Goal: Task Accomplishment & Management: Use online tool/utility

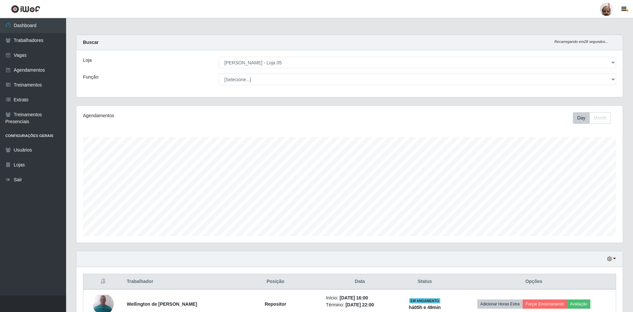
select select "252"
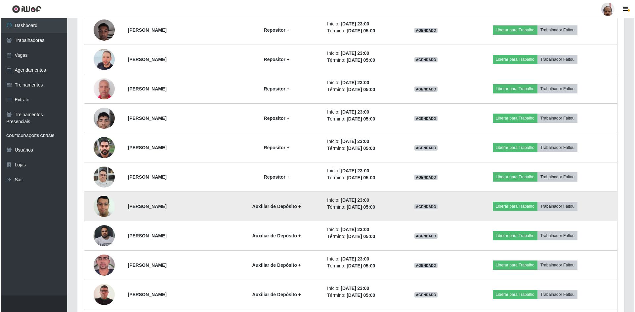
scroll to position [1223, 0]
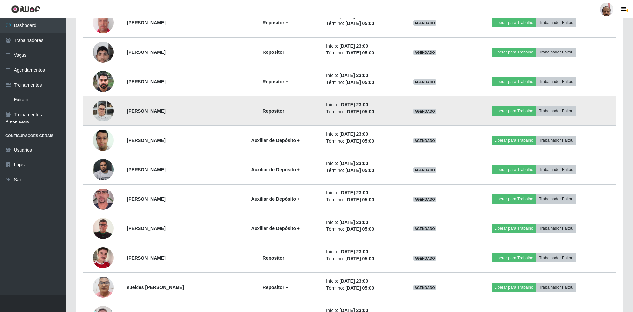
click at [99, 110] on img at bounding box center [103, 111] width 21 height 28
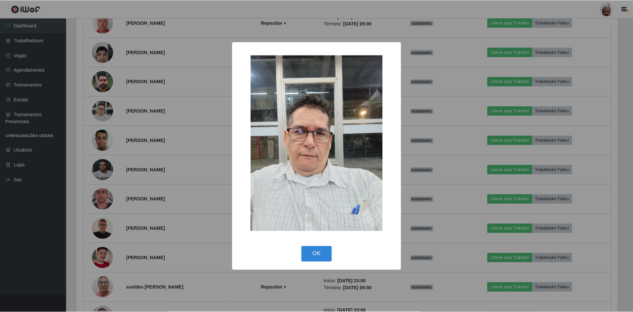
scroll to position [137, 543]
click at [319, 254] on button "OK" at bounding box center [317, 255] width 31 height 16
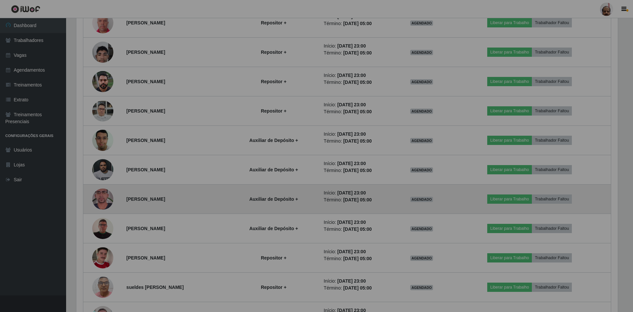
scroll to position [137, 546]
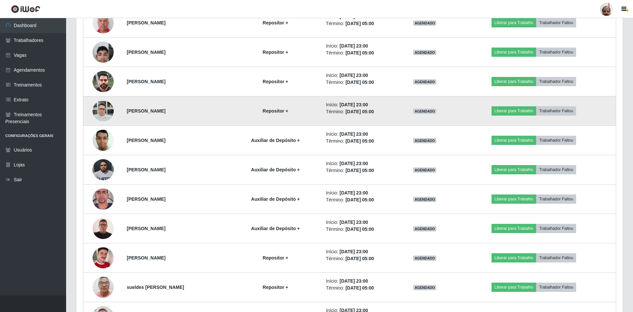
click at [106, 110] on img at bounding box center [103, 111] width 21 height 28
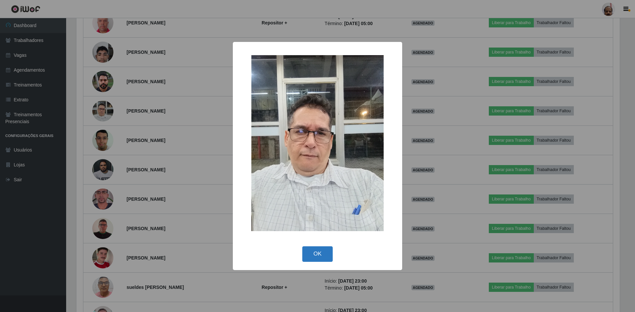
click at [326, 255] on button "OK" at bounding box center [317, 255] width 31 height 16
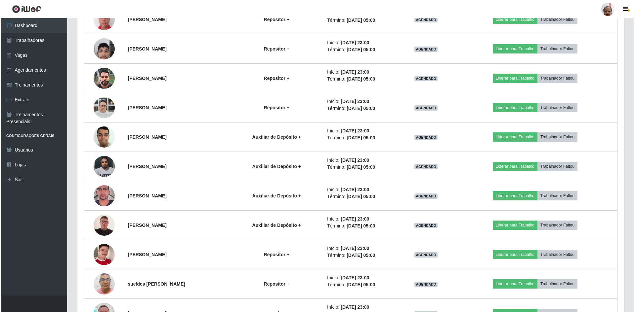
scroll to position [1160, 0]
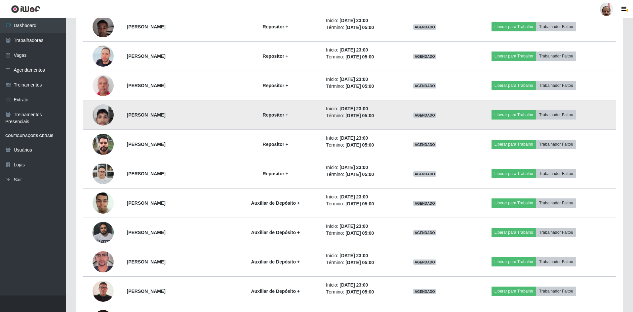
click at [101, 117] on img at bounding box center [103, 115] width 21 height 28
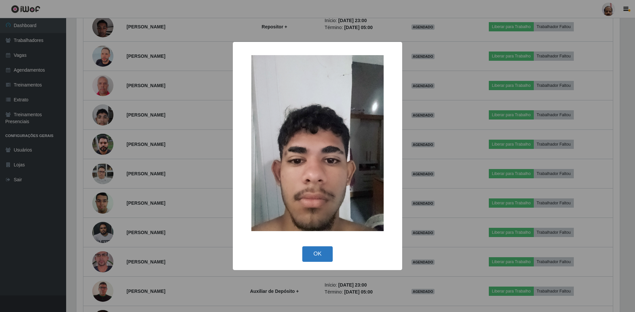
click at [314, 256] on button "OK" at bounding box center [317, 255] width 31 height 16
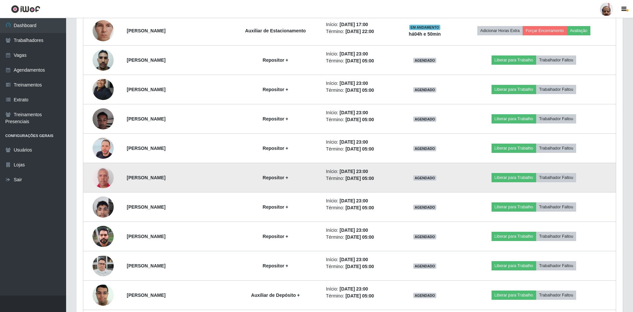
scroll to position [1061, 0]
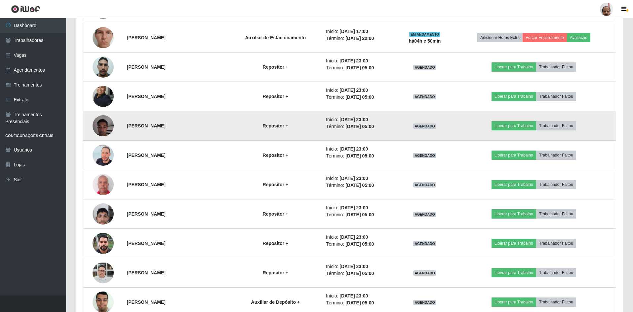
click at [99, 126] on img at bounding box center [103, 126] width 21 height 28
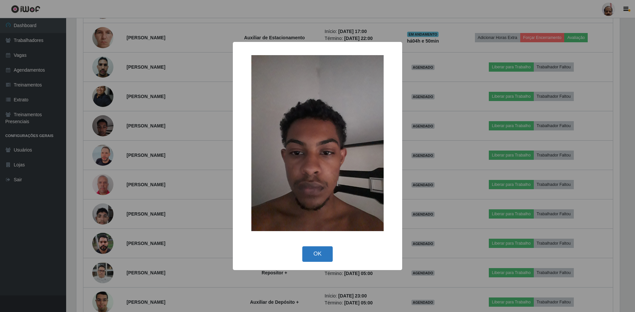
click at [322, 253] on button "OK" at bounding box center [317, 255] width 31 height 16
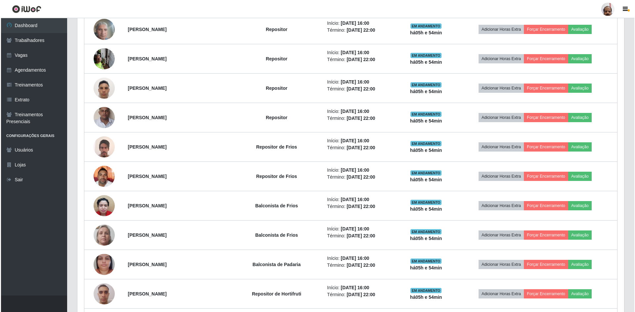
scroll to position [169, 0]
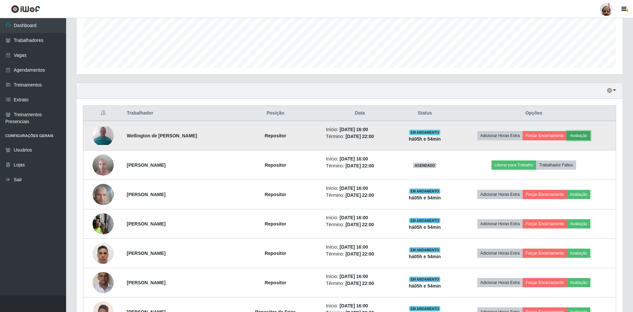
click at [581, 134] on button "Avaliação" at bounding box center [578, 135] width 23 height 9
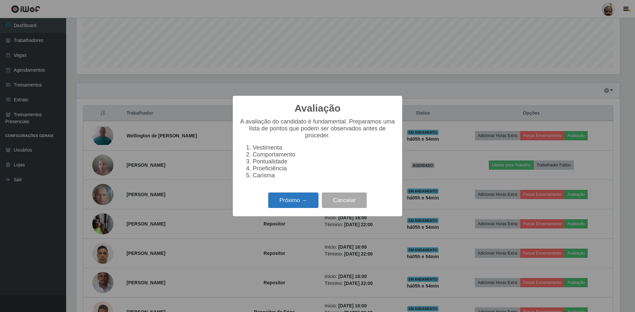
click at [293, 206] on button "Próximo →" at bounding box center [293, 201] width 50 height 16
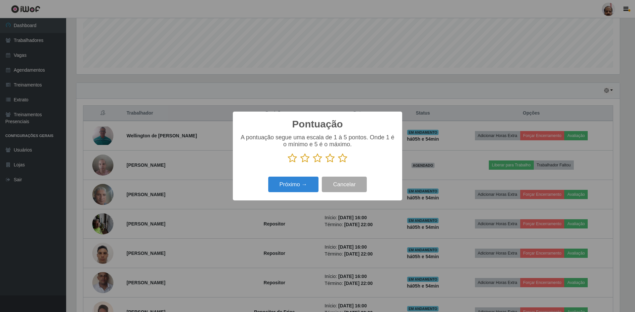
click at [344, 159] on icon at bounding box center [342, 158] width 9 height 10
click at [338, 163] on input "radio" at bounding box center [338, 163] width 0 height 0
click at [299, 188] on button "Próximo →" at bounding box center [293, 185] width 50 height 16
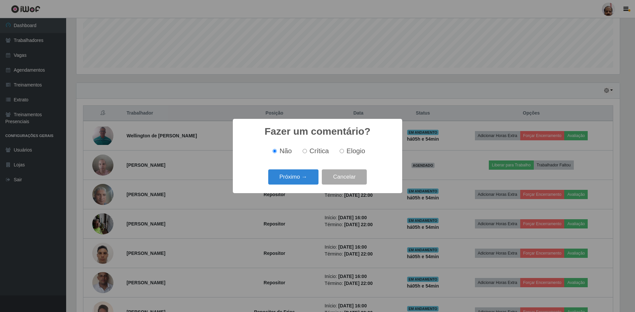
click at [355, 151] on span "Elogio" at bounding box center [355, 150] width 19 height 7
click at [344, 151] on input "Elogio" at bounding box center [341, 151] width 4 height 4
radio input "true"
click at [292, 183] on button "Próximo →" at bounding box center [293, 178] width 50 height 16
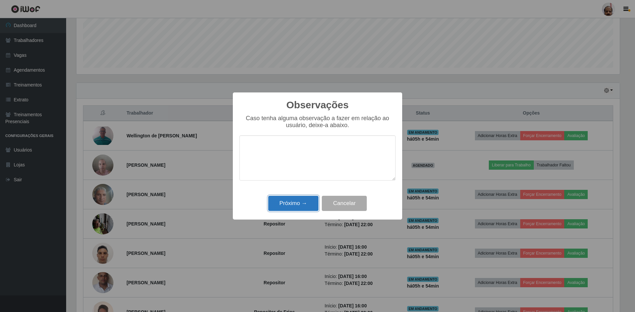
click at [295, 204] on button "Próximo →" at bounding box center [293, 204] width 50 height 16
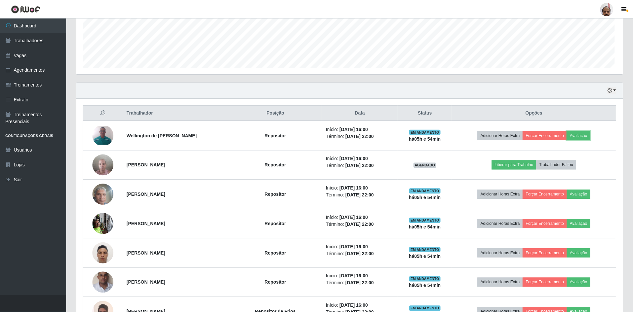
scroll to position [137, 546]
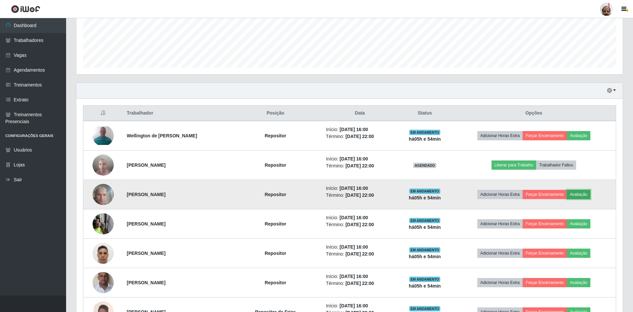
click at [590, 198] on button "Avaliação" at bounding box center [578, 194] width 23 height 9
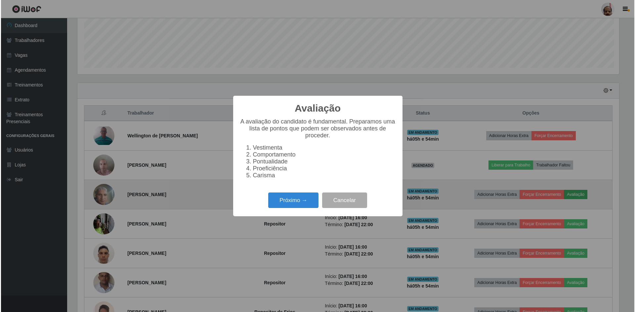
scroll to position [137, 543]
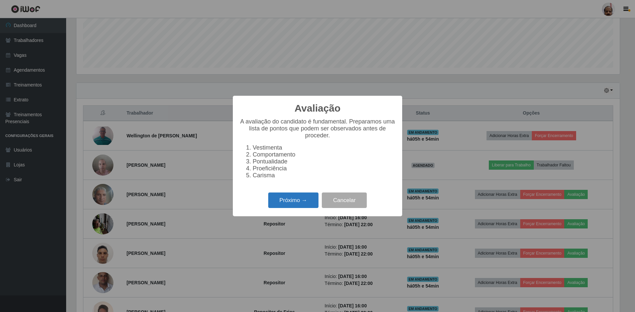
click at [295, 206] on button "Próximo →" at bounding box center [293, 201] width 50 height 16
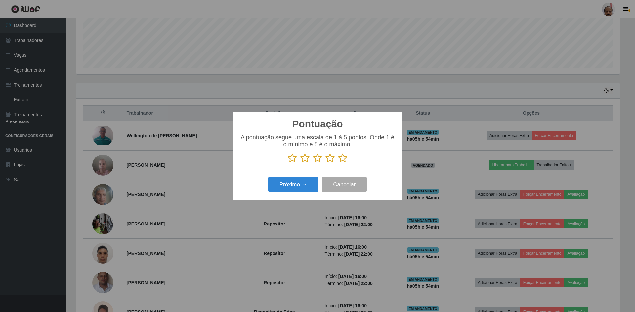
click at [343, 159] on icon at bounding box center [342, 158] width 9 height 10
click at [338, 163] on input "radio" at bounding box center [338, 163] width 0 height 0
click at [304, 182] on button "Próximo →" at bounding box center [293, 185] width 50 height 16
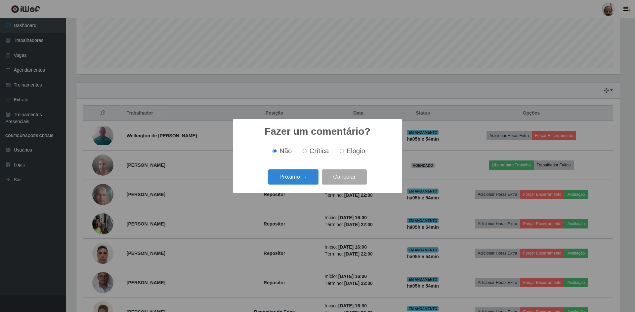
click at [354, 152] on span "Elogio" at bounding box center [355, 150] width 19 height 7
click at [344, 152] on input "Elogio" at bounding box center [341, 151] width 4 height 4
radio input "true"
click at [290, 177] on button "Próximo →" at bounding box center [293, 178] width 50 height 16
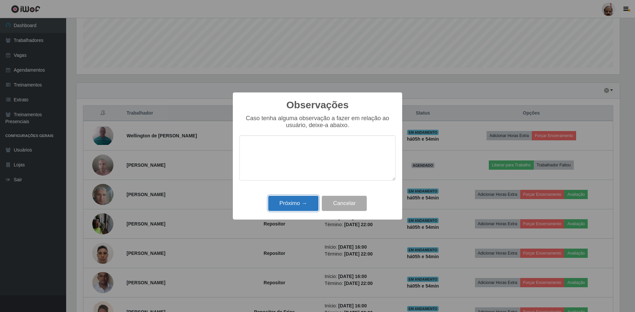
click at [288, 203] on button "Próximo →" at bounding box center [293, 204] width 50 height 16
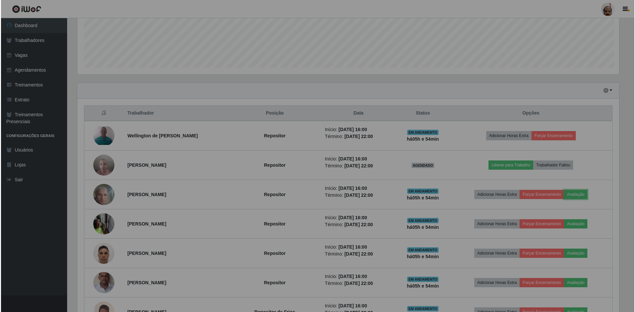
scroll to position [137, 546]
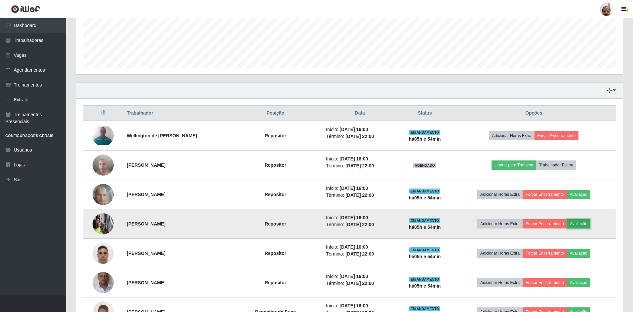
click at [586, 225] on button "Avaliação" at bounding box center [578, 223] width 23 height 9
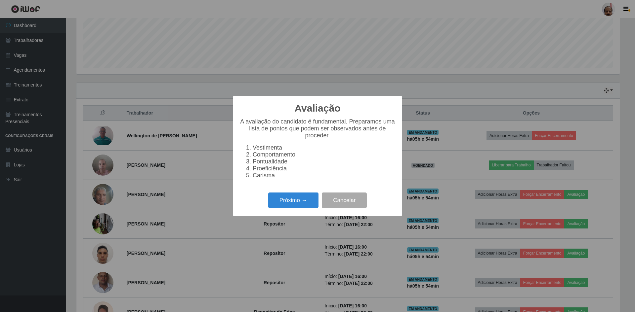
scroll to position [137, 543]
click at [291, 205] on button "Próximo →" at bounding box center [293, 201] width 50 height 16
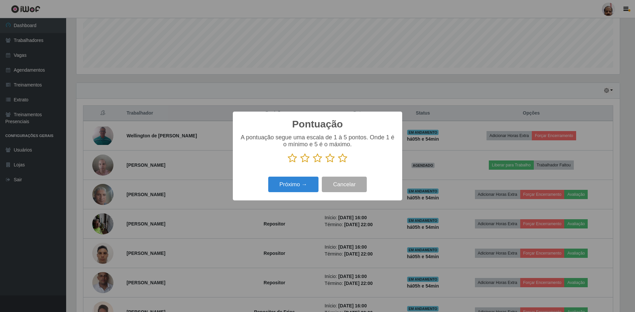
scroll to position [330385, 329979]
click at [342, 158] on icon at bounding box center [342, 158] width 9 height 10
click at [338, 163] on input "radio" at bounding box center [338, 163] width 0 height 0
click at [292, 180] on button "Próximo →" at bounding box center [293, 185] width 50 height 16
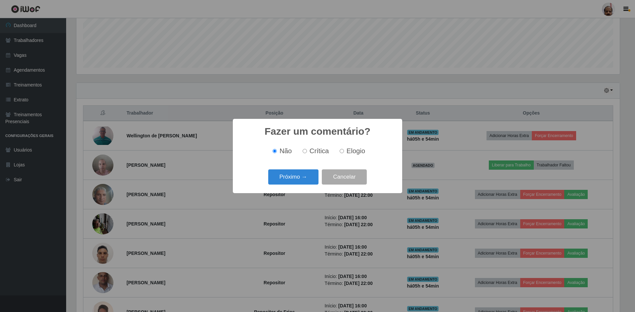
click at [356, 147] on span "Elogio" at bounding box center [355, 150] width 19 height 7
click at [344, 149] on input "Elogio" at bounding box center [341, 151] width 4 height 4
radio input "true"
click at [302, 180] on button "Próximo →" at bounding box center [293, 178] width 50 height 16
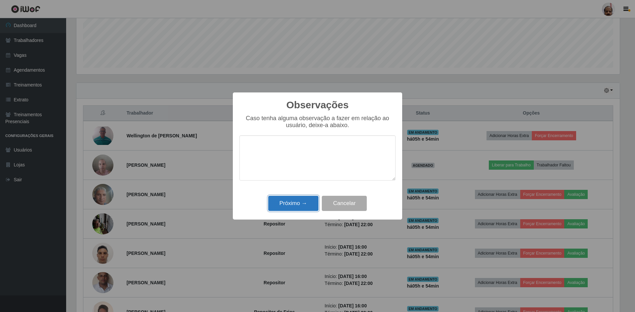
click at [307, 203] on button "Próximo →" at bounding box center [293, 204] width 50 height 16
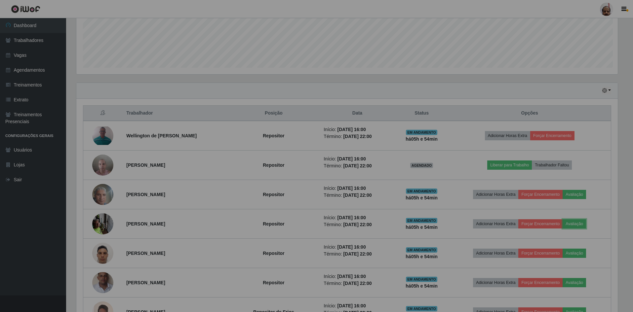
scroll to position [137, 546]
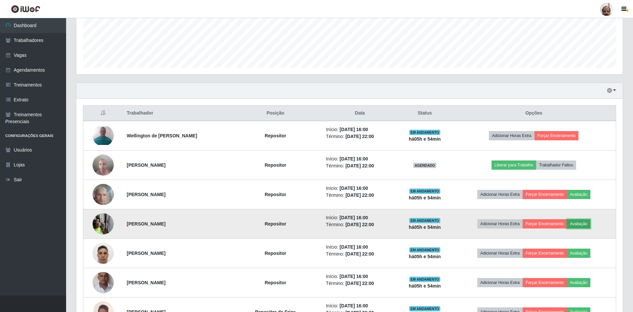
click at [589, 224] on button "Avaliação" at bounding box center [578, 223] width 23 height 9
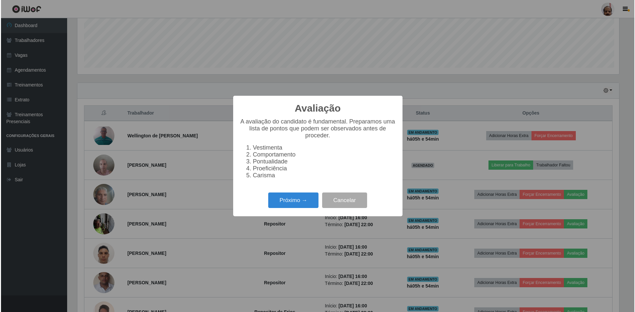
scroll to position [137, 543]
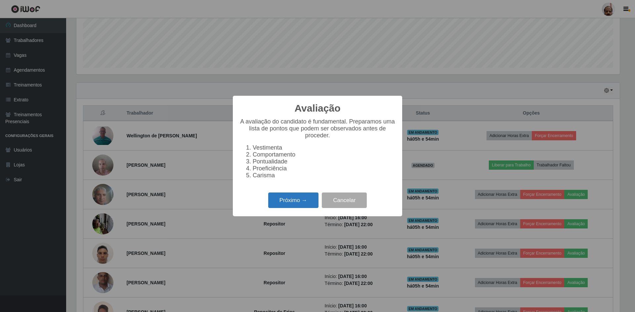
click at [278, 208] on button "Próximo →" at bounding box center [293, 201] width 50 height 16
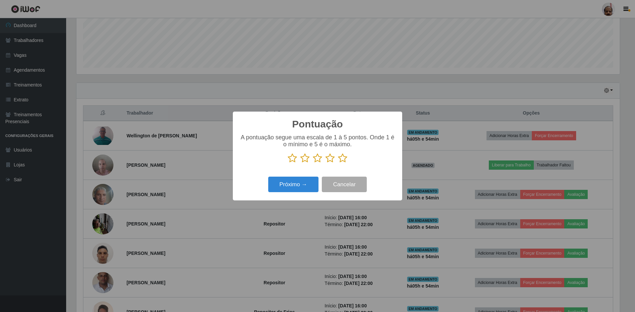
click at [346, 159] on icon at bounding box center [342, 158] width 9 height 10
click at [338, 163] on input "radio" at bounding box center [338, 163] width 0 height 0
click at [294, 186] on button "Próximo →" at bounding box center [293, 185] width 50 height 16
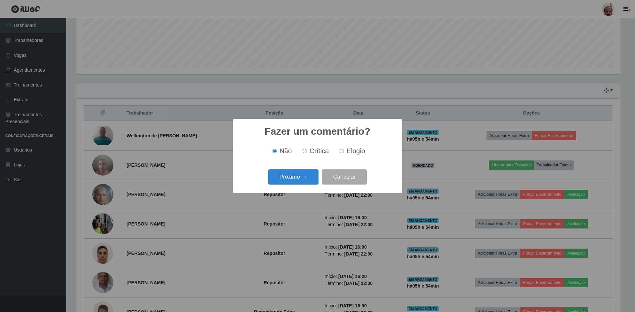
click at [347, 149] on span "Elogio" at bounding box center [355, 150] width 19 height 7
click at [344, 149] on input "Elogio" at bounding box center [341, 151] width 4 height 4
radio input "true"
click at [275, 178] on button "Próximo →" at bounding box center [293, 178] width 50 height 16
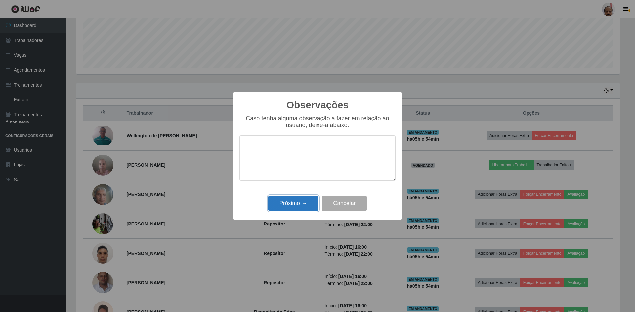
click at [284, 207] on button "Próximo →" at bounding box center [293, 204] width 50 height 16
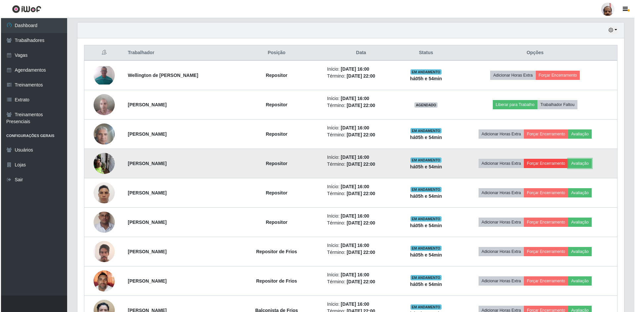
scroll to position [235, 0]
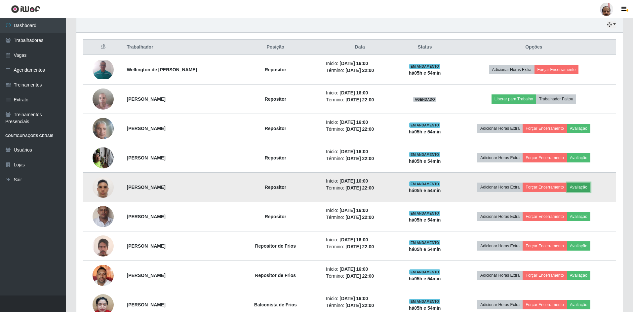
click at [586, 188] on button "Avaliação" at bounding box center [578, 187] width 23 height 9
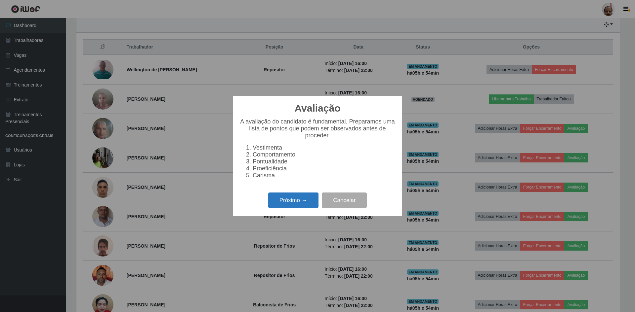
click at [287, 201] on button "Próximo →" at bounding box center [293, 201] width 50 height 16
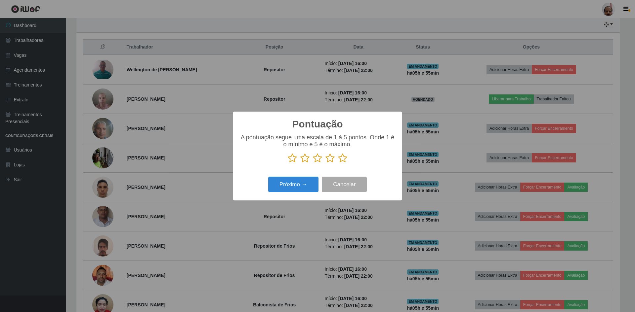
click at [340, 159] on icon at bounding box center [342, 158] width 9 height 10
click at [338, 163] on input "radio" at bounding box center [338, 163] width 0 height 0
click at [300, 191] on button "Próximo →" at bounding box center [293, 185] width 50 height 16
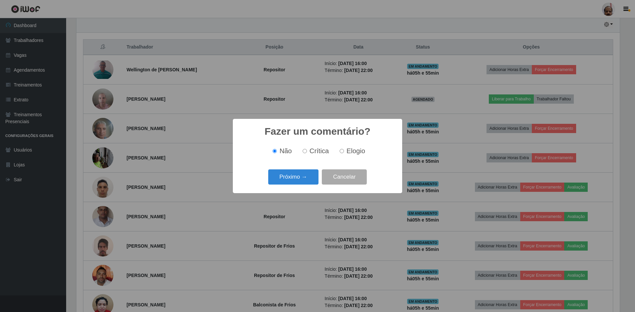
click at [343, 152] on input "Elogio" at bounding box center [341, 151] width 4 height 4
radio input "true"
click at [304, 185] on button "Próximo →" at bounding box center [293, 178] width 50 height 16
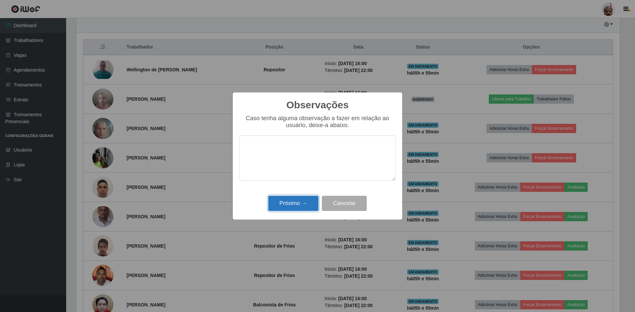
click at [300, 202] on button "Próximo →" at bounding box center [293, 204] width 50 height 16
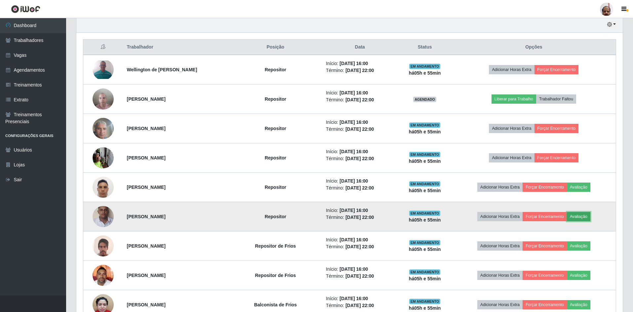
click at [583, 216] on button "Avaliação" at bounding box center [578, 216] width 23 height 9
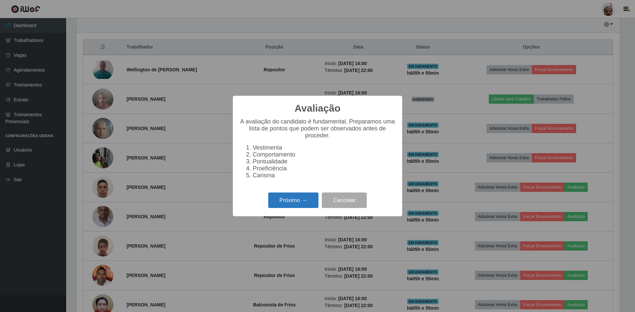
click at [299, 200] on button "Próximo →" at bounding box center [293, 201] width 50 height 16
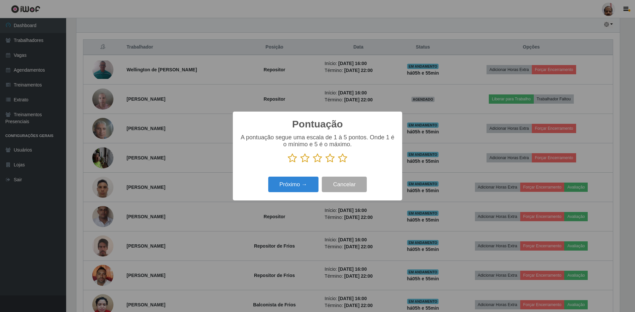
click at [341, 158] on icon at bounding box center [342, 158] width 9 height 10
click at [338, 163] on input "radio" at bounding box center [338, 163] width 0 height 0
click at [282, 185] on button "Próximo →" at bounding box center [293, 185] width 50 height 16
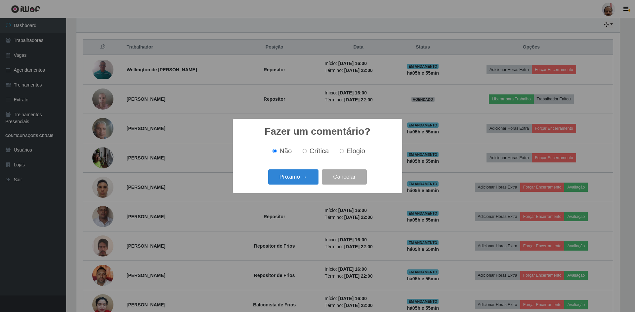
click at [342, 153] on input "Elogio" at bounding box center [341, 151] width 4 height 4
radio input "true"
click at [305, 178] on button "Próximo →" at bounding box center [293, 178] width 50 height 16
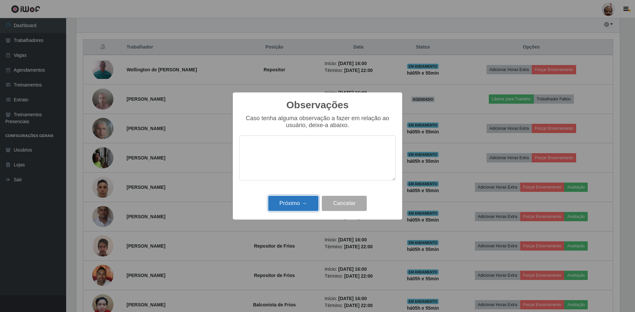
click at [300, 198] on button "Próximo →" at bounding box center [293, 204] width 50 height 16
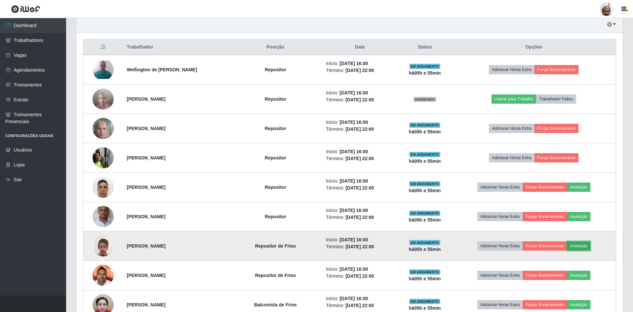
click at [590, 245] on button "Avaliação" at bounding box center [578, 246] width 23 height 9
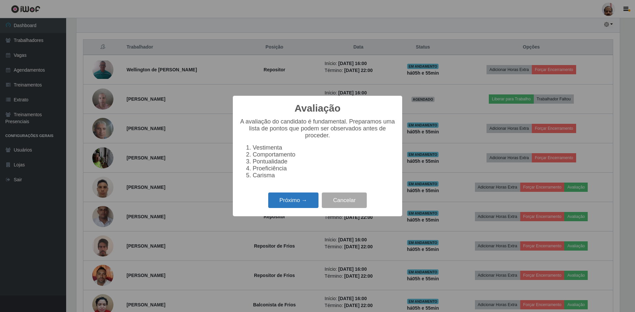
click at [305, 199] on button "Próximo →" at bounding box center [293, 201] width 50 height 16
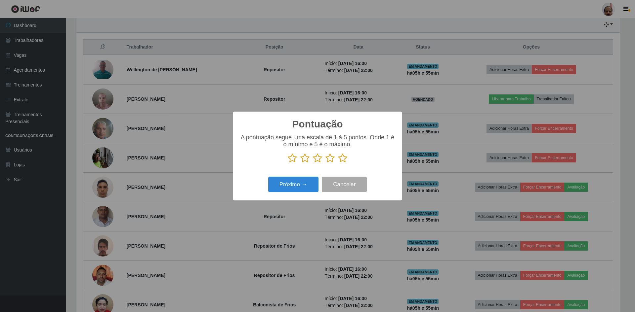
click at [344, 160] on icon at bounding box center [342, 158] width 9 height 10
click at [338, 163] on input "radio" at bounding box center [338, 163] width 0 height 0
click at [300, 187] on button "Próximo →" at bounding box center [293, 185] width 50 height 16
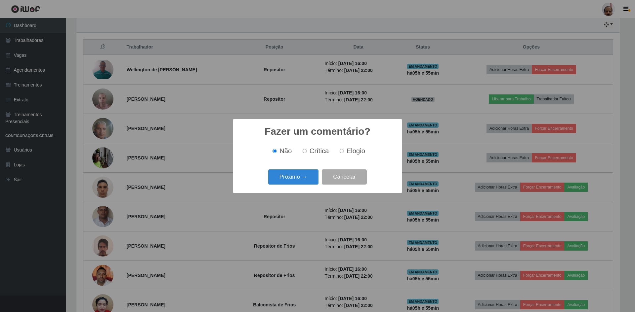
click at [339, 150] on input "Elogio" at bounding box center [341, 151] width 4 height 4
radio input "true"
click at [284, 177] on button "Próximo →" at bounding box center [293, 178] width 50 height 16
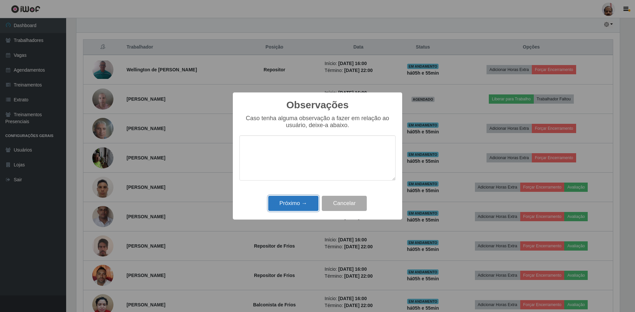
click at [290, 206] on button "Próximo →" at bounding box center [293, 204] width 50 height 16
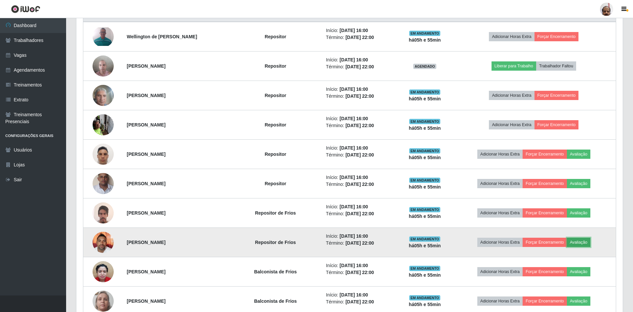
click at [581, 243] on button "Avaliação" at bounding box center [578, 242] width 23 height 9
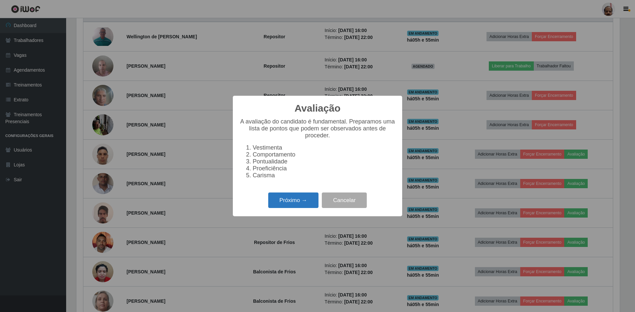
click at [291, 207] on button "Próximo →" at bounding box center [293, 201] width 50 height 16
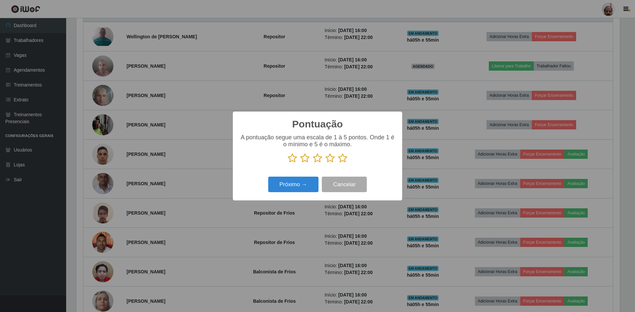
click at [342, 155] on icon at bounding box center [342, 158] width 9 height 10
click at [338, 163] on input "radio" at bounding box center [338, 163] width 0 height 0
click at [285, 187] on button "Próximo →" at bounding box center [293, 185] width 50 height 16
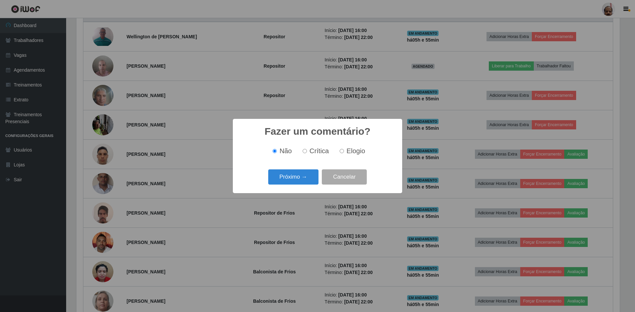
click at [343, 150] on label "Elogio" at bounding box center [351, 151] width 28 height 8
click at [343, 150] on input "Elogio" at bounding box center [341, 151] width 4 height 4
radio input "true"
click at [284, 174] on button "Próximo →" at bounding box center [293, 178] width 50 height 16
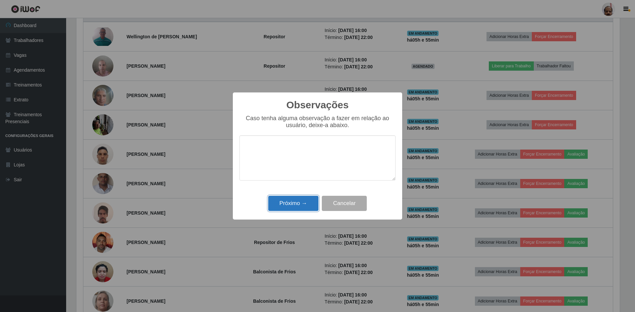
click at [288, 202] on button "Próximo →" at bounding box center [293, 204] width 50 height 16
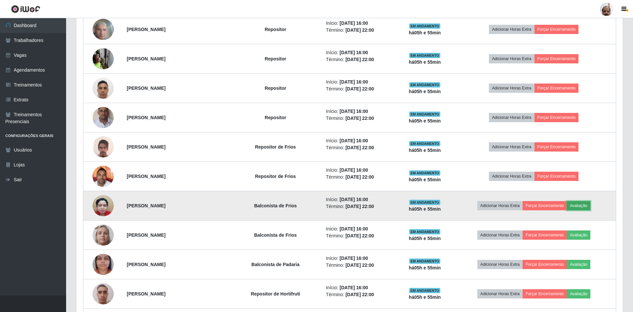
click at [586, 207] on button "Avaliação" at bounding box center [578, 205] width 23 height 9
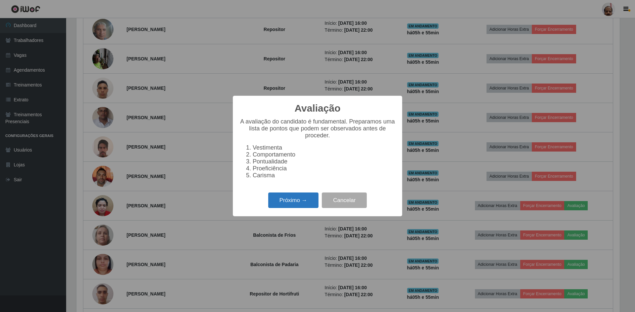
click at [306, 203] on button "Próximo →" at bounding box center [293, 201] width 50 height 16
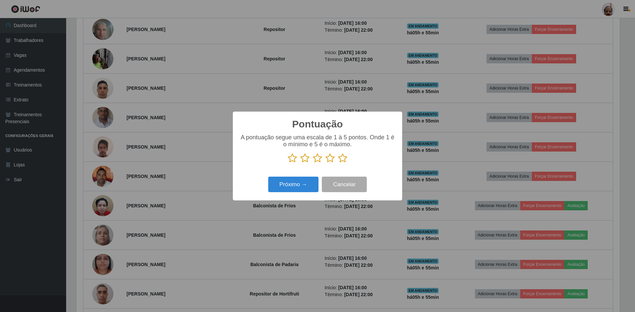
click at [344, 154] on icon at bounding box center [342, 158] width 9 height 10
click at [338, 163] on input "radio" at bounding box center [338, 163] width 0 height 0
click at [296, 185] on button "Próximo →" at bounding box center [293, 185] width 50 height 16
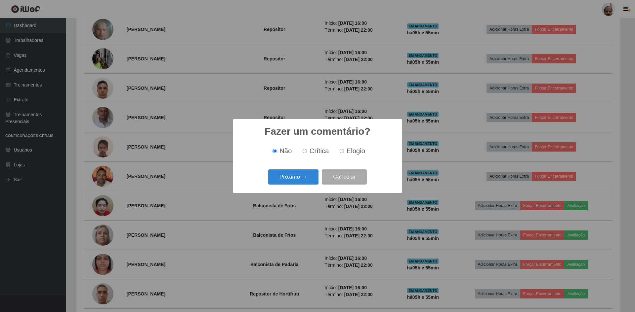
click at [350, 146] on div "Não Crítica Elogio" at bounding box center [317, 151] width 156 height 20
click at [344, 153] on label "Elogio" at bounding box center [351, 151] width 28 height 8
click at [344, 153] on input "Elogio" at bounding box center [341, 151] width 4 height 4
radio input "true"
click at [302, 174] on button "Próximo →" at bounding box center [293, 178] width 50 height 16
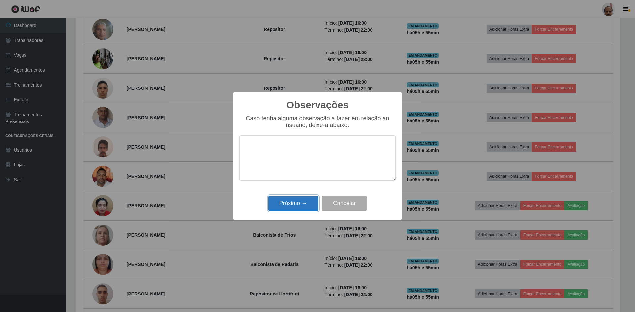
click at [299, 202] on button "Próximo →" at bounding box center [293, 204] width 50 height 16
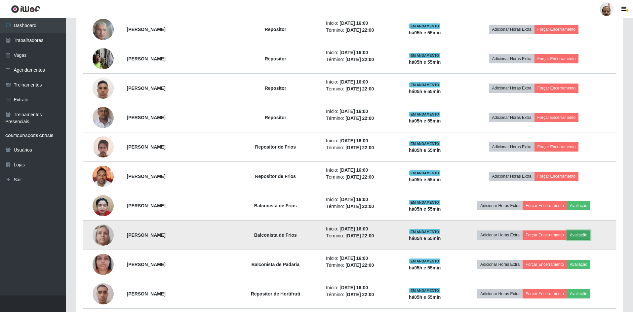
click at [590, 234] on button "Avaliação" at bounding box center [578, 235] width 23 height 9
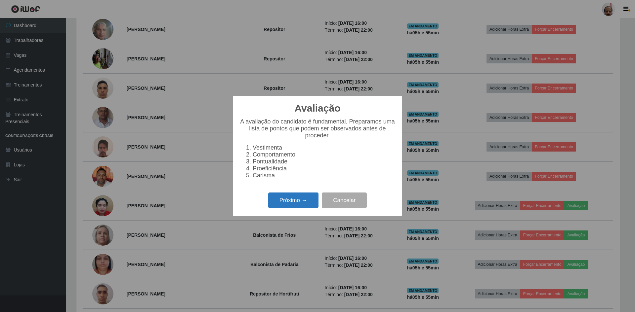
click at [297, 201] on button "Próximo →" at bounding box center [293, 201] width 50 height 16
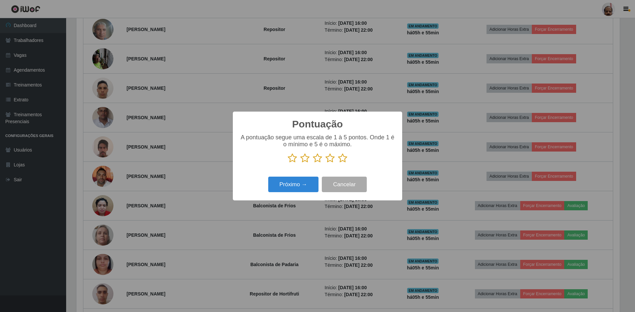
click at [341, 159] on icon at bounding box center [342, 158] width 9 height 10
click at [338, 163] on input "radio" at bounding box center [338, 163] width 0 height 0
click at [310, 184] on button "Próximo →" at bounding box center [293, 185] width 50 height 16
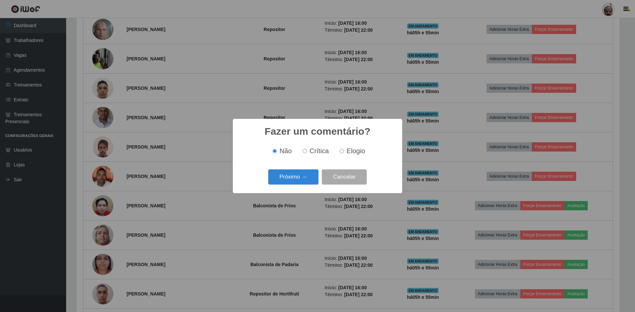
click at [340, 153] on input "Elogio" at bounding box center [341, 151] width 4 height 4
radio input "true"
click at [303, 180] on button "Próximo →" at bounding box center [293, 178] width 50 height 16
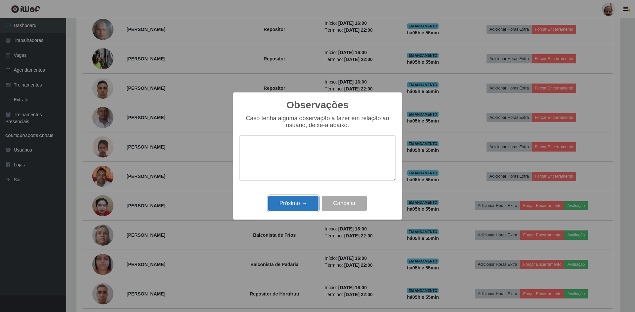
click at [309, 210] on button "Próximo →" at bounding box center [293, 204] width 50 height 16
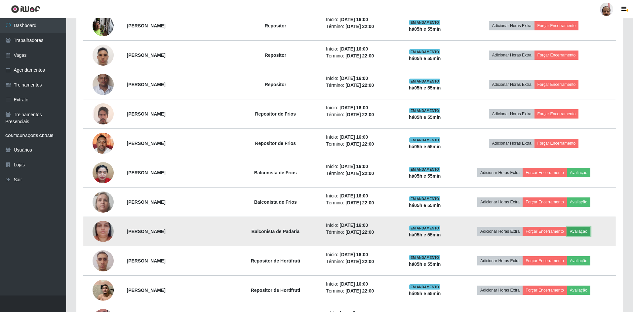
click at [587, 232] on button "Avaliação" at bounding box center [578, 231] width 23 height 9
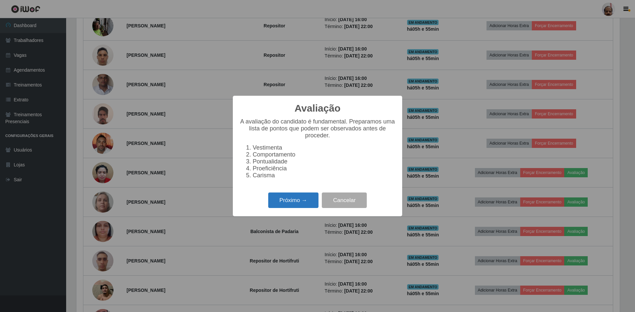
click at [281, 201] on button "Próximo →" at bounding box center [293, 201] width 50 height 16
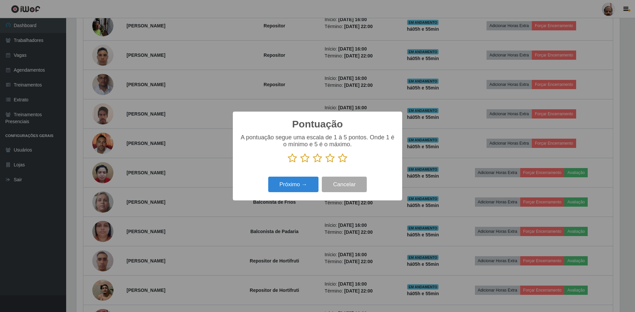
click at [341, 158] on icon at bounding box center [342, 158] width 9 height 10
click at [338, 163] on input "radio" at bounding box center [338, 163] width 0 height 0
click at [296, 182] on button "Próximo →" at bounding box center [293, 185] width 50 height 16
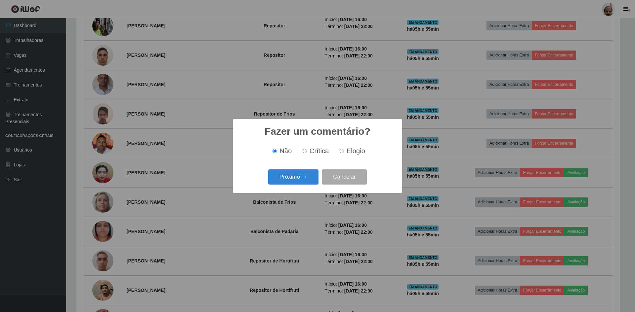
click at [341, 150] on input "Elogio" at bounding box center [341, 151] width 4 height 4
radio input "true"
click at [297, 184] on button "Próximo →" at bounding box center [293, 178] width 50 height 16
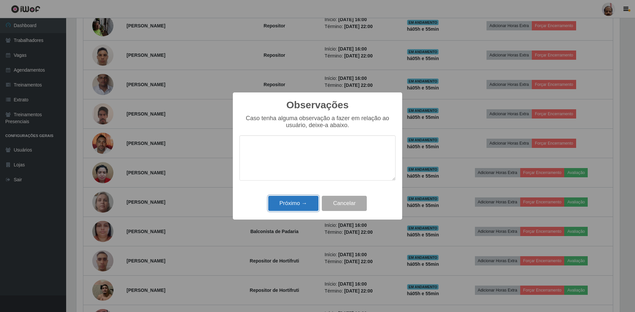
click at [299, 203] on button "Próximo →" at bounding box center [293, 204] width 50 height 16
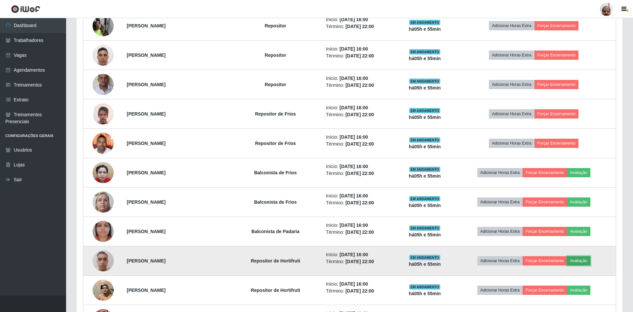
click at [587, 262] on button "Avaliação" at bounding box center [578, 260] width 23 height 9
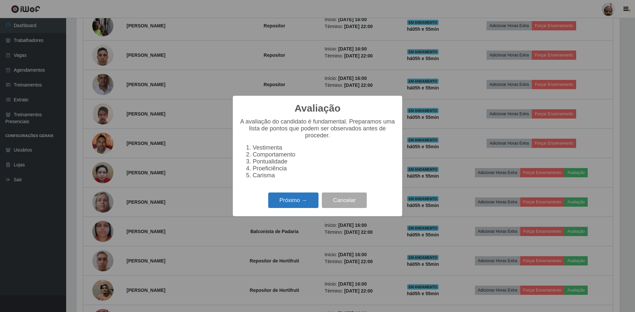
click at [286, 204] on button "Próximo →" at bounding box center [293, 201] width 50 height 16
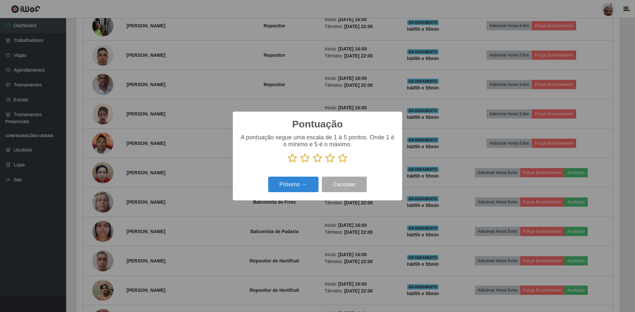
click at [342, 161] on icon at bounding box center [342, 158] width 9 height 10
click at [338, 163] on input "radio" at bounding box center [338, 163] width 0 height 0
click at [311, 181] on button "Próximo →" at bounding box center [293, 185] width 50 height 16
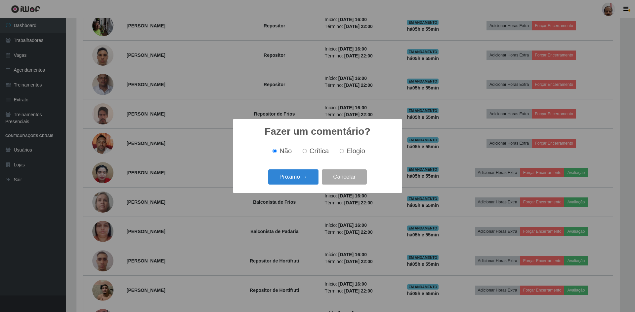
click at [353, 152] on span "Elogio" at bounding box center [355, 150] width 19 height 7
click at [344, 152] on input "Elogio" at bounding box center [341, 151] width 4 height 4
radio input "true"
click at [297, 177] on button "Próximo →" at bounding box center [293, 178] width 50 height 16
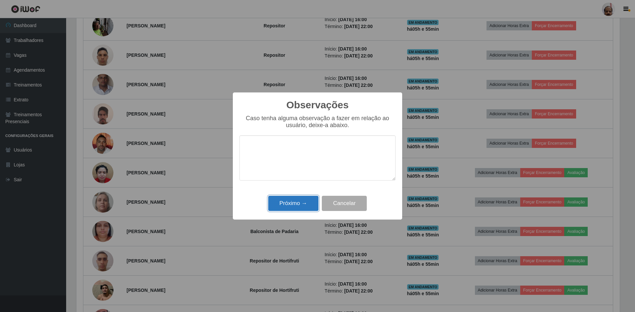
click at [297, 206] on button "Próximo →" at bounding box center [293, 204] width 50 height 16
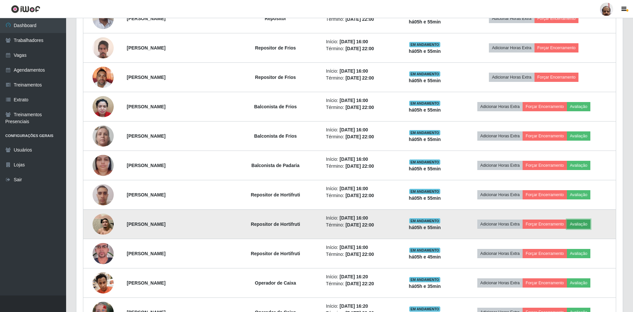
click at [581, 223] on button "Avaliação" at bounding box center [578, 224] width 23 height 9
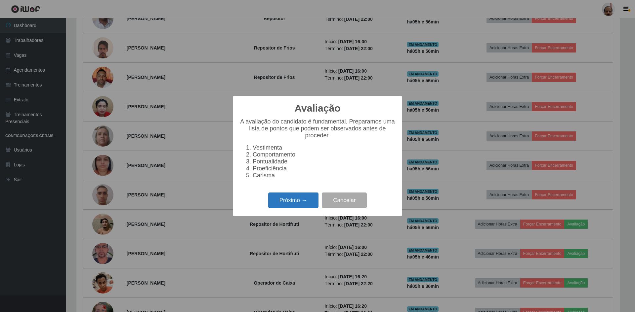
click at [288, 207] on button "Próximo →" at bounding box center [293, 201] width 50 height 16
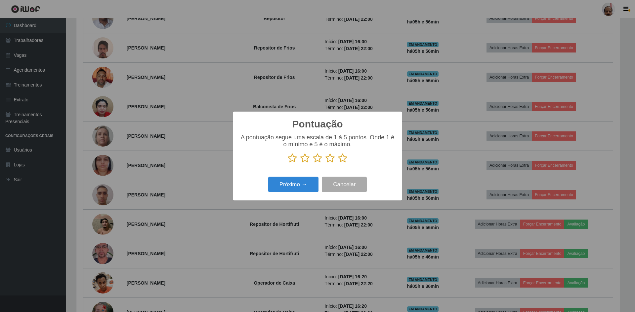
click at [342, 161] on icon at bounding box center [342, 158] width 9 height 10
click at [338, 163] on input "radio" at bounding box center [338, 163] width 0 height 0
click at [310, 180] on button "Próximo →" at bounding box center [293, 185] width 50 height 16
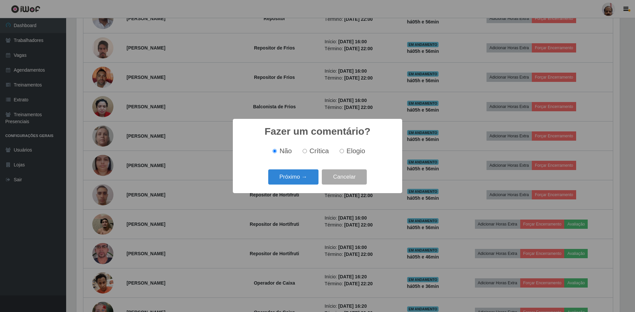
click at [361, 150] on span "Elogio" at bounding box center [355, 150] width 19 height 7
click at [344, 150] on input "Elogio" at bounding box center [341, 151] width 4 height 4
radio input "true"
click at [294, 180] on button "Próximo →" at bounding box center [293, 178] width 50 height 16
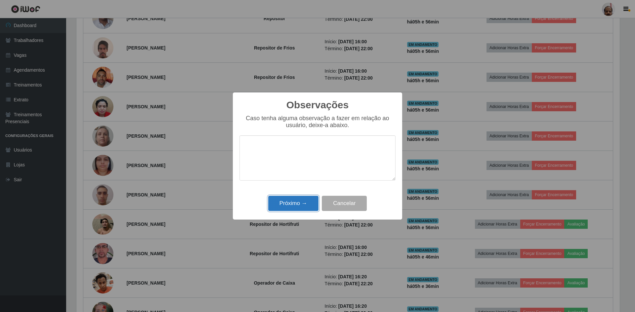
click at [296, 202] on button "Próximo →" at bounding box center [293, 204] width 50 height 16
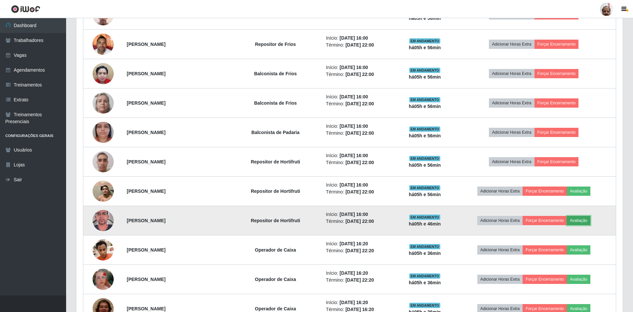
click at [588, 220] on button "Avaliação" at bounding box center [578, 220] width 23 height 9
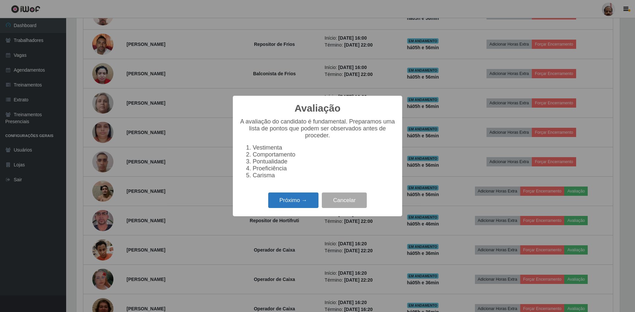
click at [278, 206] on button "Próximo →" at bounding box center [293, 201] width 50 height 16
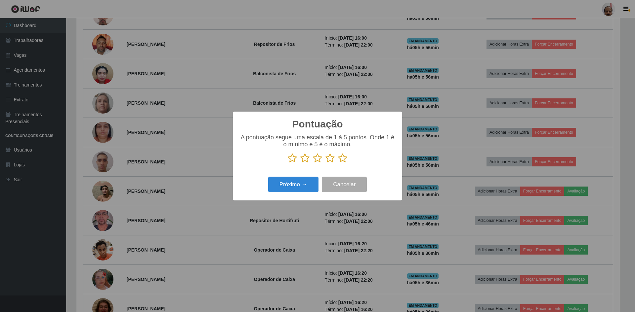
click at [343, 162] on icon at bounding box center [342, 158] width 9 height 10
click at [338, 163] on input "radio" at bounding box center [338, 163] width 0 height 0
click at [294, 187] on button "Próximo →" at bounding box center [293, 185] width 50 height 16
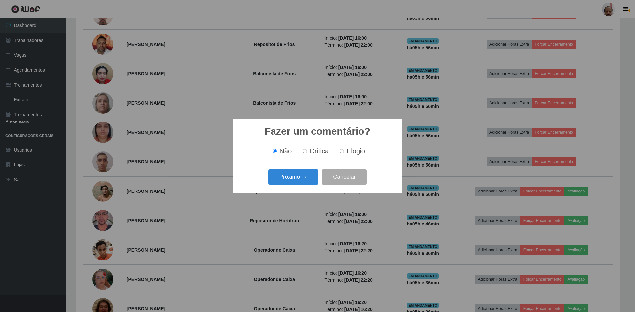
click at [361, 151] on span "Elogio" at bounding box center [355, 150] width 19 height 7
click at [344, 151] on input "Elogio" at bounding box center [341, 151] width 4 height 4
radio input "true"
click at [293, 180] on button "Próximo →" at bounding box center [293, 178] width 50 height 16
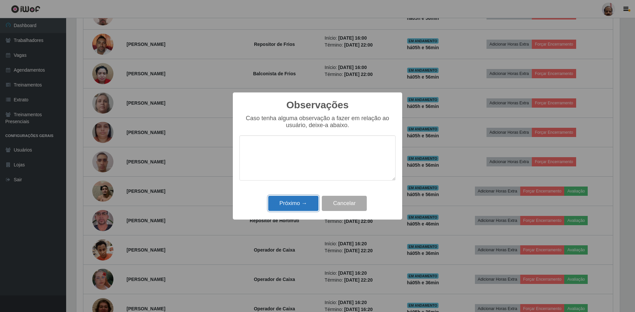
click at [293, 204] on button "Próximo →" at bounding box center [293, 204] width 50 height 16
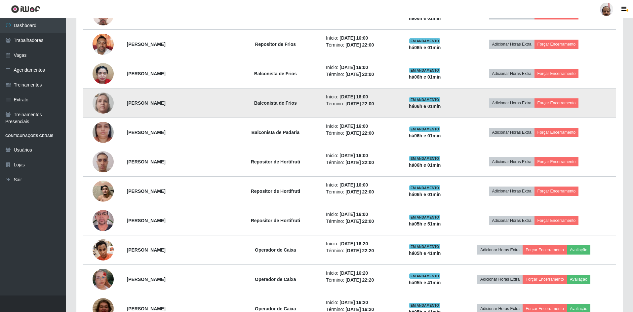
scroll to position [367, 0]
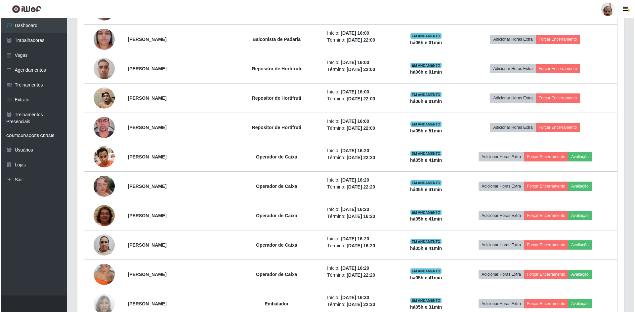
scroll to position [598, 0]
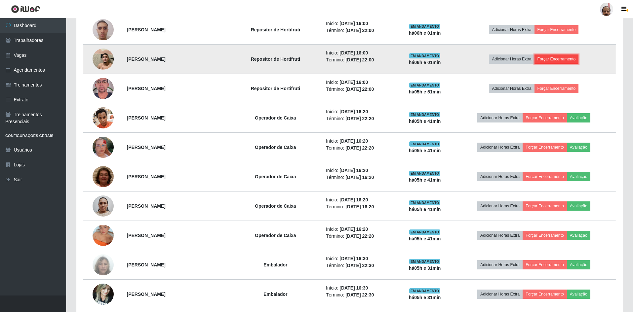
click at [567, 58] on button "Forçar Encerramento" at bounding box center [556, 59] width 44 height 9
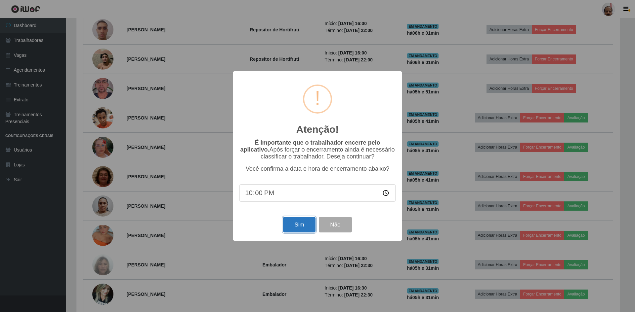
click at [288, 230] on button "Sim" at bounding box center [299, 225] width 32 height 16
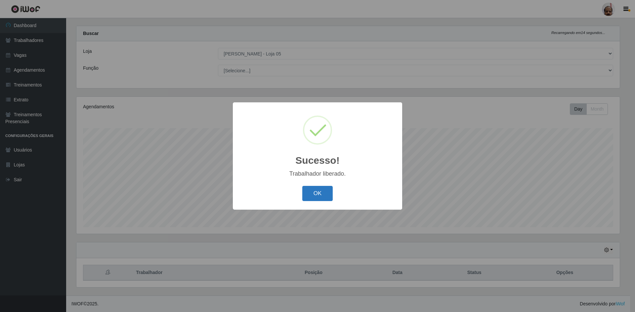
click at [328, 198] on button "OK" at bounding box center [317, 194] width 31 height 16
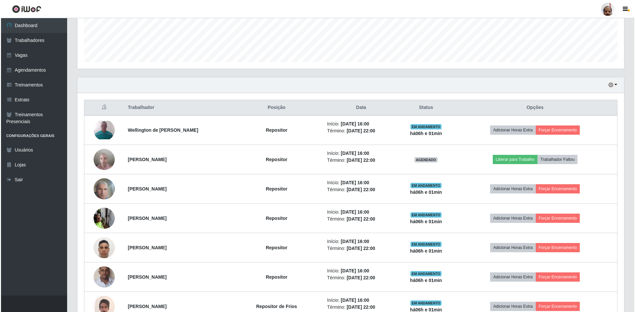
scroll to position [207, 0]
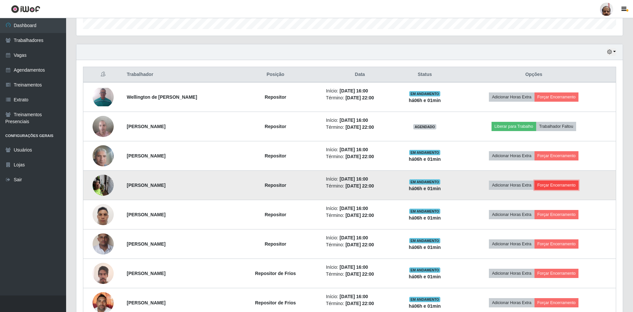
click at [556, 190] on button "Forçar Encerramento" at bounding box center [556, 185] width 44 height 9
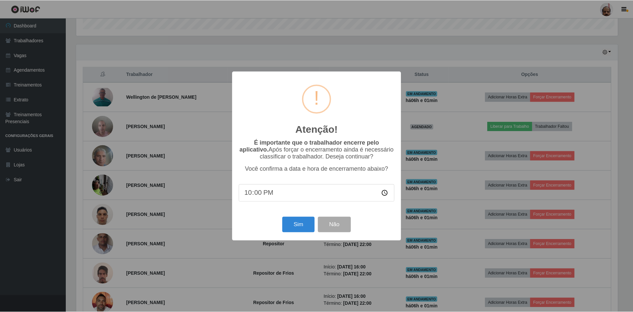
scroll to position [137, 543]
click at [314, 233] on button "Sim" at bounding box center [299, 225] width 32 height 16
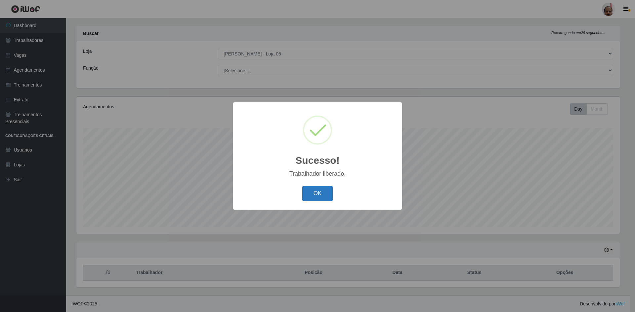
click at [309, 195] on button "OK" at bounding box center [317, 194] width 31 height 16
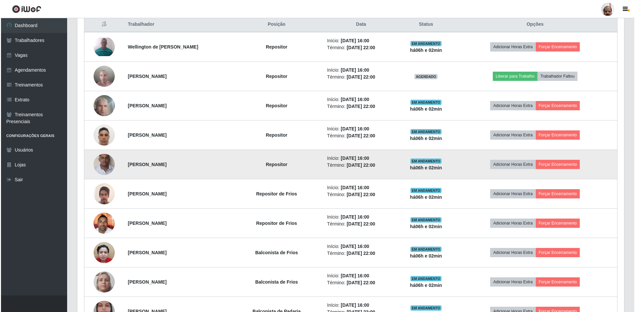
scroll to position [273, 0]
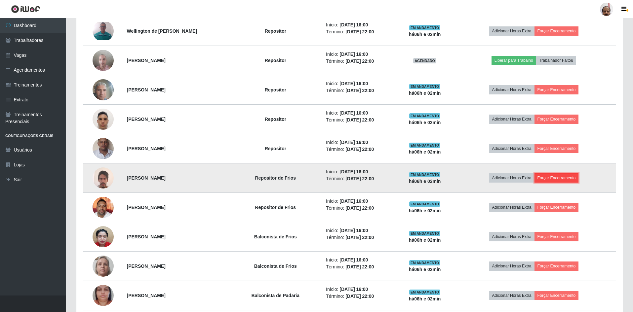
click at [566, 175] on button "Forçar Encerramento" at bounding box center [556, 178] width 44 height 9
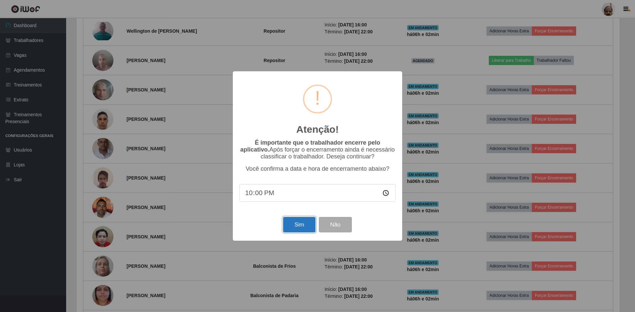
click at [295, 231] on button "Sim" at bounding box center [299, 225] width 32 height 16
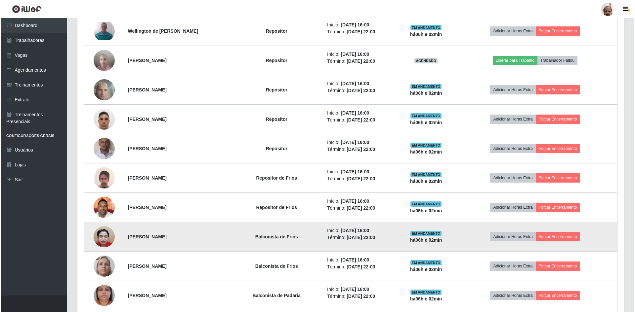
scroll to position [9, 0]
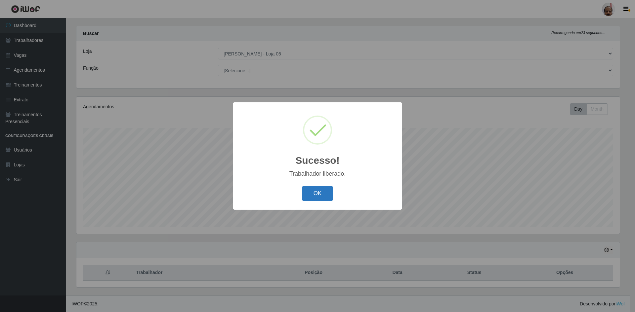
click at [316, 193] on button "OK" at bounding box center [317, 194] width 31 height 16
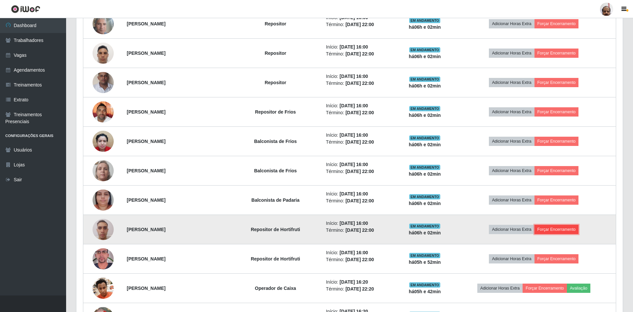
click at [551, 230] on button "Forçar Encerramento" at bounding box center [556, 229] width 44 height 9
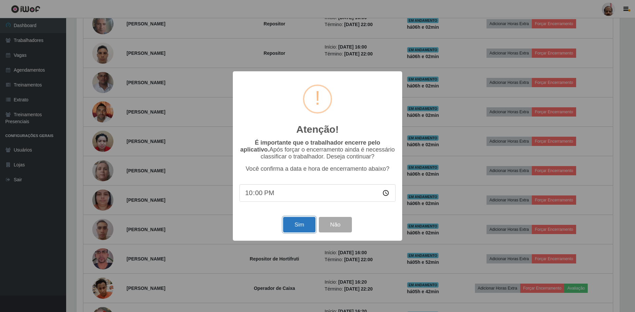
click at [308, 224] on button "Sim" at bounding box center [299, 225] width 32 height 16
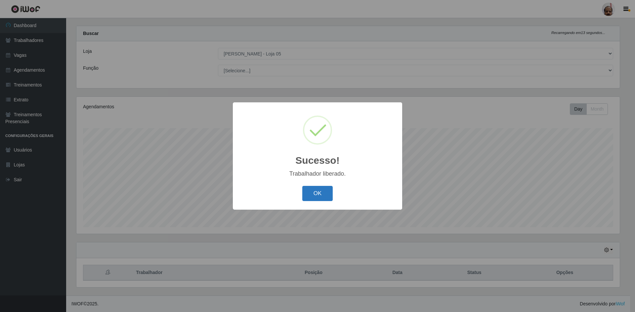
click at [307, 196] on button "OK" at bounding box center [317, 194] width 31 height 16
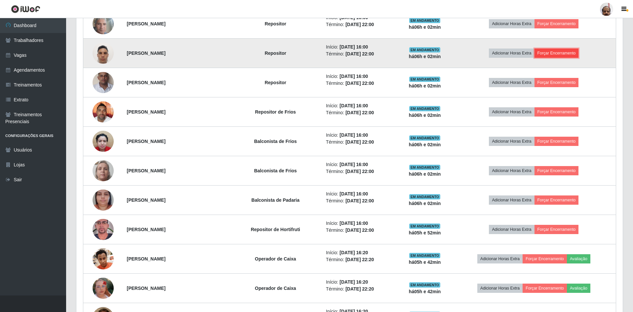
click at [578, 53] on button "Forçar Encerramento" at bounding box center [556, 53] width 44 height 9
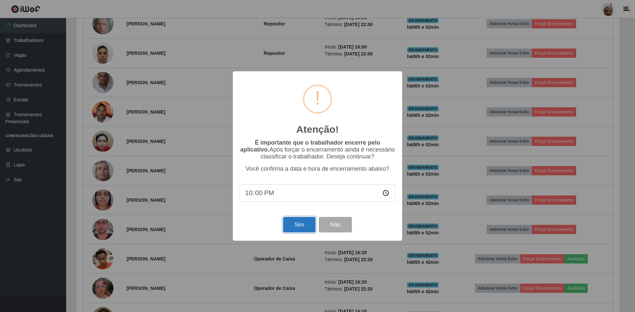
click at [297, 221] on button "Sim" at bounding box center [299, 225] width 32 height 16
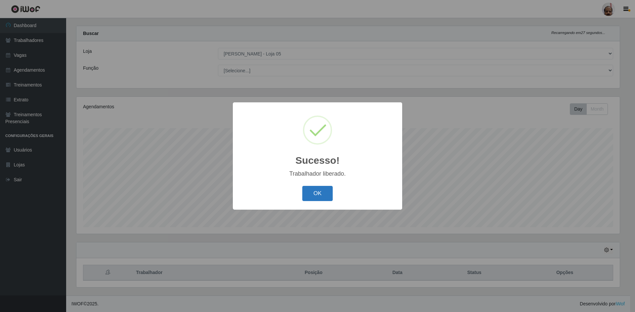
click at [316, 191] on button "OK" at bounding box center [317, 194] width 31 height 16
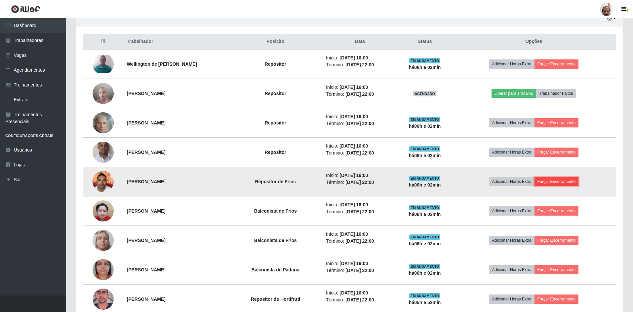
click at [573, 185] on button "Forçar Encerramento" at bounding box center [556, 181] width 44 height 9
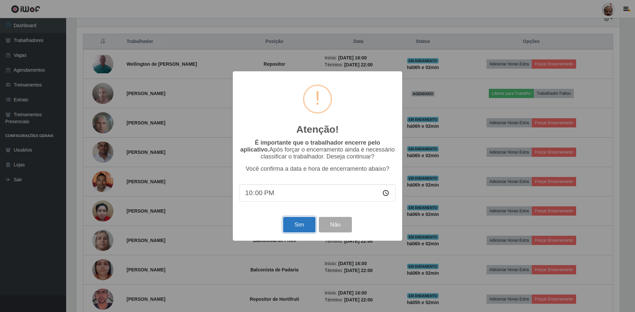
click at [295, 226] on button "Sim" at bounding box center [299, 225] width 32 height 16
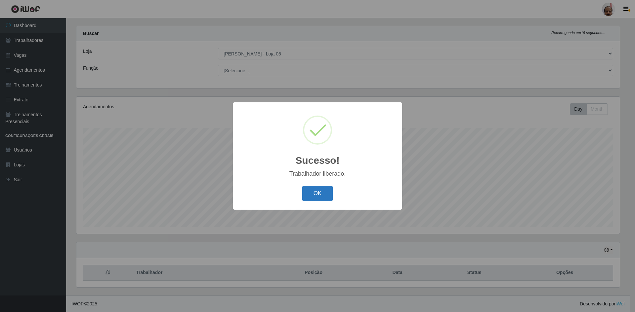
click at [311, 192] on button "OK" at bounding box center [317, 194] width 31 height 16
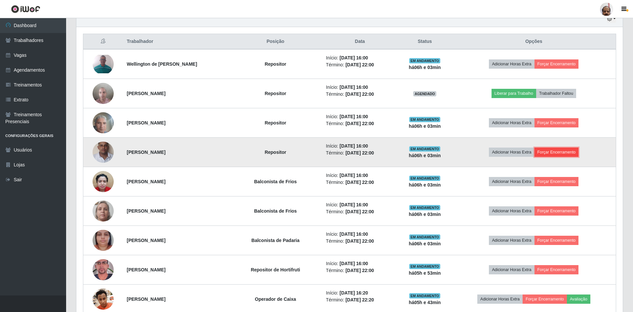
click at [573, 155] on button "Forçar Encerramento" at bounding box center [556, 152] width 44 height 9
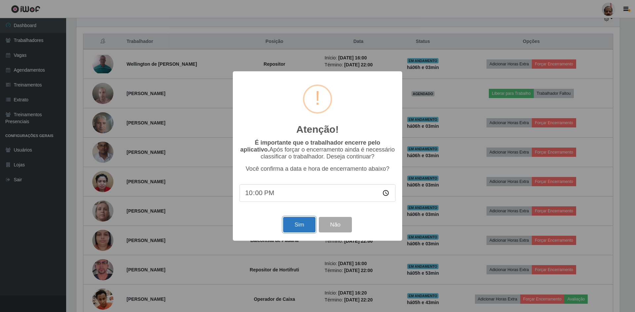
click at [295, 231] on button "Sim" at bounding box center [299, 225] width 32 height 16
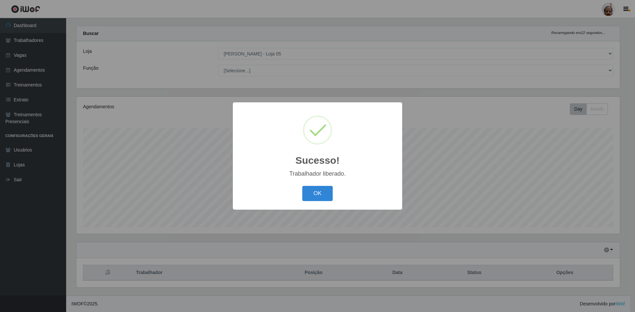
click at [319, 183] on div "Sucesso! × Trabalhador liberado. OK Cancel" at bounding box center [317, 155] width 169 height 107
click at [318, 189] on button "OK" at bounding box center [317, 194] width 31 height 16
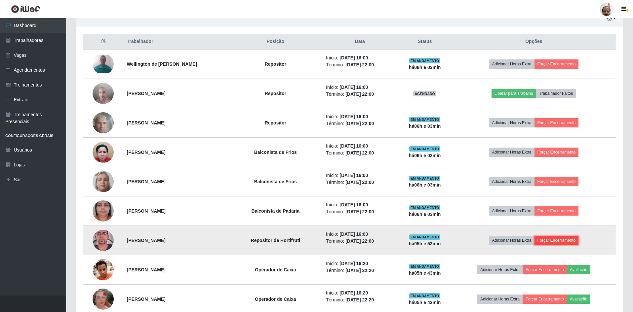
click at [554, 241] on button "Forçar Encerramento" at bounding box center [556, 240] width 44 height 9
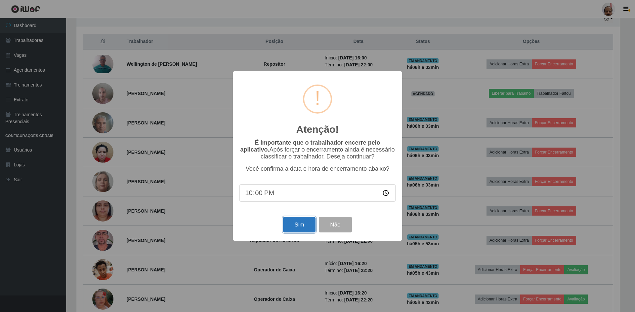
click at [298, 228] on button "Sim" at bounding box center [299, 225] width 32 height 16
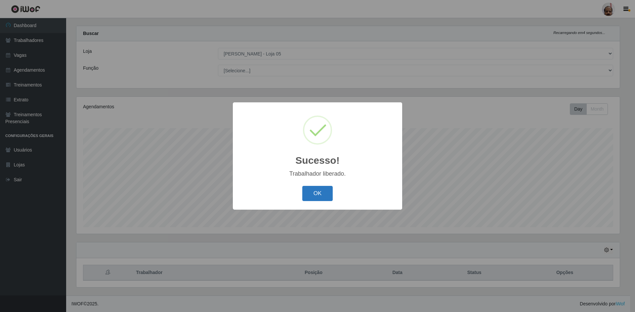
click at [318, 188] on button "OK" at bounding box center [317, 194] width 31 height 16
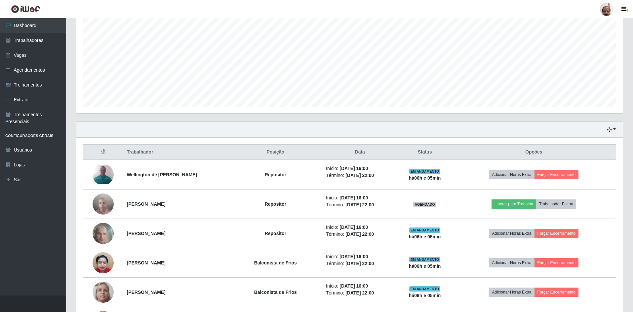
scroll to position [174, 0]
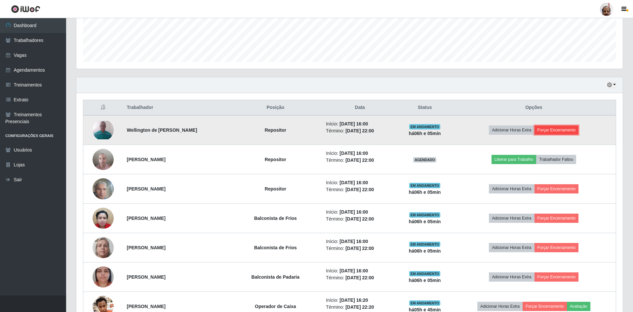
click at [574, 128] on button "Forçar Encerramento" at bounding box center [556, 130] width 44 height 9
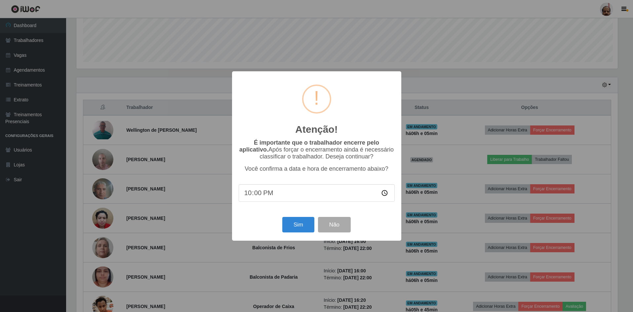
scroll to position [137, 543]
click at [306, 224] on button "Sim" at bounding box center [299, 225] width 32 height 16
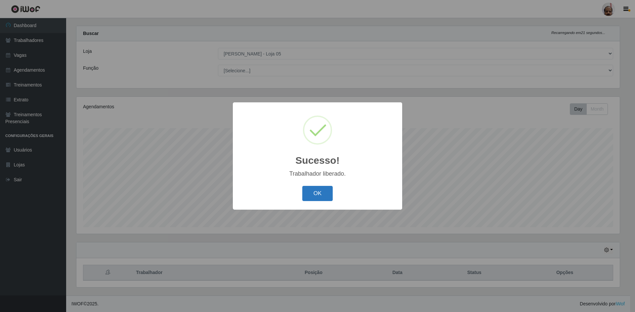
click at [316, 189] on button "OK" at bounding box center [317, 194] width 31 height 16
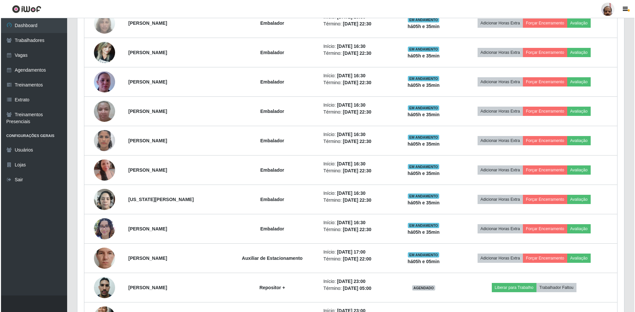
scroll to position [637, 0]
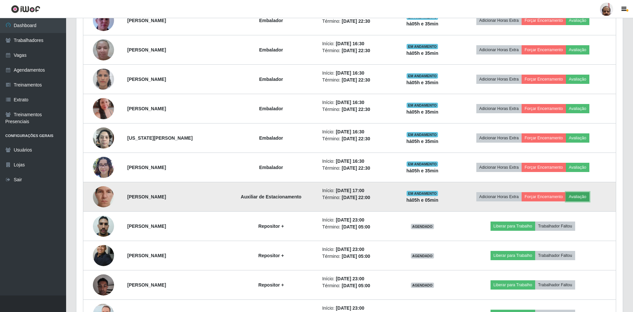
click at [589, 194] on button "Avaliação" at bounding box center [577, 196] width 23 height 9
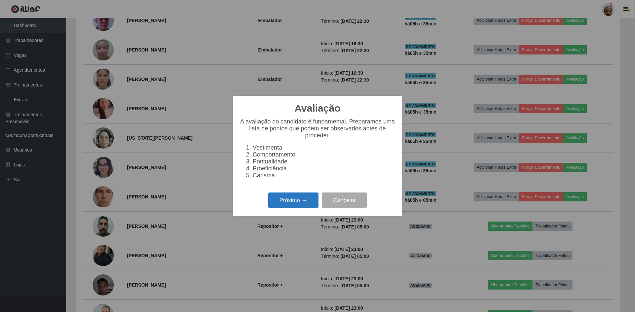
click at [288, 202] on button "Próximo →" at bounding box center [293, 201] width 50 height 16
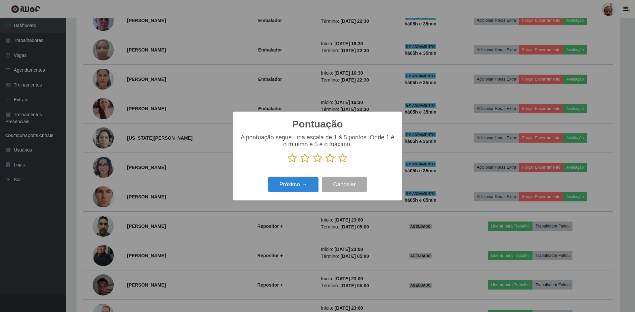
click at [344, 158] on icon at bounding box center [342, 158] width 9 height 10
click at [338, 163] on input "radio" at bounding box center [338, 163] width 0 height 0
click at [302, 184] on button "Próximo →" at bounding box center [293, 185] width 50 height 16
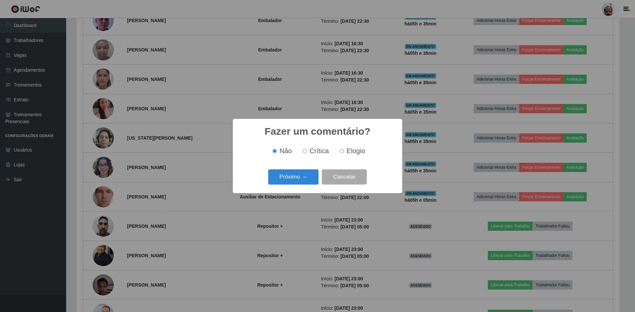
click at [337, 153] on label "Elogio" at bounding box center [351, 151] width 28 height 8
click at [339, 153] on input "Elogio" at bounding box center [341, 151] width 4 height 4
radio input "true"
click at [292, 184] on button "Próximo →" at bounding box center [293, 178] width 50 height 16
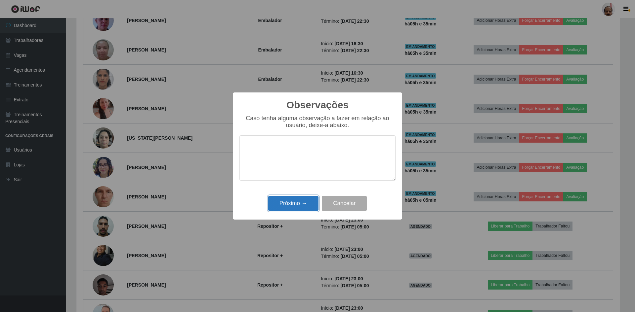
click at [295, 206] on button "Próximo →" at bounding box center [293, 204] width 50 height 16
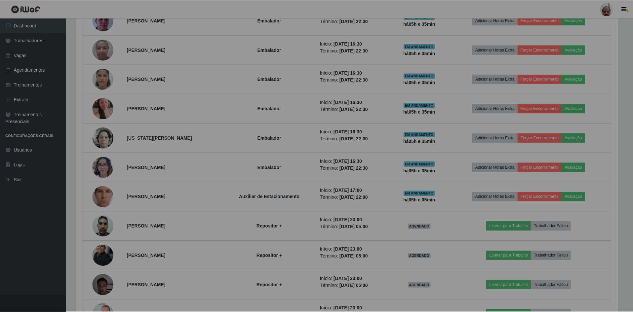
scroll to position [137, 546]
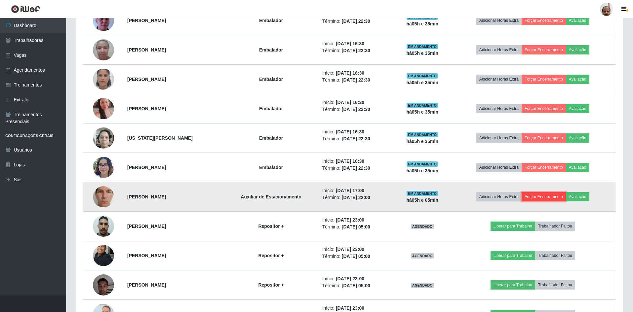
click at [551, 199] on button "Forçar Encerramento" at bounding box center [544, 196] width 44 height 9
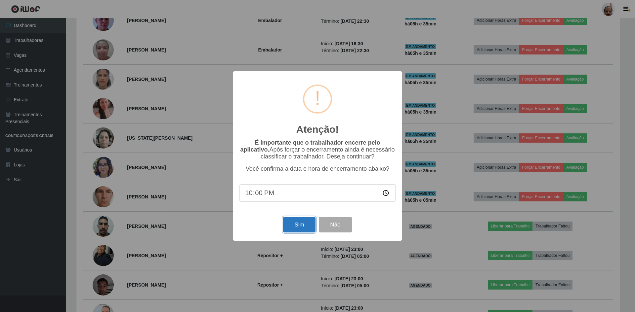
click at [283, 229] on button "Sim" at bounding box center [299, 225] width 32 height 16
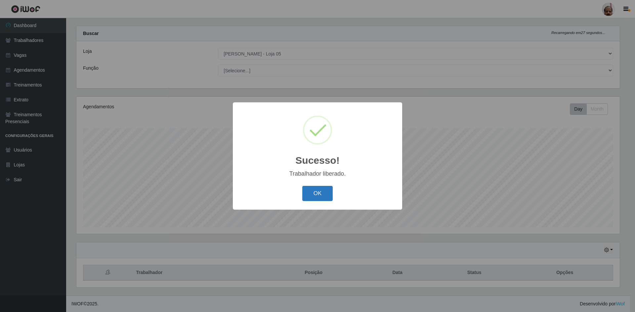
click at [319, 195] on button "OK" at bounding box center [317, 194] width 31 height 16
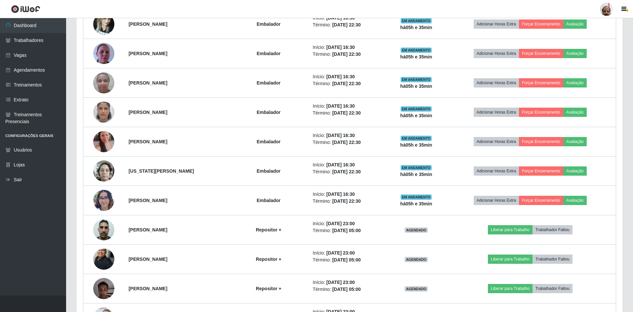
scroll to position [571, 0]
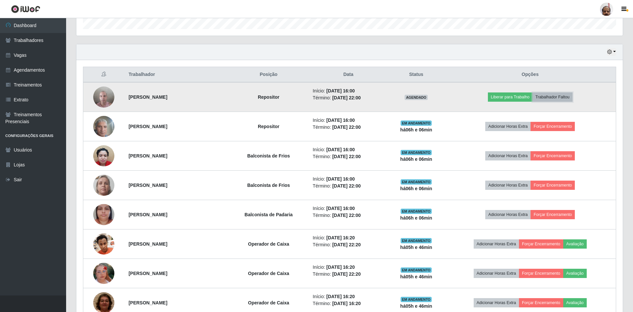
click at [572, 98] on button "Trabalhador Faltou" at bounding box center [552, 97] width 40 height 9
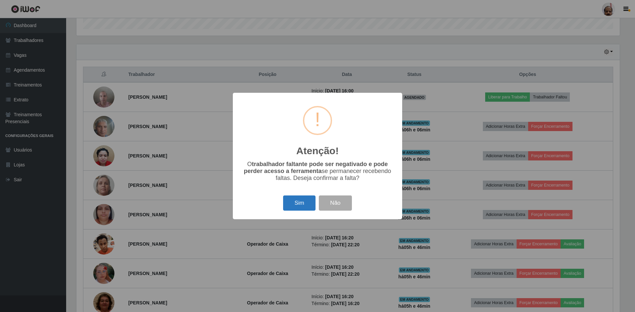
click at [305, 207] on button "Sim" at bounding box center [299, 204] width 32 height 16
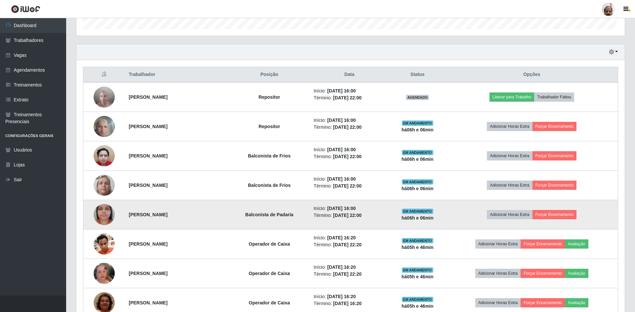
scroll to position [330385, 329979]
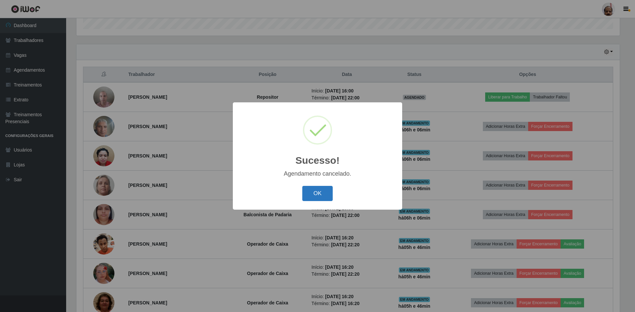
click at [311, 192] on button "OK" at bounding box center [317, 194] width 31 height 16
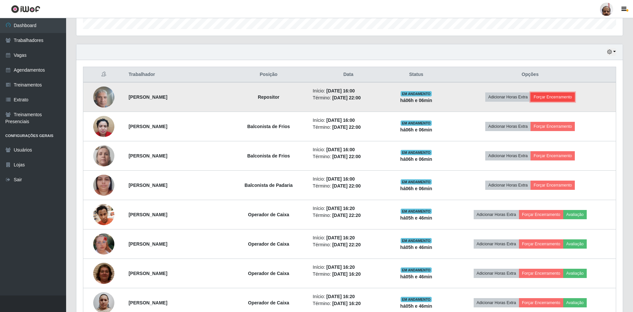
click at [551, 96] on button "Forçar Encerramento" at bounding box center [552, 97] width 44 height 9
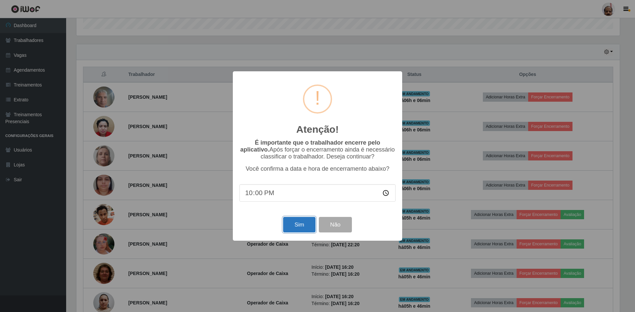
click at [299, 225] on button "Sim" at bounding box center [299, 225] width 32 height 16
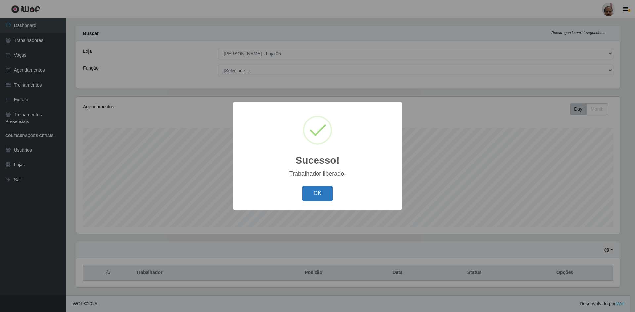
click at [308, 191] on button "OK" at bounding box center [317, 194] width 31 height 16
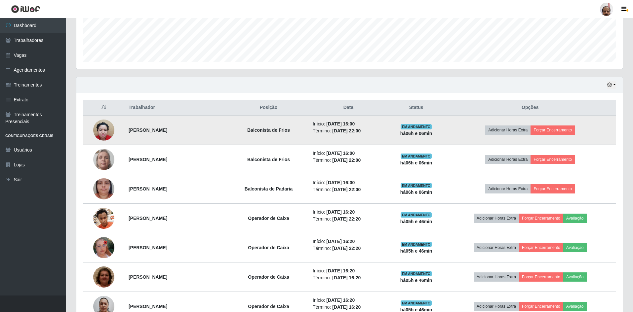
click at [105, 136] on img at bounding box center [103, 130] width 21 height 28
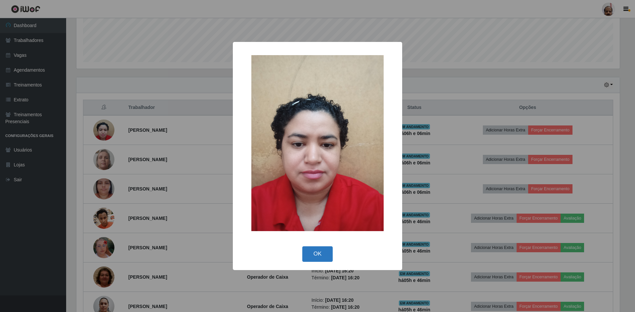
click at [310, 251] on button "OK" at bounding box center [317, 255] width 31 height 16
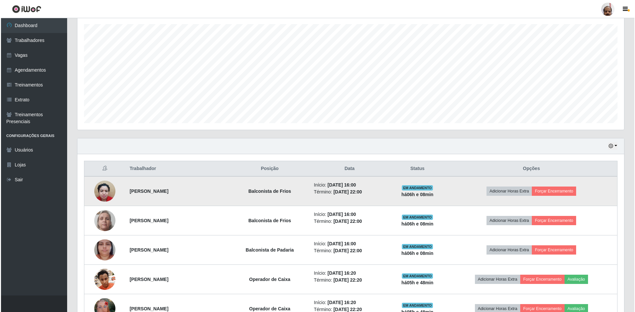
scroll to position [179, 0]
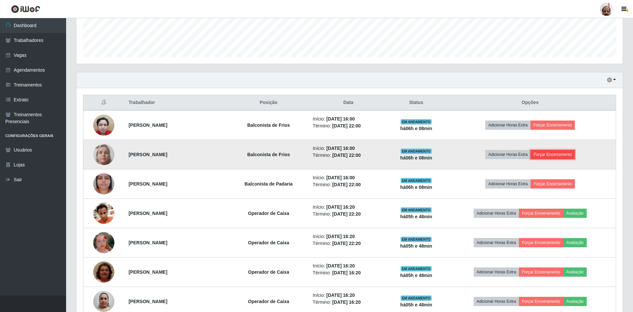
click at [568, 156] on button "Forçar Encerramento" at bounding box center [552, 154] width 44 height 9
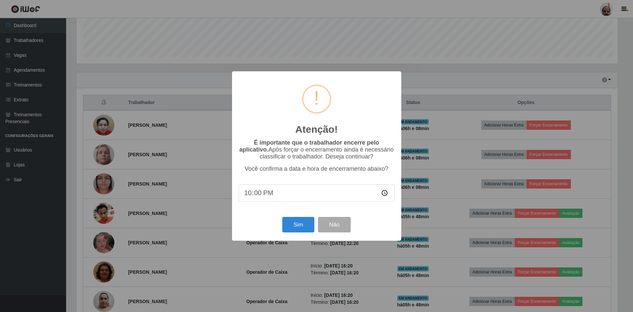
scroll to position [137, 543]
click at [295, 225] on button "Sim" at bounding box center [299, 225] width 32 height 16
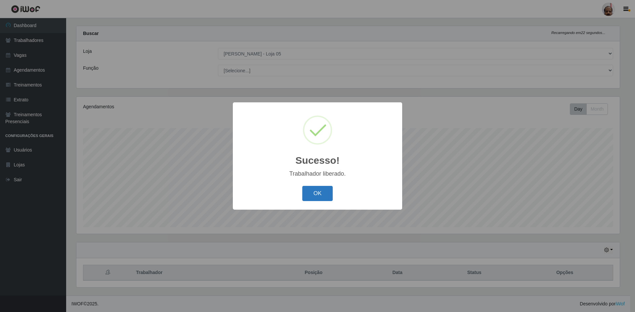
click at [310, 192] on button "OK" at bounding box center [317, 194] width 31 height 16
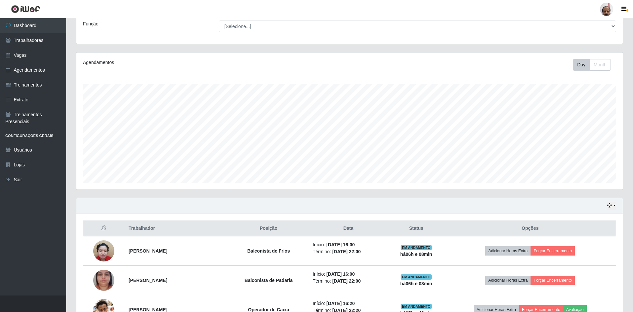
scroll to position [141, 0]
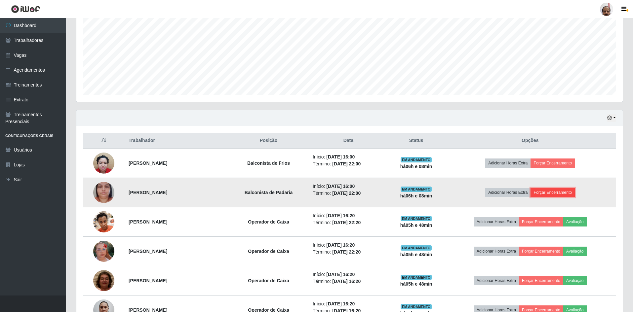
click at [565, 194] on button "Forçar Encerramento" at bounding box center [552, 192] width 44 height 9
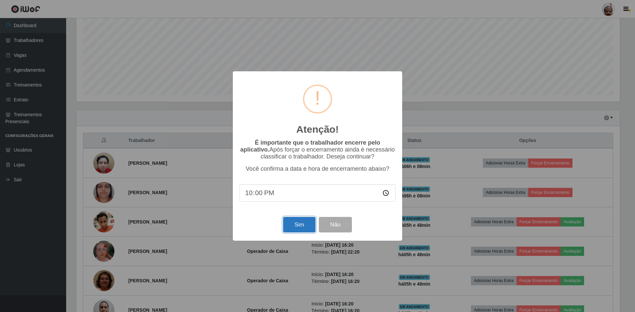
click at [300, 227] on button "Sim" at bounding box center [299, 225] width 32 height 16
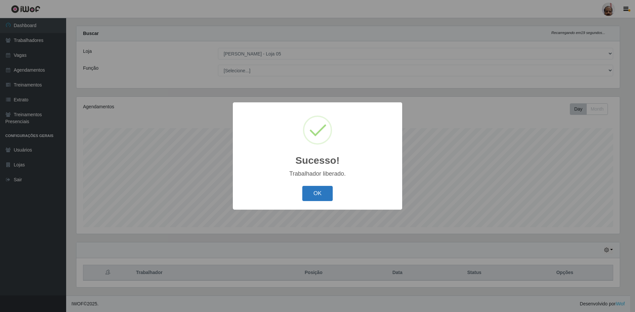
click at [314, 193] on button "OK" at bounding box center [317, 194] width 31 height 16
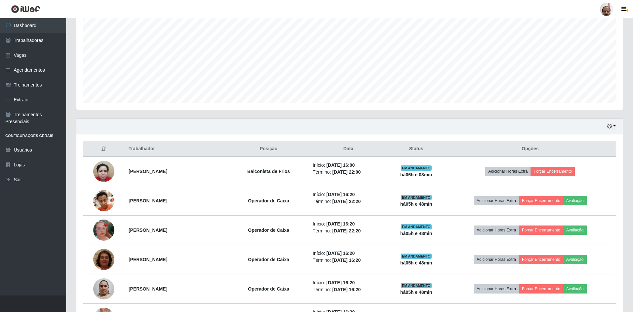
scroll to position [174, 0]
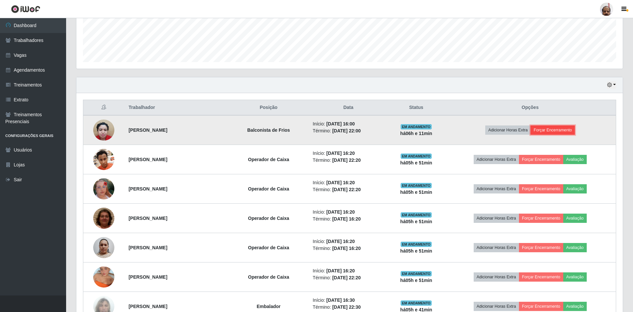
click at [565, 128] on button "Forçar Encerramento" at bounding box center [552, 130] width 44 height 9
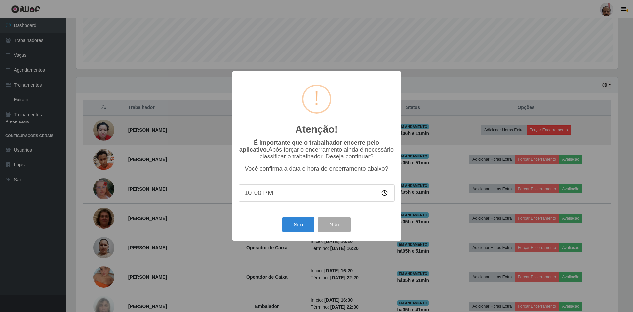
scroll to position [137, 543]
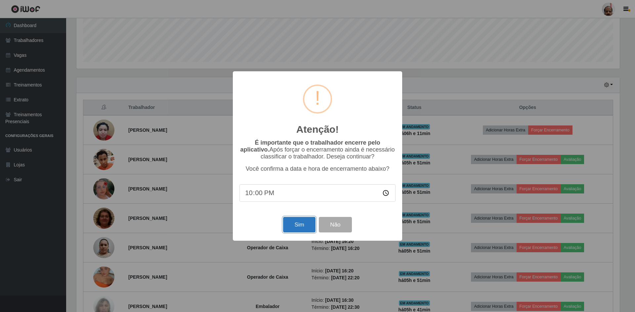
click at [302, 224] on button "Sim" at bounding box center [299, 225] width 32 height 16
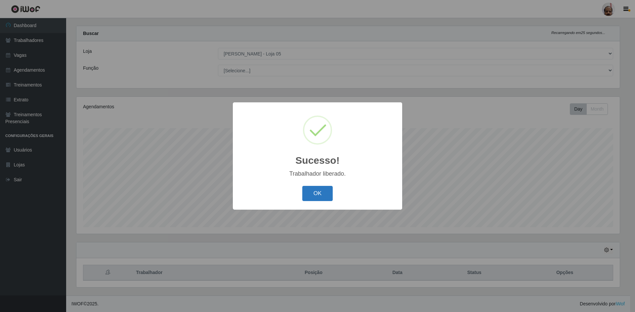
click at [320, 192] on button "OK" at bounding box center [317, 194] width 31 height 16
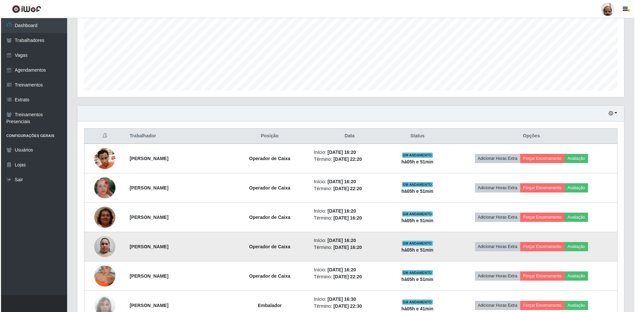
scroll to position [174, 0]
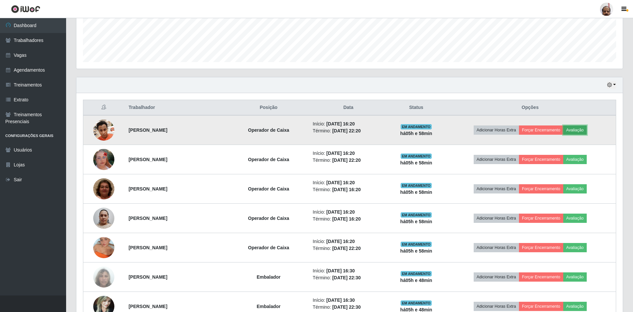
click at [585, 132] on button "Avaliação" at bounding box center [574, 130] width 23 height 9
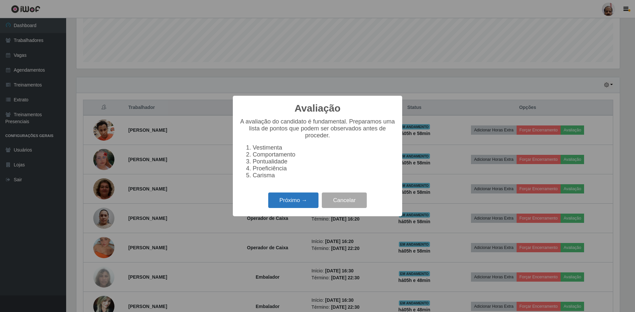
click at [295, 202] on button "Próximo →" at bounding box center [293, 201] width 50 height 16
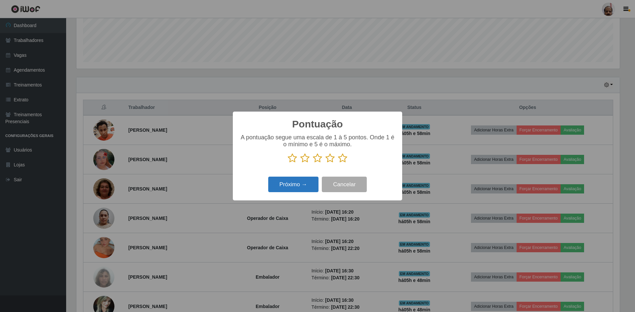
scroll to position [330385, 329979]
click at [342, 161] on icon at bounding box center [342, 158] width 9 height 10
click at [338, 163] on input "radio" at bounding box center [338, 163] width 0 height 0
click at [307, 186] on button "Próximo →" at bounding box center [293, 185] width 50 height 16
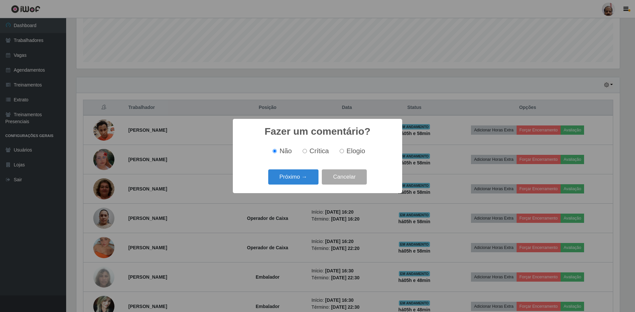
click at [353, 150] on span "Elogio" at bounding box center [355, 150] width 19 height 7
click at [344, 150] on input "Elogio" at bounding box center [341, 151] width 4 height 4
radio input "true"
click at [288, 181] on button "Próximo →" at bounding box center [293, 178] width 50 height 16
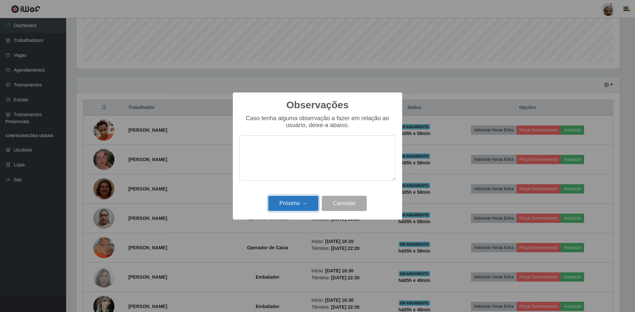
click at [290, 207] on button "Próximo →" at bounding box center [293, 204] width 50 height 16
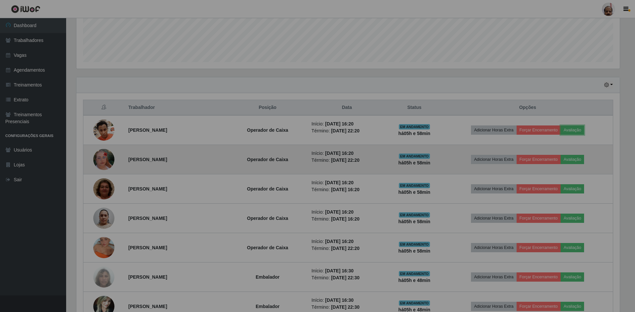
scroll to position [137, 546]
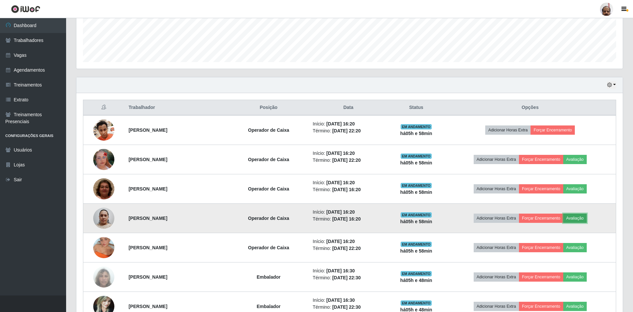
click at [584, 217] on button "Avaliação" at bounding box center [574, 218] width 23 height 9
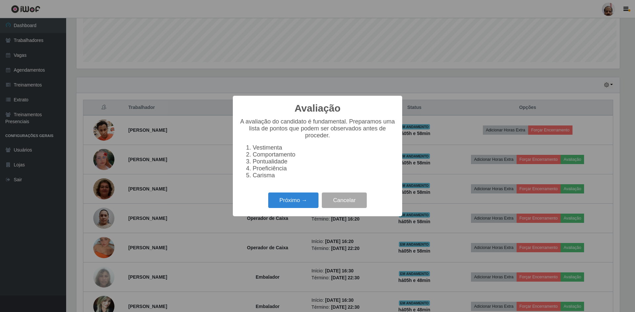
scroll to position [137, 543]
click at [296, 204] on button "Próximo →" at bounding box center [293, 201] width 50 height 16
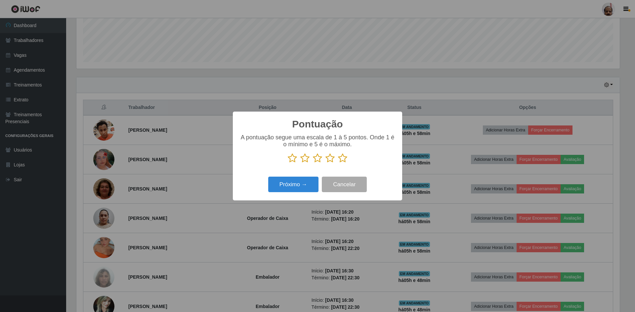
click at [338, 158] on icon at bounding box center [342, 158] width 9 height 10
click at [338, 163] on input "radio" at bounding box center [338, 163] width 0 height 0
click at [309, 184] on button "Próximo →" at bounding box center [293, 185] width 50 height 16
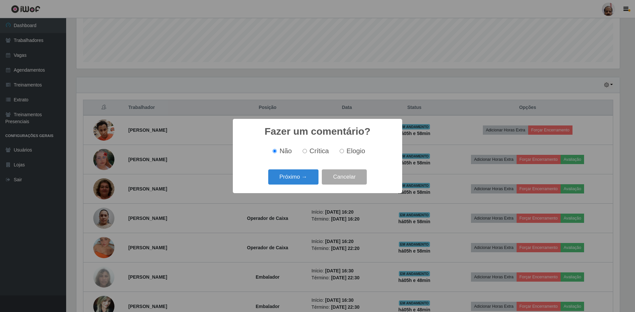
click at [345, 152] on label "Elogio" at bounding box center [351, 151] width 28 height 8
click at [344, 152] on input "Elogio" at bounding box center [341, 151] width 4 height 4
radio input "true"
click at [286, 188] on div "Fazer um comentário? × Não Crítica Elogio Próximo → Cancelar" at bounding box center [317, 156] width 169 height 74
click at [292, 180] on button "Próximo →" at bounding box center [293, 178] width 50 height 16
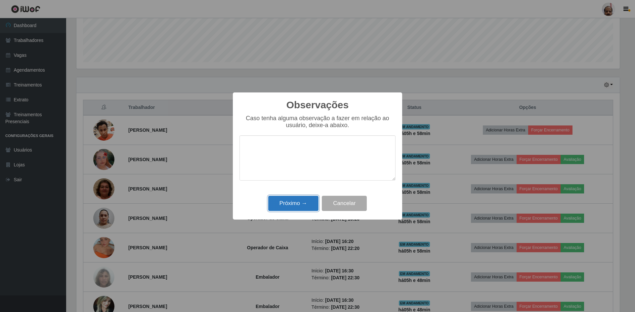
click at [293, 201] on button "Próximo →" at bounding box center [293, 204] width 50 height 16
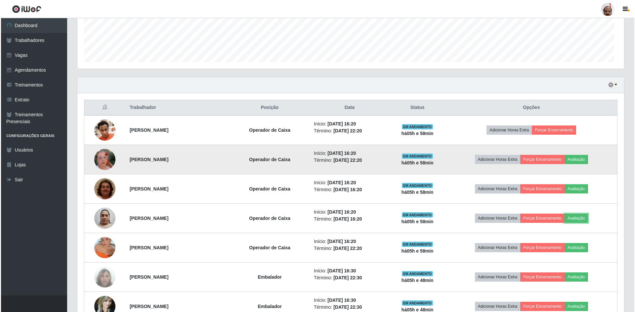
scroll to position [137, 546]
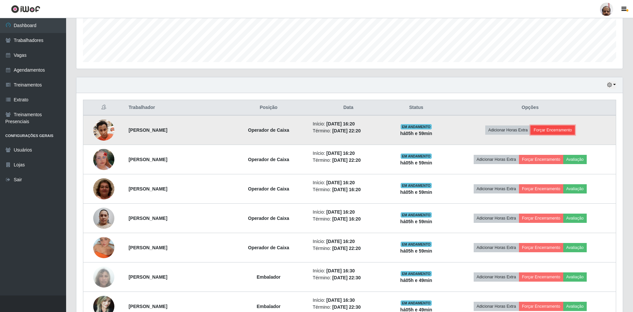
click at [566, 131] on button "Forçar Encerramento" at bounding box center [552, 130] width 44 height 9
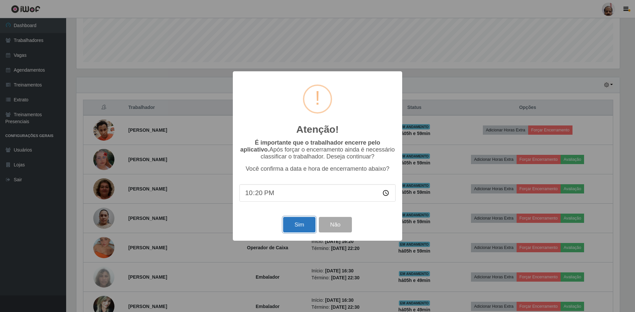
click at [297, 219] on button "Sim" at bounding box center [299, 225] width 32 height 16
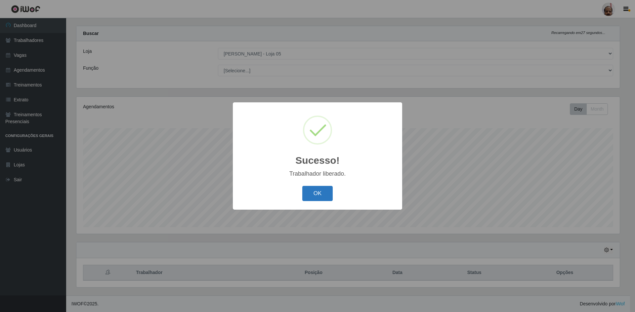
click at [318, 190] on button "OK" at bounding box center [317, 194] width 31 height 16
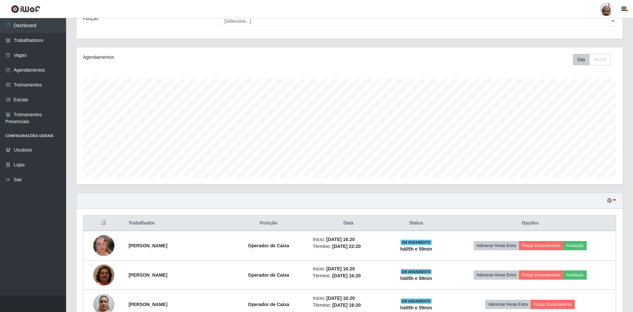
scroll to position [207, 0]
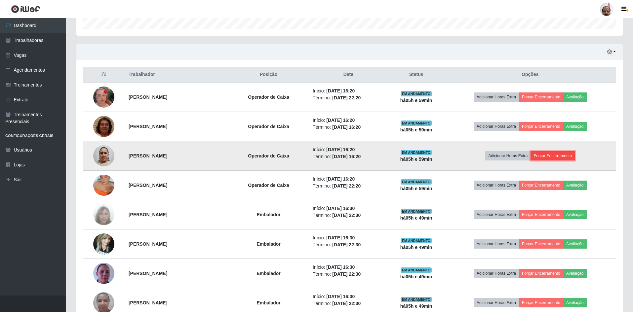
click at [566, 158] on button "Forçar Encerramento" at bounding box center [552, 155] width 44 height 9
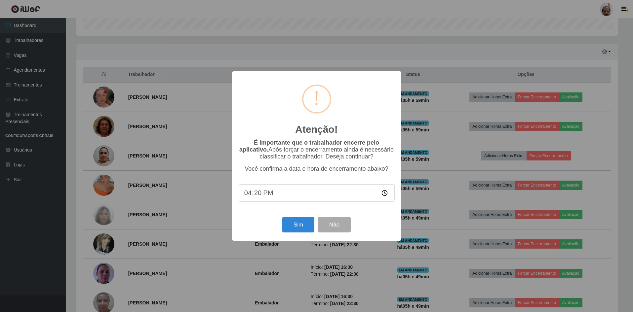
scroll to position [137, 543]
click at [299, 225] on button "Sim" at bounding box center [299, 225] width 32 height 16
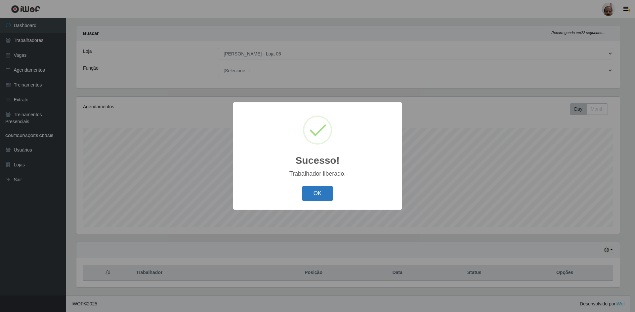
click at [313, 196] on button "OK" at bounding box center [317, 194] width 31 height 16
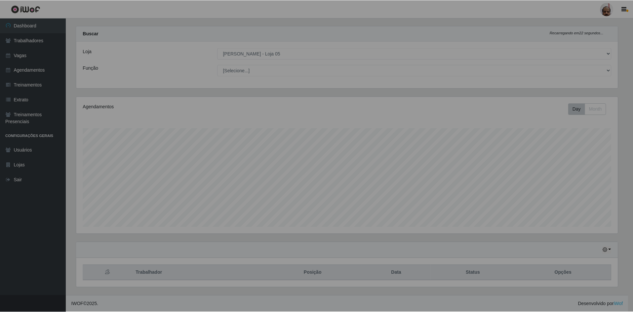
scroll to position [330385, 329976]
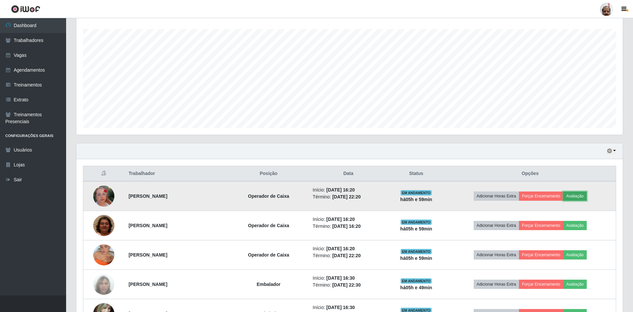
click at [583, 199] on button "Avaliação" at bounding box center [574, 196] width 23 height 9
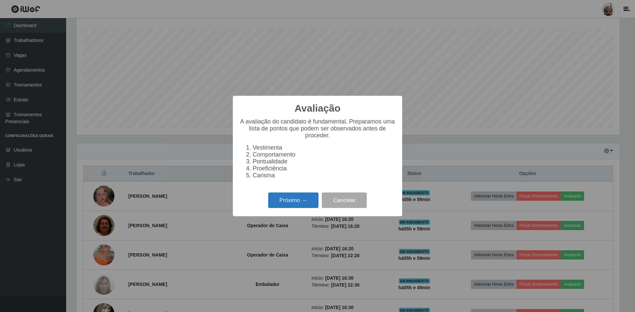
click at [269, 204] on button "Próximo →" at bounding box center [293, 201] width 50 height 16
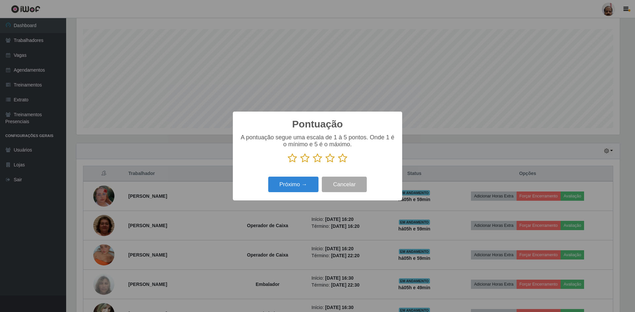
click at [341, 157] on icon at bounding box center [342, 158] width 9 height 10
click at [338, 163] on input "radio" at bounding box center [338, 163] width 0 height 0
click at [299, 186] on button "Próximo →" at bounding box center [293, 185] width 50 height 16
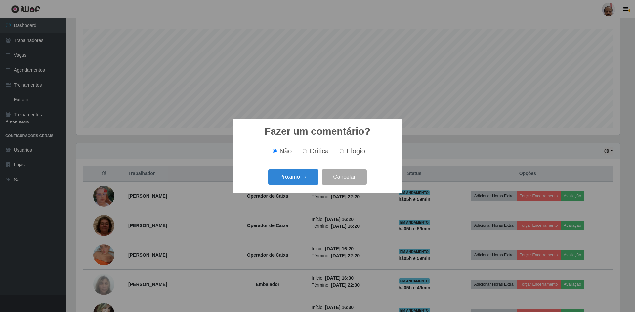
click at [335, 148] on div "Não Crítica Elogio" at bounding box center [317, 151] width 156 height 8
click at [342, 150] on label "Elogio" at bounding box center [351, 151] width 28 height 8
click at [342, 150] on input "Elogio" at bounding box center [341, 151] width 4 height 4
radio input "true"
click at [293, 183] on button "Próximo →" at bounding box center [293, 178] width 50 height 16
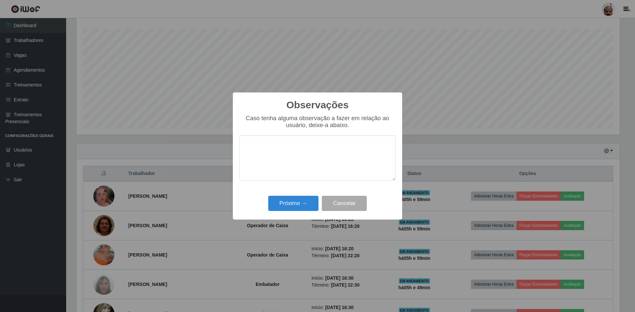
click at [289, 213] on div "Próximo → Cancelar" at bounding box center [317, 203] width 156 height 19
click at [294, 205] on button "Próximo →" at bounding box center [293, 204] width 50 height 16
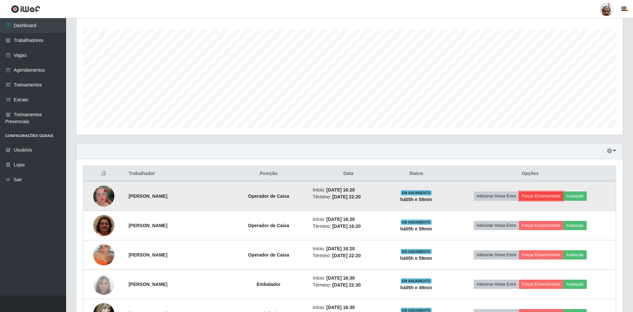
click at [545, 197] on button "Forçar Encerramento" at bounding box center [541, 196] width 44 height 9
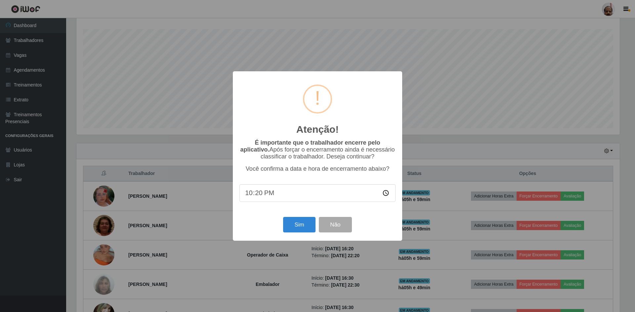
click at [298, 234] on div "Sim Não" at bounding box center [317, 225] width 156 height 19
click at [299, 231] on button "Sim" at bounding box center [299, 225] width 32 height 16
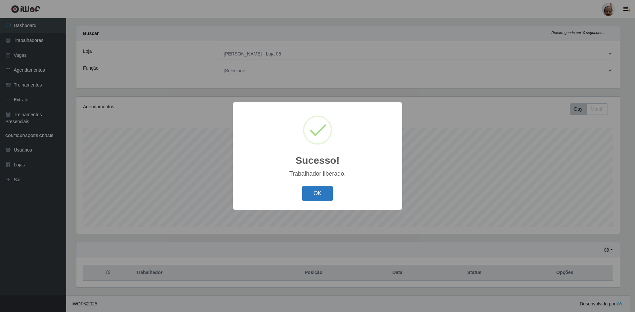
click at [318, 193] on button "OK" at bounding box center [317, 194] width 31 height 16
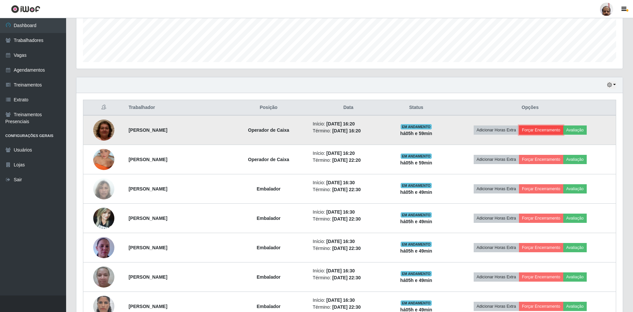
click at [544, 128] on button "Forçar Encerramento" at bounding box center [541, 130] width 44 height 9
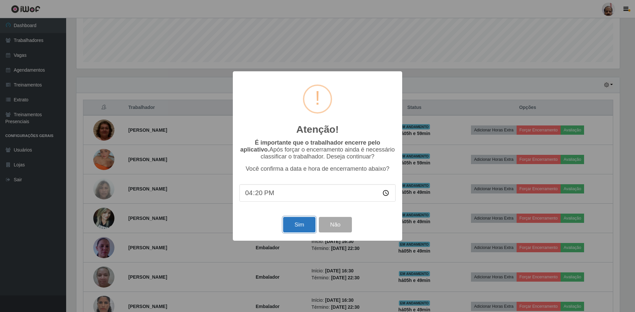
click at [297, 222] on button "Sim" at bounding box center [299, 225] width 32 height 16
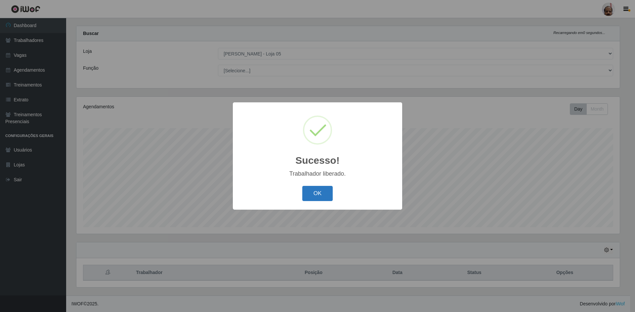
click at [329, 195] on button "OK" at bounding box center [317, 194] width 31 height 16
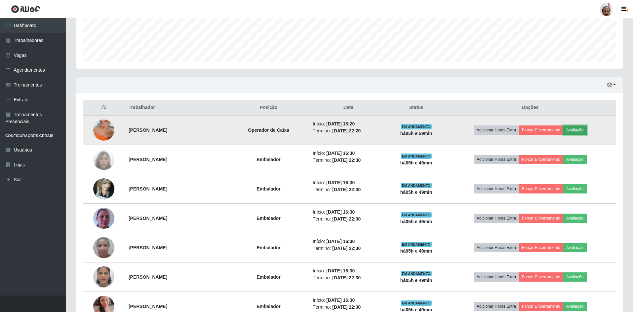
click at [584, 132] on button "Avaliação" at bounding box center [574, 130] width 23 height 9
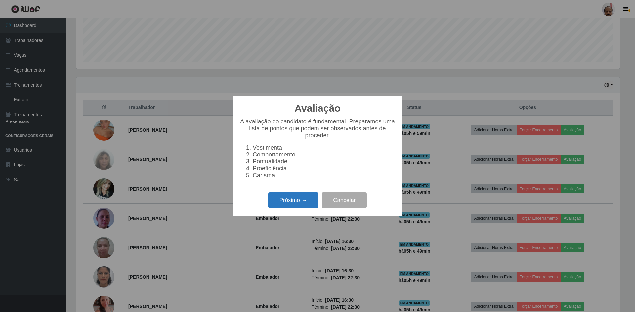
click at [292, 201] on button "Próximo →" at bounding box center [293, 201] width 50 height 16
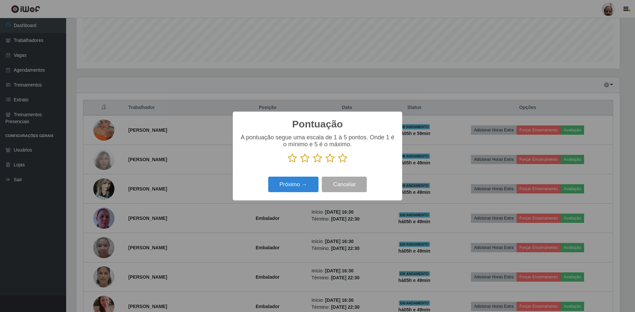
click at [341, 157] on icon at bounding box center [342, 158] width 9 height 10
click at [338, 163] on input "radio" at bounding box center [338, 163] width 0 height 0
click at [300, 182] on button "Próximo →" at bounding box center [293, 185] width 50 height 16
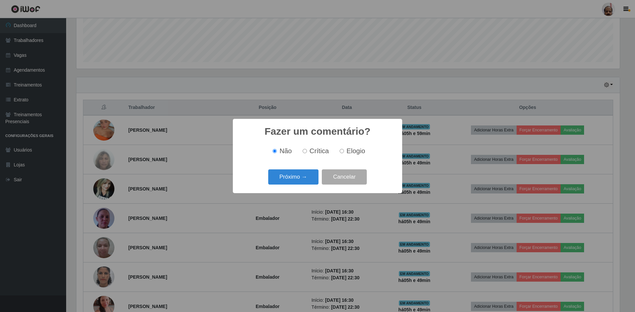
click at [349, 148] on span "Elogio" at bounding box center [355, 150] width 19 height 7
click at [344, 149] on input "Elogio" at bounding box center [341, 151] width 4 height 4
radio input "true"
click at [291, 179] on button "Próximo →" at bounding box center [293, 178] width 50 height 16
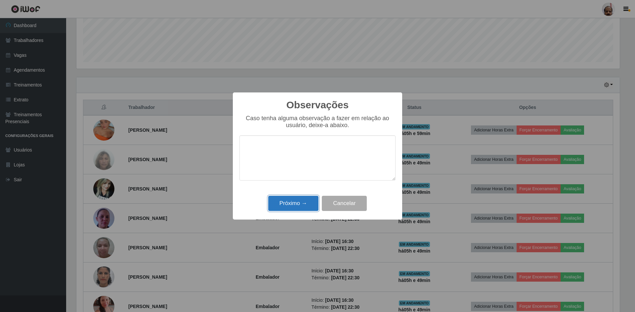
click at [302, 198] on button "Próximo →" at bounding box center [293, 204] width 50 height 16
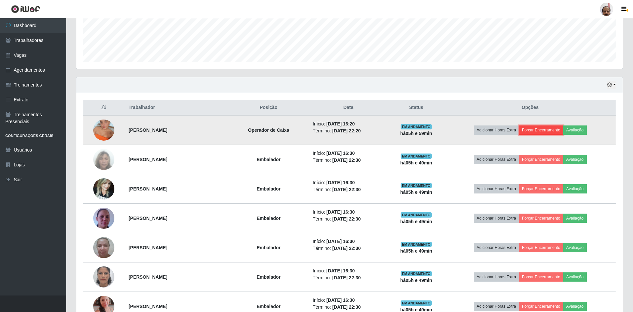
click at [540, 132] on button "Forçar Encerramento" at bounding box center [541, 130] width 44 height 9
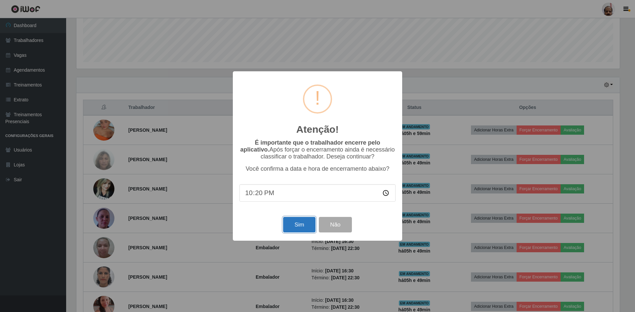
click at [297, 229] on button "Sim" at bounding box center [299, 225] width 32 height 16
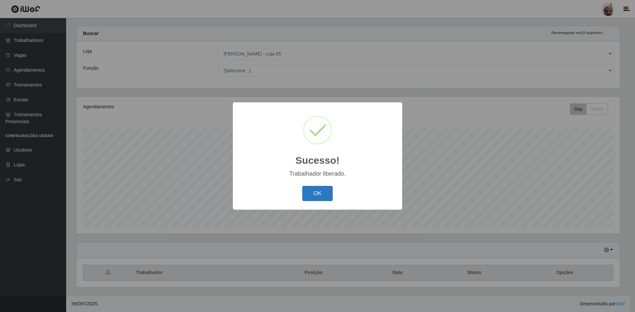
click at [319, 191] on button "OK" at bounding box center [317, 194] width 31 height 16
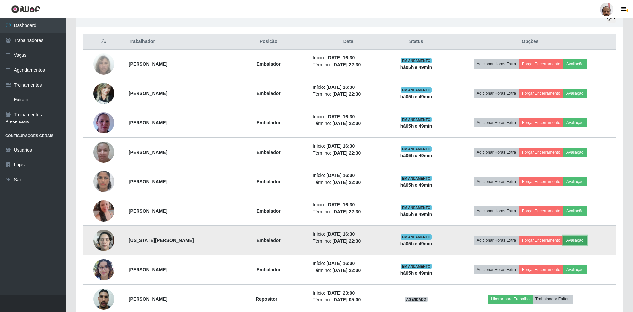
click at [583, 242] on button "Avaliação" at bounding box center [574, 240] width 23 height 9
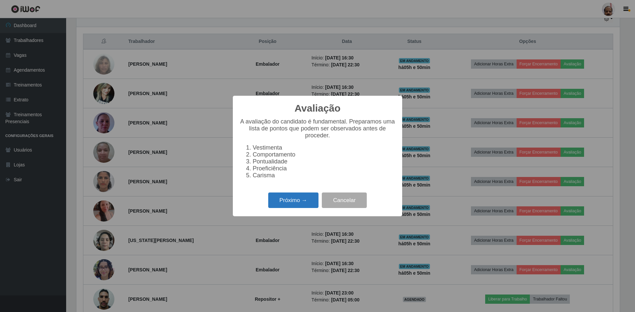
click at [289, 204] on button "Próximo →" at bounding box center [293, 201] width 50 height 16
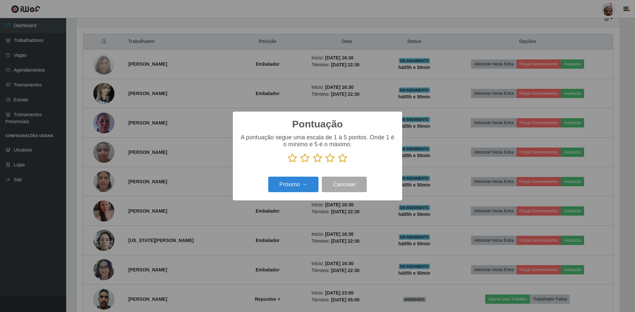
click at [344, 159] on icon at bounding box center [342, 158] width 9 height 10
click at [338, 163] on input "radio" at bounding box center [338, 163] width 0 height 0
click at [299, 187] on button "Próximo →" at bounding box center [293, 185] width 50 height 16
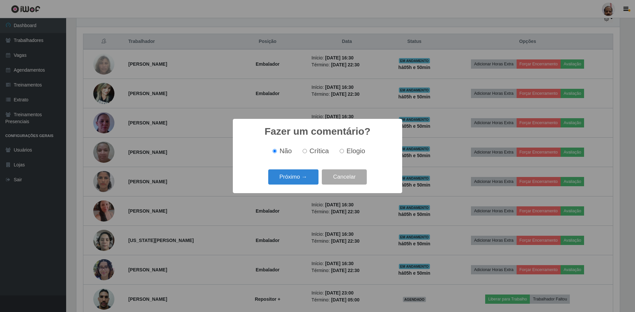
click at [346, 153] on span "Elogio" at bounding box center [355, 150] width 19 height 7
click at [344, 153] on input "Elogio" at bounding box center [341, 151] width 4 height 4
radio input "true"
click at [292, 180] on button "Próximo →" at bounding box center [293, 178] width 50 height 16
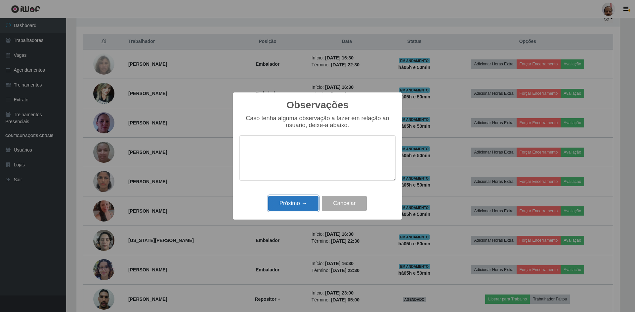
click at [289, 205] on button "Próximo →" at bounding box center [293, 204] width 50 height 16
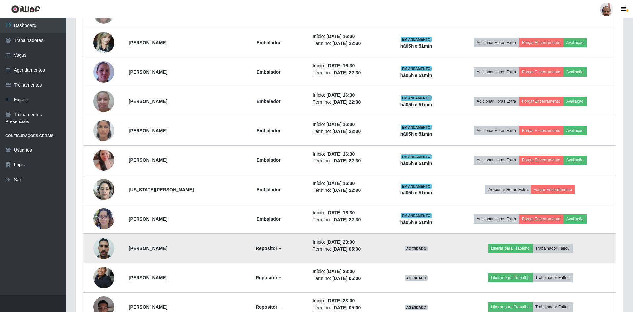
scroll to position [339, 0]
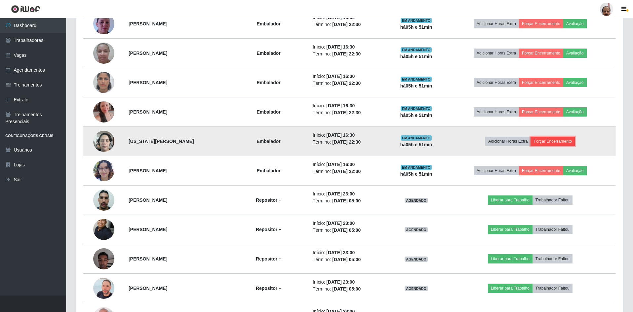
click at [561, 143] on button "Forçar Encerramento" at bounding box center [552, 141] width 44 height 9
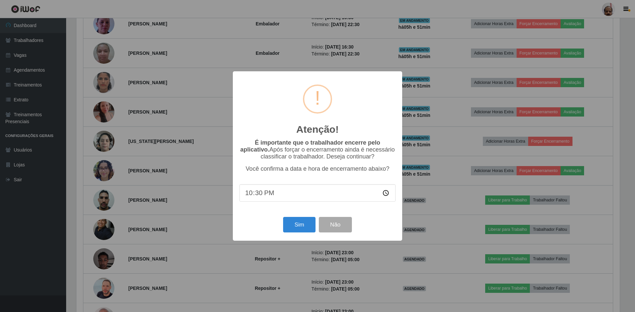
click at [273, 221] on div "Sim Não" at bounding box center [317, 225] width 156 height 19
click at [291, 228] on button "Sim" at bounding box center [299, 225] width 32 height 16
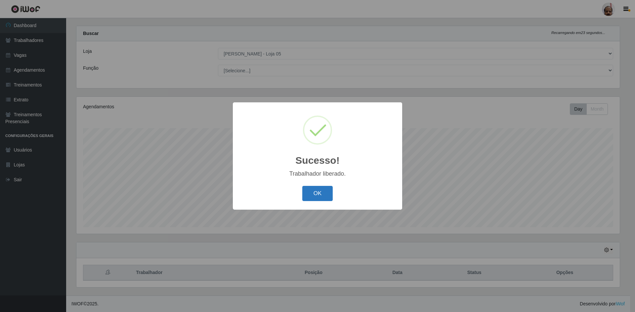
click at [315, 198] on button "OK" at bounding box center [317, 194] width 31 height 16
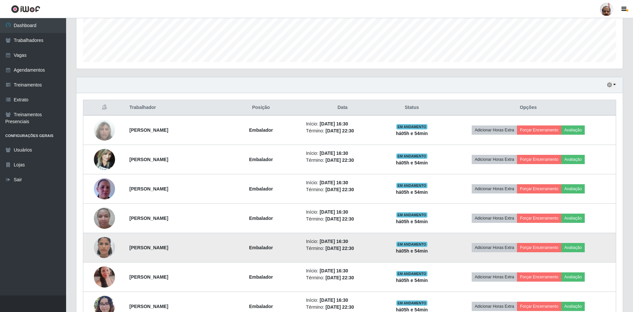
scroll to position [207, 0]
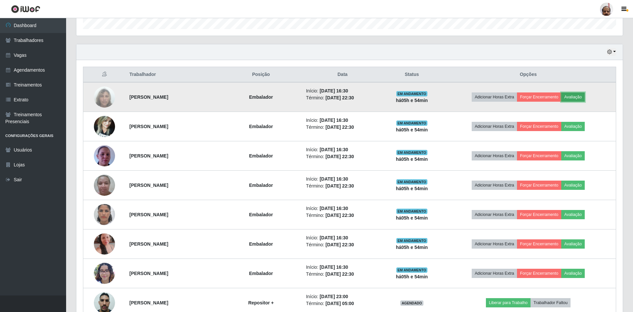
click at [584, 96] on button "Avaliação" at bounding box center [572, 97] width 23 height 9
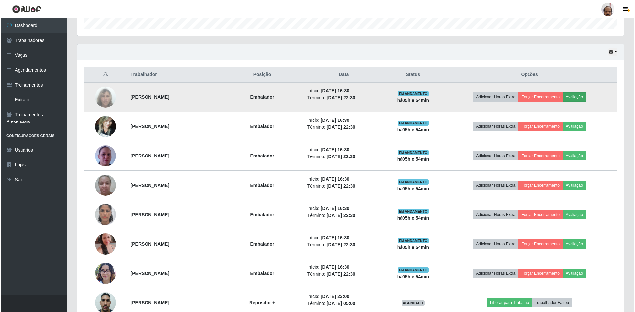
scroll to position [137, 543]
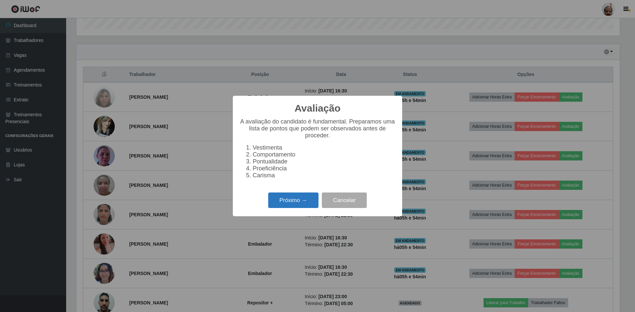
click at [288, 203] on button "Próximo →" at bounding box center [293, 201] width 50 height 16
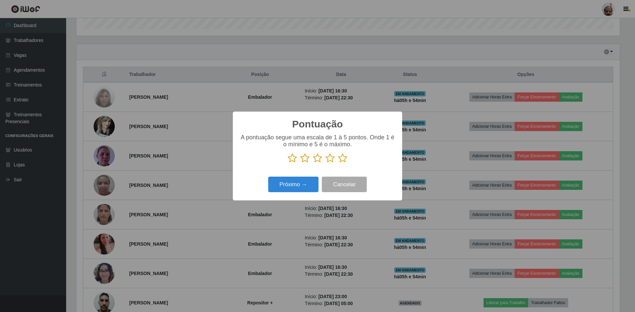
drag, startPoint x: 343, startPoint y: 159, endPoint x: 340, endPoint y: 166, distance: 7.4
click at [343, 159] on icon at bounding box center [342, 158] width 9 height 10
click at [338, 163] on input "radio" at bounding box center [338, 163] width 0 height 0
click at [299, 186] on button "Próximo →" at bounding box center [293, 185] width 50 height 16
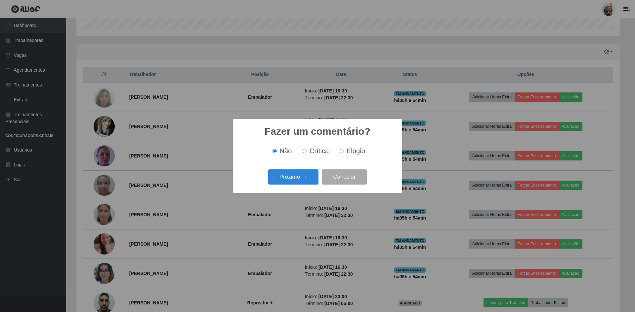
click at [353, 146] on div "Não Crítica Elogio" at bounding box center [317, 151] width 156 height 20
click at [352, 151] on span "Elogio" at bounding box center [355, 150] width 19 height 7
click at [344, 151] on input "Elogio" at bounding box center [341, 151] width 4 height 4
radio input "true"
click at [279, 181] on button "Próximo →" at bounding box center [293, 178] width 50 height 16
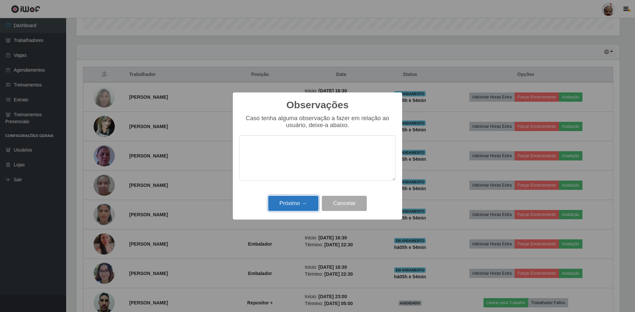
click at [283, 200] on button "Próximo →" at bounding box center [293, 204] width 50 height 16
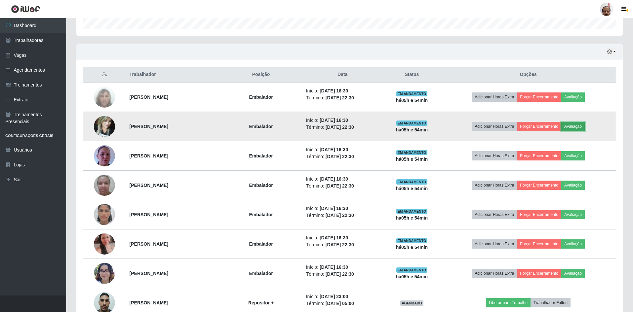
click at [579, 128] on button "Avaliação" at bounding box center [572, 126] width 23 height 9
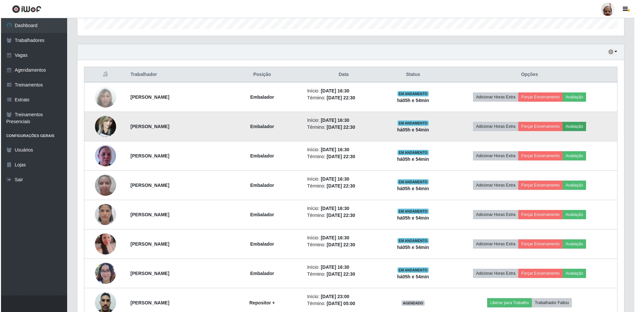
scroll to position [137, 543]
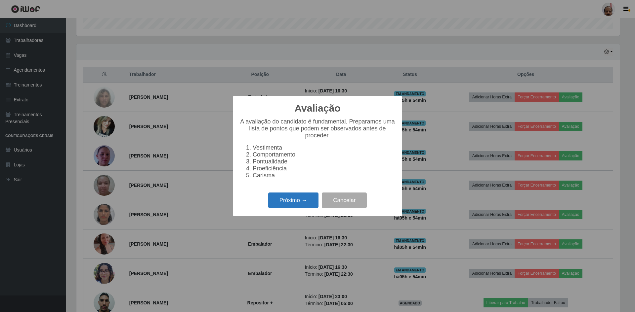
click at [297, 200] on button "Próximo →" at bounding box center [293, 201] width 50 height 16
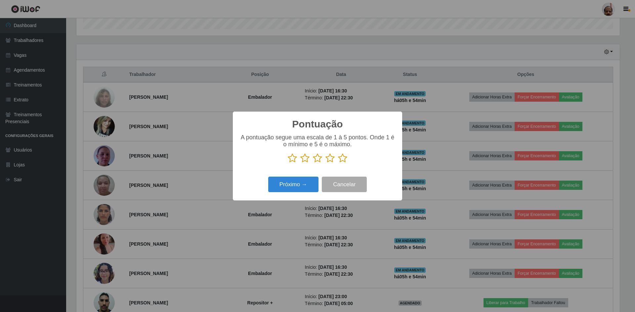
scroll to position [330385, 329979]
click at [344, 158] on icon at bounding box center [342, 158] width 9 height 10
click at [338, 163] on input "radio" at bounding box center [338, 163] width 0 height 0
click at [293, 189] on button "Próximo →" at bounding box center [293, 185] width 50 height 16
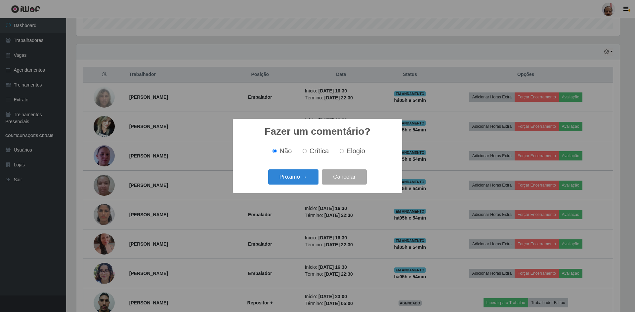
click at [339, 150] on input "Elogio" at bounding box center [341, 151] width 4 height 4
radio input "true"
click at [300, 181] on button "Próximo →" at bounding box center [293, 178] width 50 height 16
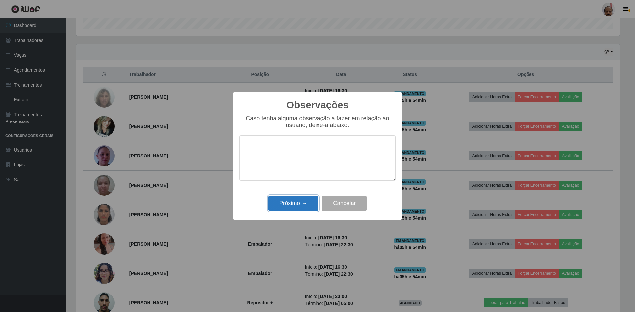
click at [295, 203] on button "Próximo →" at bounding box center [293, 204] width 50 height 16
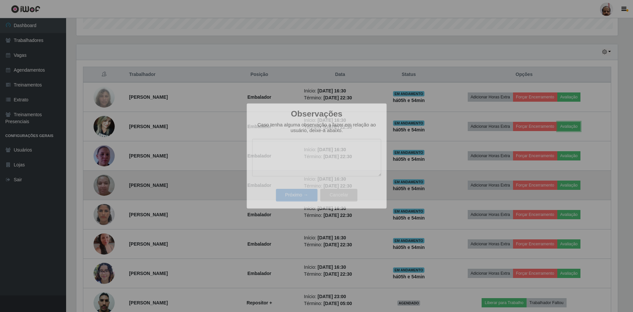
scroll to position [137, 546]
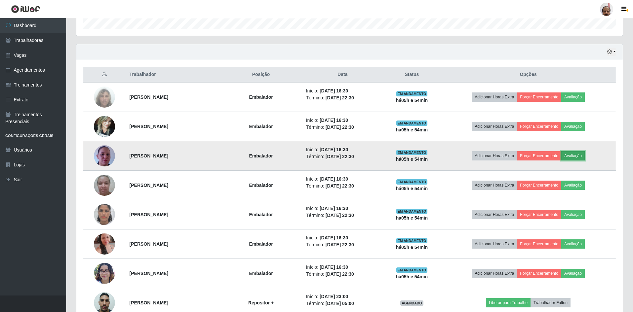
click at [578, 158] on button "Avaliação" at bounding box center [572, 155] width 23 height 9
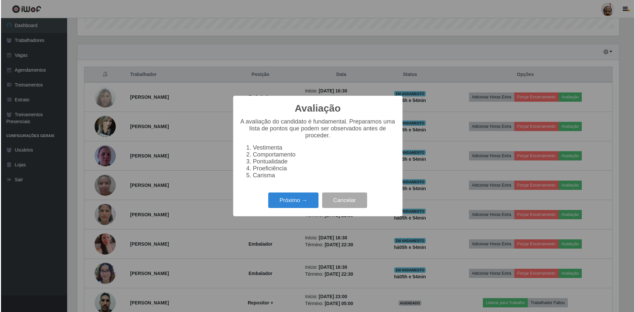
scroll to position [137, 543]
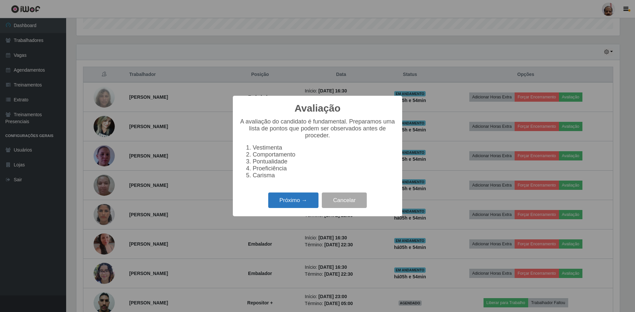
click at [306, 206] on button "Próximo →" at bounding box center [293, 201] width 50 height 16
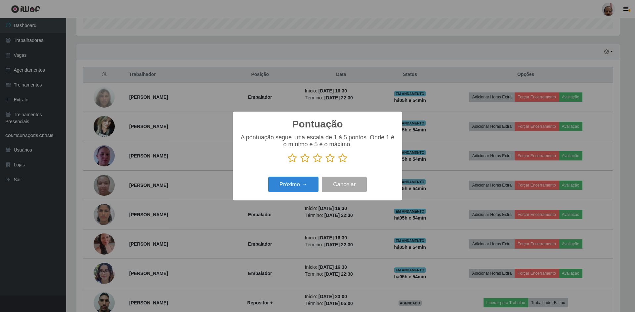
click at [343, 157] on icon at bounding box center [342, 158] width 9 height 10
click at [338, 163] on input "radio" at bounding box center [338, 163] width 0 height 0
click at [303, 185] on button "Próximo →" at bounding box center [293, 185] width 50 height 16
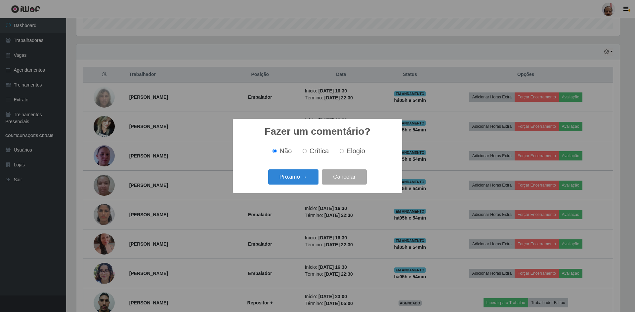
click at [343, 151] on input "Elogio" at bounding box center [341, 151] width 4 height 4
radio input "true"
click at [282, 179] on button "Próximo →" at bounding box center [293, 178] width 50 height 16
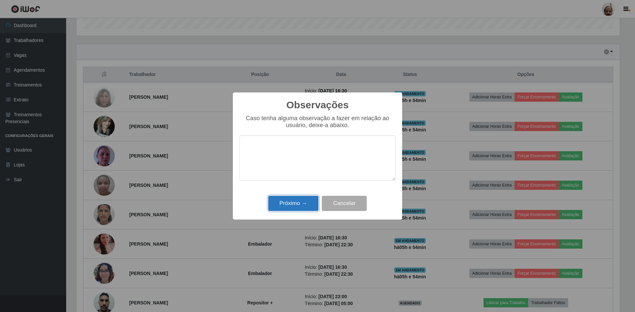
click at [293, 207] on button "Próximo →" at bounding box center [293, 204] width 50 height 16
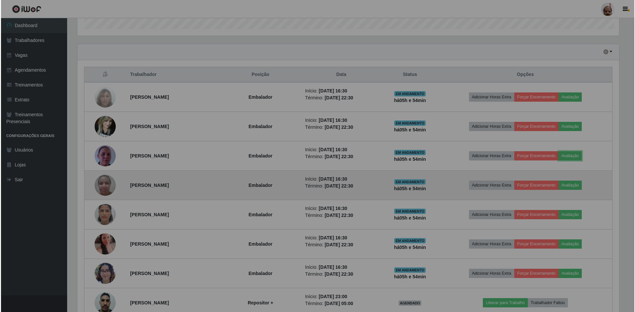
scroll to position [137, 546]
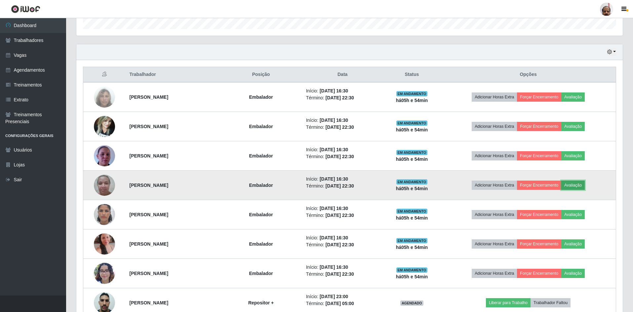
click at [585, 187] on button "Avaliação" at bounding box center [572, 185] width 23 height 9
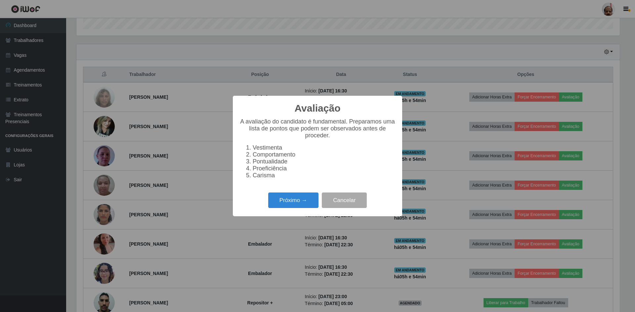
scroll to position [137, 543]
click at [294, 206] on button "Próximo →" at bounding box center [293, 201] width 50 height 16
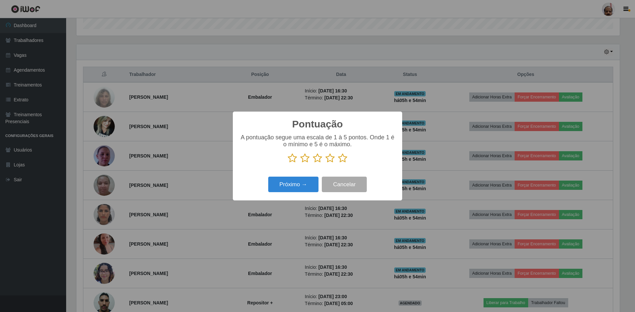
click at [342, 158] on icon at bounding box center [342, 158] width 9 height 10
click at [338, 163] on input "radio" at bounding box center [338, 163] width 0 height 0
click at [294, 192] on button "Próximo →" at bounding box center [293, 185] width 50 height 16
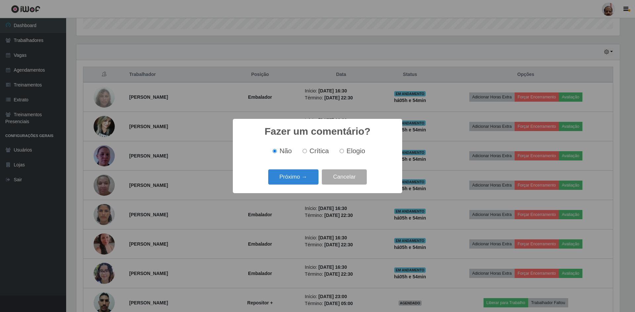
click at [344, 151] on label "Elogio" at bounding box center [351, 151] width 28 height 8
click at [344, 151] on input "Elogio" at bounding box center [341, 151] width 4 height 4
radio input "true"
click at [292, 178] on button "Próximo →" at bounding box center [293, 178] width 50 height 16
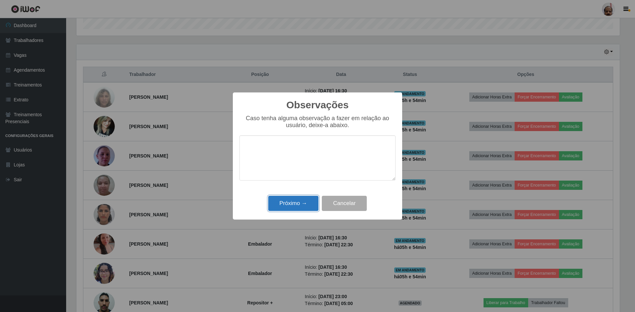
click at [288, 208] on button "Próximo →" at bounding box center [293, 204] width 50 height 16
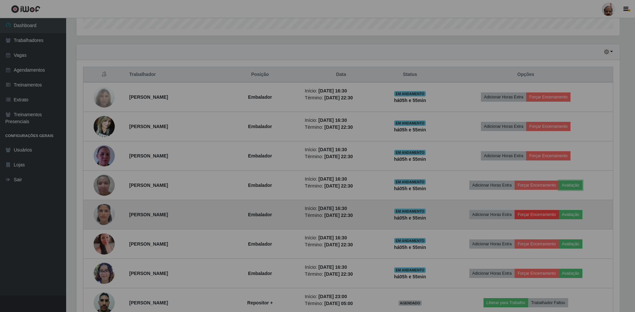
scroll to position [137, 546]
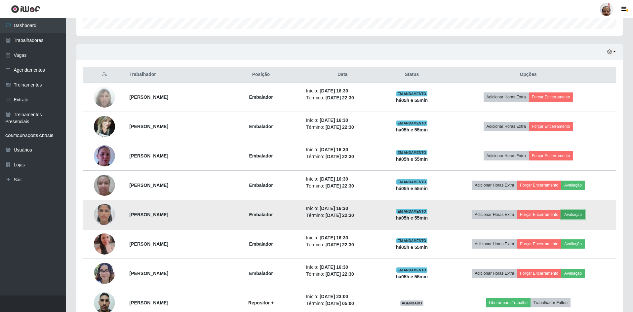
click at [581, 216] on button "Avaliação" at bounding box center [572, 214] width 23 height 9
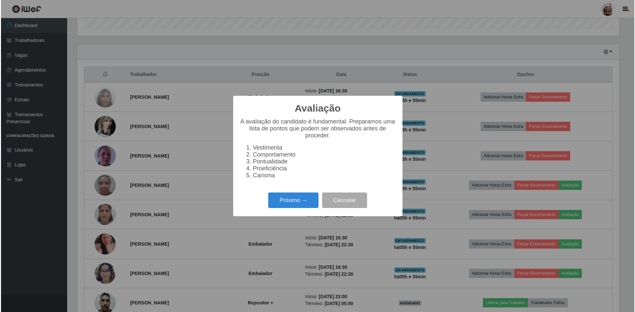
scroll to position [137, 543]
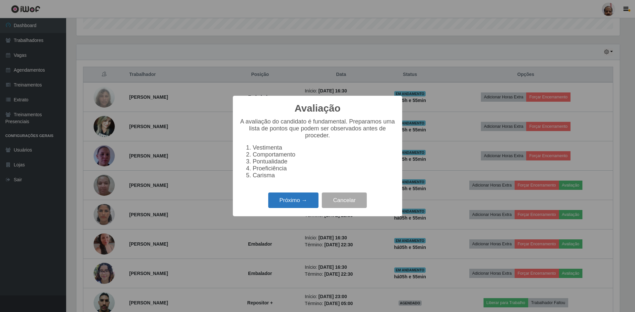
click at [278, 204] on button "Próximo →" at bounding box center [293, 201] width 50 height 16
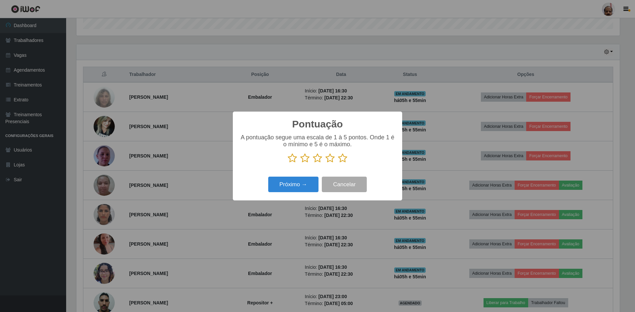
click at [340, 160] on icon at bounding box center [342, 158] width 9 height 10
click at [338, 163] on input "radio" at bounding box center [338, 163] width 0 height 0
click at [287, 183] on button "Próximo →" at bounding box center [293, 185] width 50 height 16
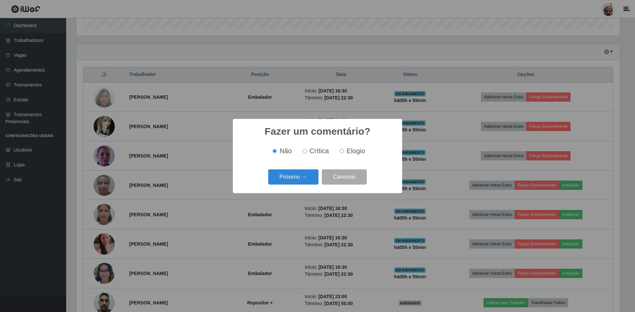
click at [352, 148] on span "Elogio" at bounding box center [355, 150] width 19 height 7
click at [344, 149] on input "Elogio" at bounding box center [341, 151] width 4 height 4
radio input "true"
click at [271, 182] on button "Próximo →" at bounding box center [293, 178] width 50 height 16
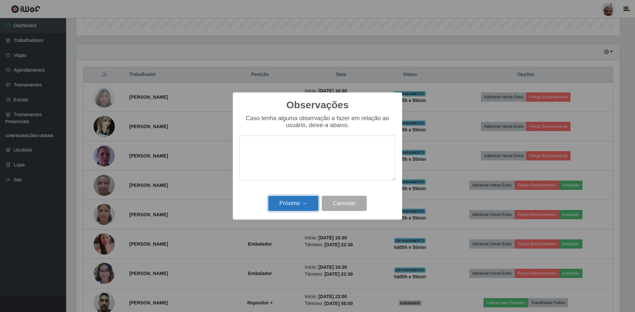
click at [275, 212] on button "Próximo →" at bounding box center [293, 204] width 50 height 16
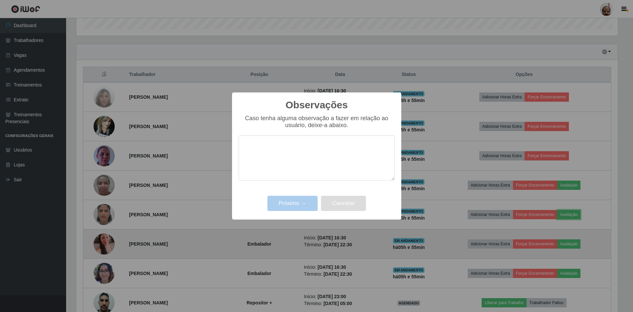
scroll to position [137, 546]
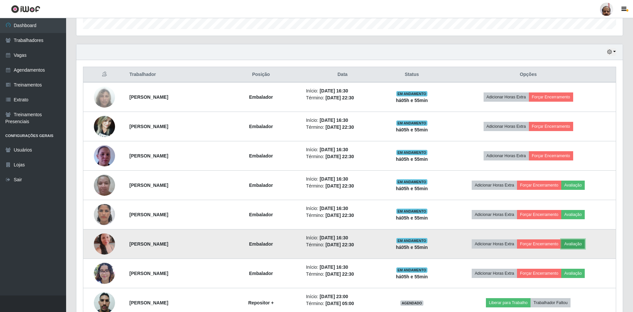
click at [581, 243] on button "Avaliação" at bounding box center [572, 244] width 23 height 9
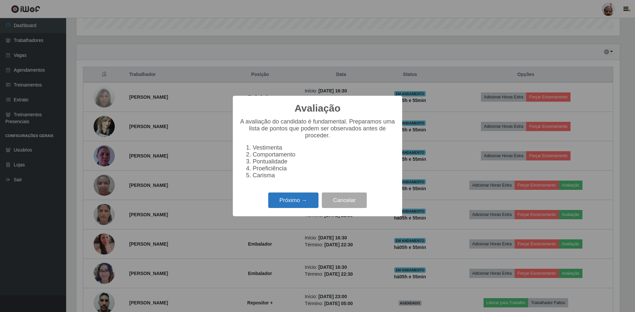
click at [302, 204] on button "Próximo →" at bounding box center [293, 201] width 50 height 16
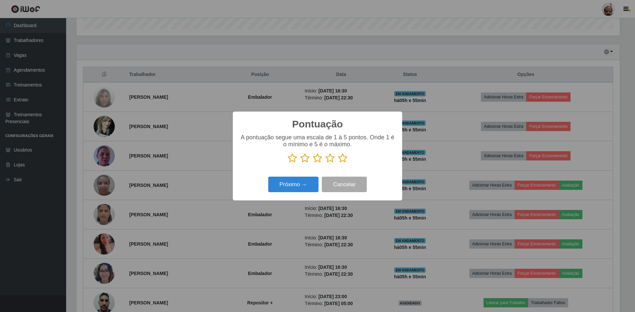
click at [343, 158] on icon at bounding box center [342, 158] width 9 height 10
click at [338, 163] on input "radio" at bounding box center [338, 163] width 0 height 0
click at [280, 184] on button "Próximo →" at bounding box center [293, 185] width 50 height 16
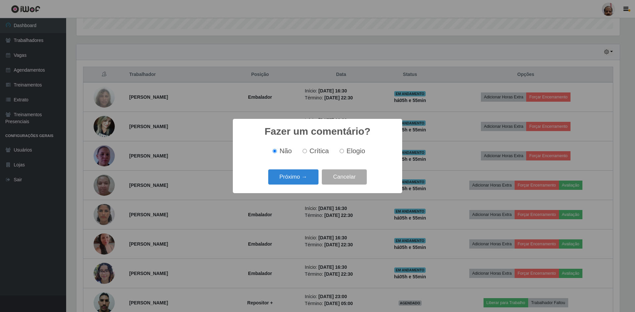
click at [352, 152] on span "Elogio" at bounding box center [355, 150] width 19 height 7
click at [344, 152] on input "Elogio" at bounding box center [341, 151] width 4 height 4
radio input "true"
click at [291, 174] on button "Próximo →" at bounding box center [293, 178] width 50 height 16
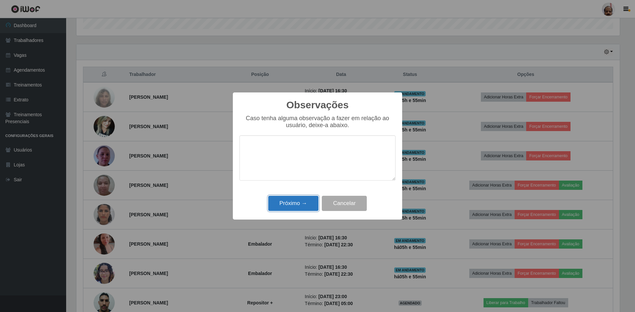
click at [291, 201] on button "Próximo →" at bounding box center [293, 204] width 50 height 16
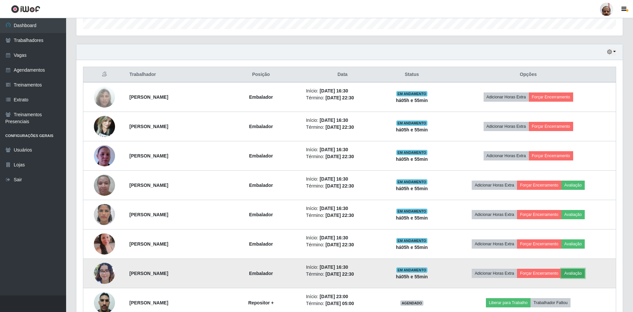
click at [585, 273] on button "Avaliação" at bounding box center [572, 273] width 23 height 9
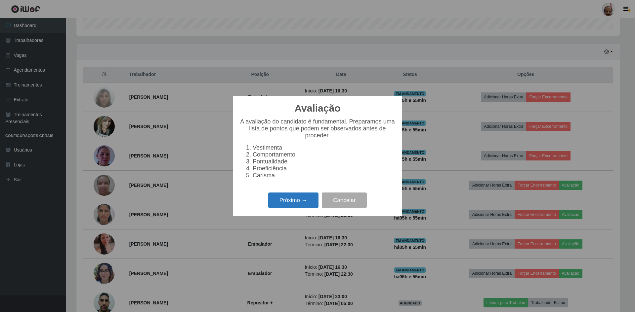
click at [311, 201] on button "Próximo →" at bounding box center [293, 201] width 50 height 16
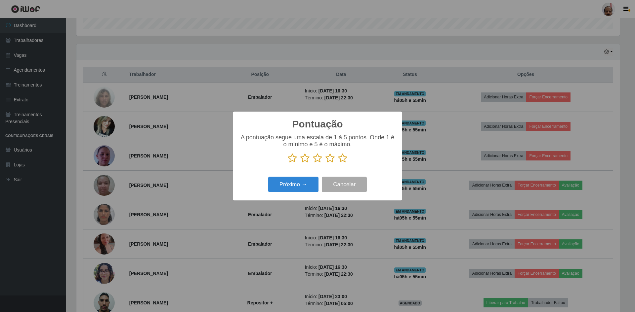
click at [342, 159] on icon at bounding box center [342, 158] width 9 height 10
click at [338, 163] on input "radio" at bounding box center [338, 163] width 0 height 0
click at [294, 182] on button "Próximo →" at bounding box center [293, 185] width 50 height 16
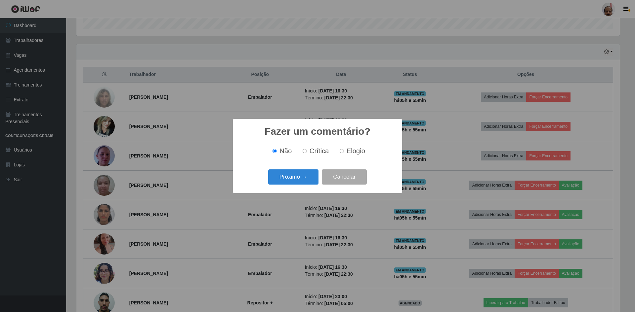
click at [358, 142] on div "Não Crítica Elogio" at bounding box center [317, 151] width 156 height 20
click at [348, 154] on span "Elogio" at bounding box center [355, 150] width 19 height 7
click at [344, 153] on input "Elogio" at bounding box center [341, 151] width 4 height 4
radio input "true"
click at [289, 178] on button "Próximo →" at bounding box center [293, 178] width 50 height 16
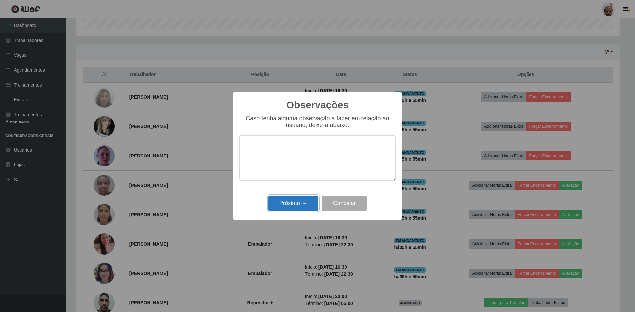
click at [289, 203] on button "Próximo →" at bounding box center [293, 204] width 50 height 16
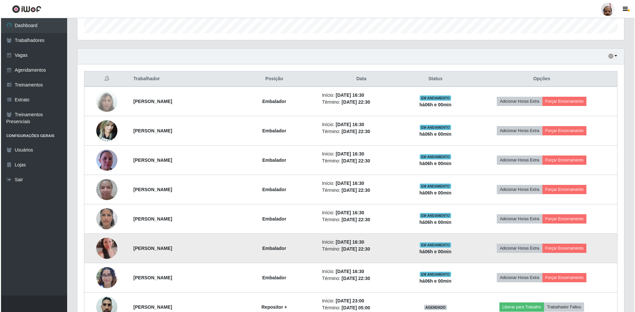
scroll to position [141, 0]
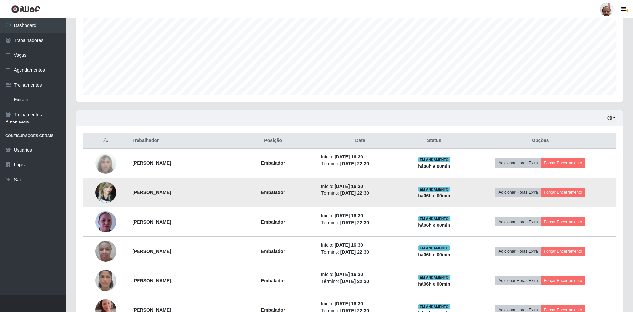
click at [106, 193] on img at bounding box center [105, 192] width 21 height 28
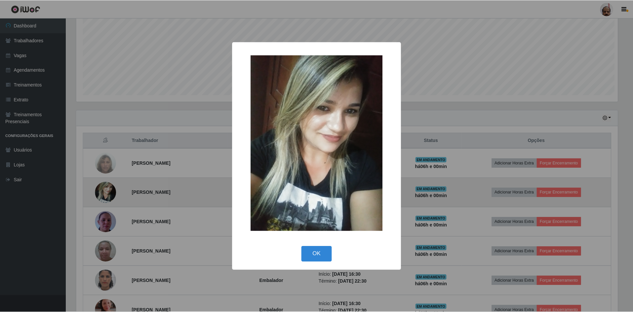
scroll to position [137, 543]
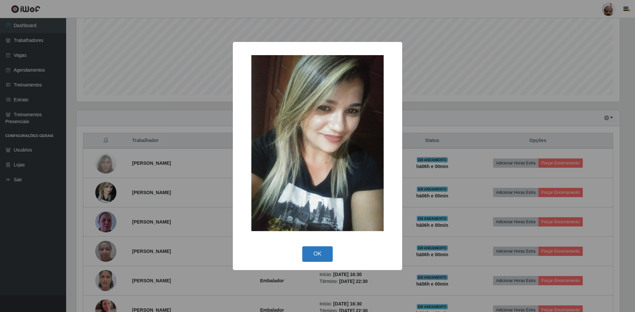
click at [313, 252] on button "OK" at bounding box center [317, 255] width 31 height 16
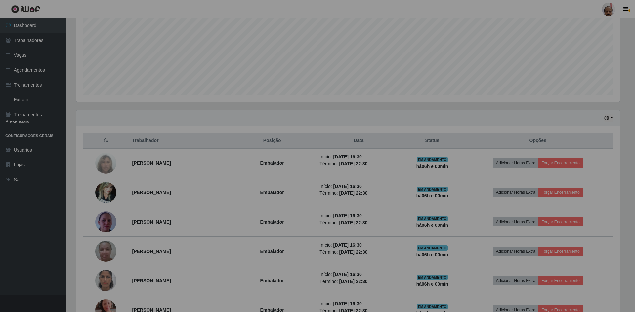
scroll to position [137, 546]
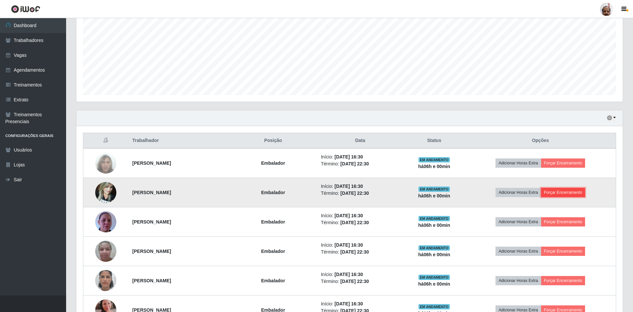
click at [581, 191] on button "Forçar Encerramento" at bounding box center [563, 192] width 44 height 9
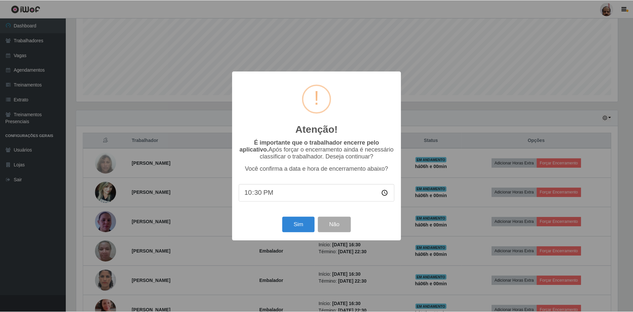
scroll to position [137, 543]
click at [300, 225] on button "Sim" at bounding box center [299, 225] width 32 height 16
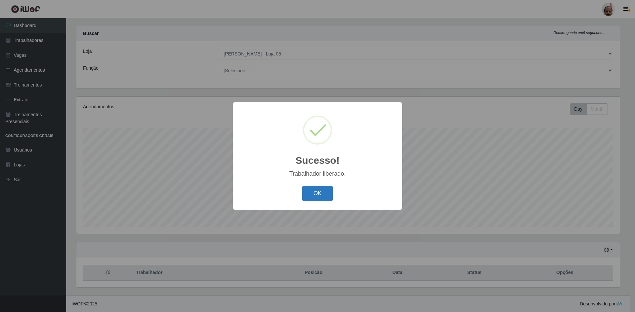
click at [315, 198] on button "OK" at bounding box center [317, 194] width 31 height 16
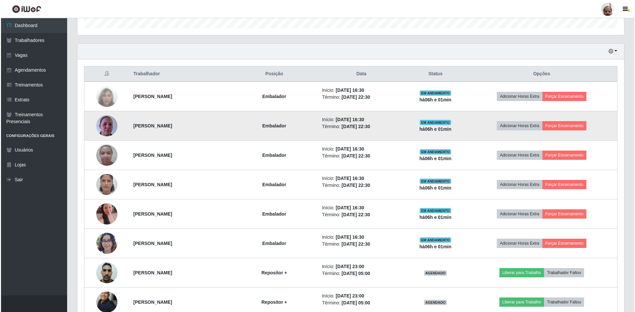
scroll to position [207, 0]
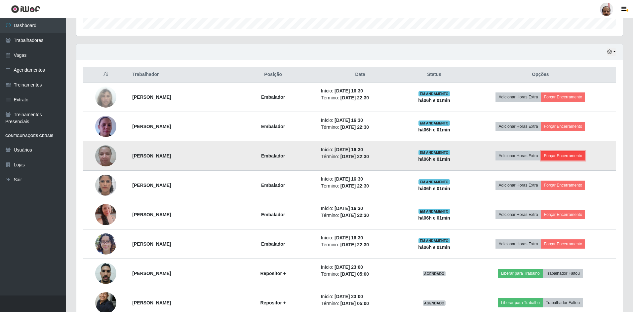
click at [577, 155] on button "Forçar Encerramento" at bounding box center [563, 155] width 44 height 9
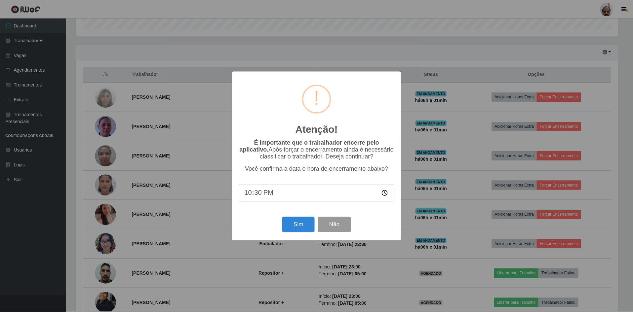
scroll to position [137, 543]
click at [296, 225] on button "Sim" at bounding box center [299, 225] width 32 height 16
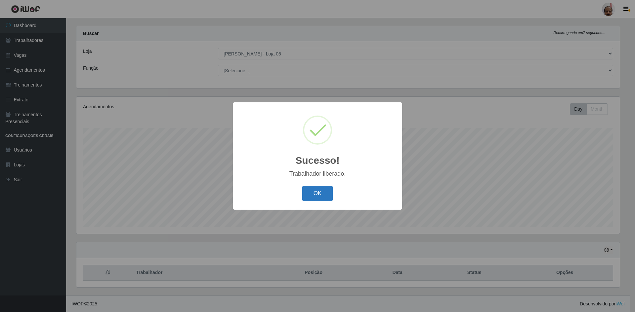
click at [314, 196] on button "OK" at bounding box center [317, 194] width 31 height 16
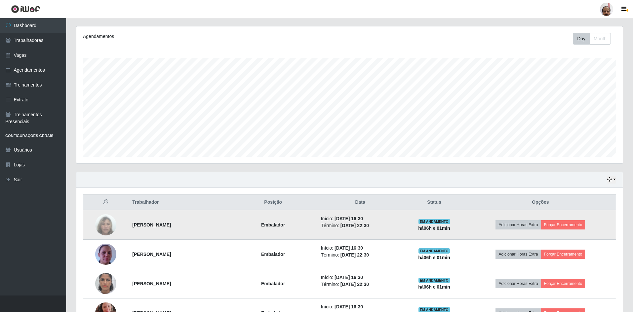
scroll to position [174, 0]
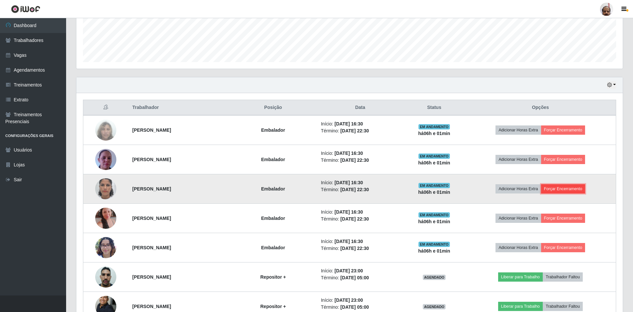
click at [569, 190] on button "Forçar Encerramento" at bounding box center [563, 188] width 44 height 9
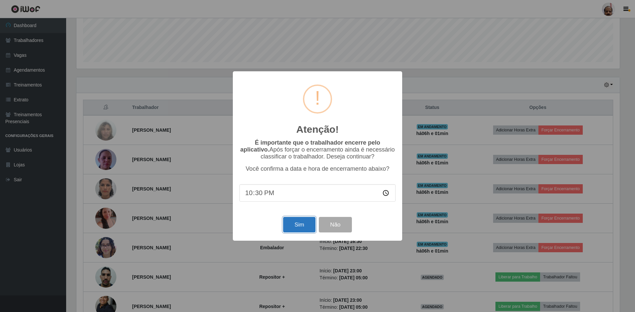
click at [301, 226] on button "Sim" at bounding box center [299, 225] width 32 height 16
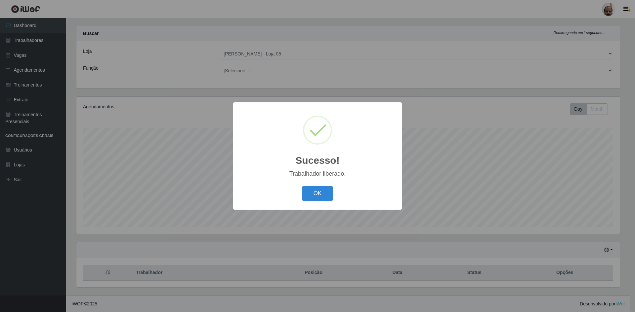
drag, startPoint x: 312, startPoint y: 182, endPoint x: 314, endPoint y: 186, distance: 4.0
click at [313, 182] on div "Sucesso! × Trabalhador liberado. OK Cancel" at bounding box center [317, 155] width 169 height 107
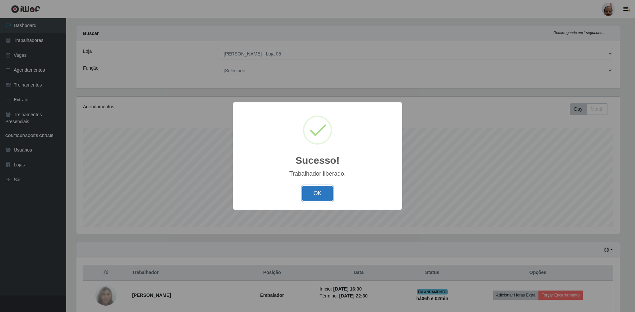
click at [315, 191] on button "OK" at bounding box center [317, 194] width 31 height 16
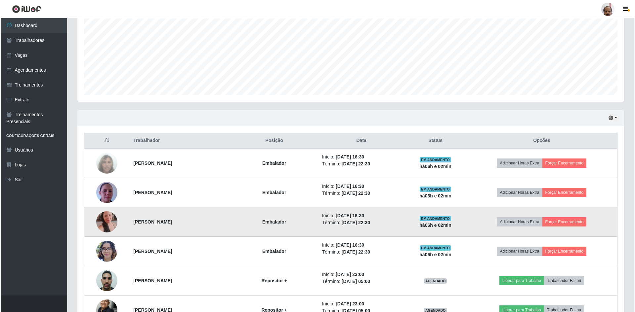
scroll to position [207, 0]
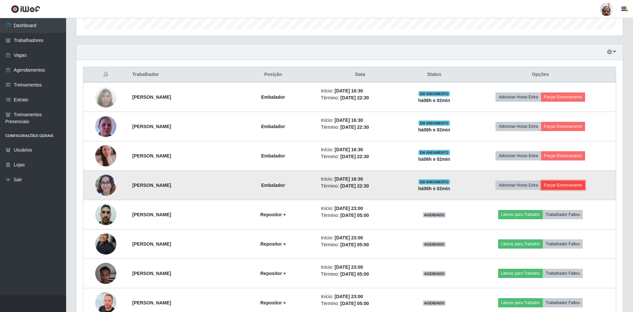
click at [569, 182] on button "Forçar Encerramento" at bounding box center [563, 185] width 44 height 9
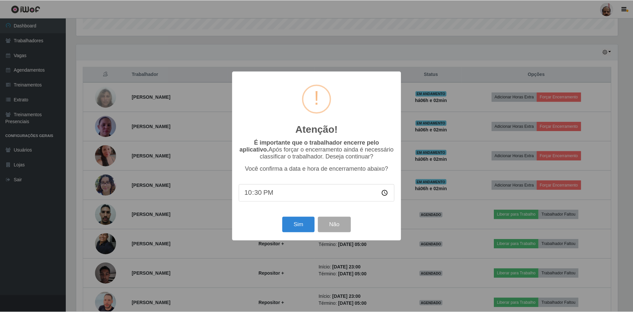
scroll to position [137, 543]
click at [301, 229] on button "Sim" at bounding box center [299, 225] width 32 height 16
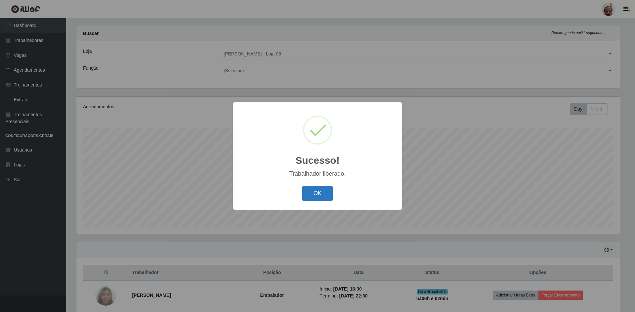
click at [318, 197] on button "OK" at bounding box center [317, 194] width 31 height 16
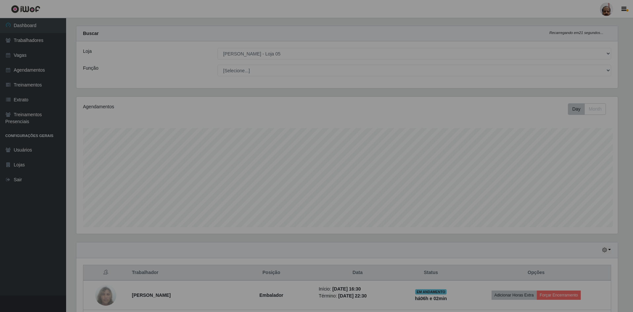
scroll to position [137, 546]
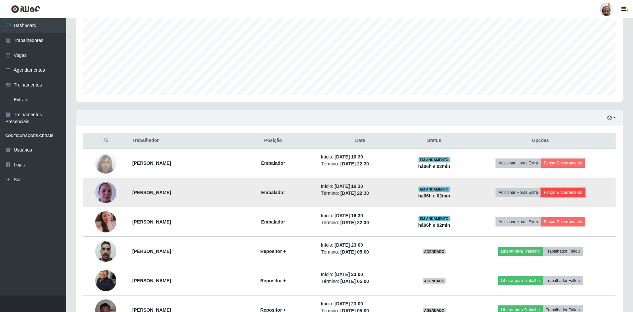
click at [585, 191] on button "Forçar Encerramento" at bounding box center [563, 192] width 44 height 9
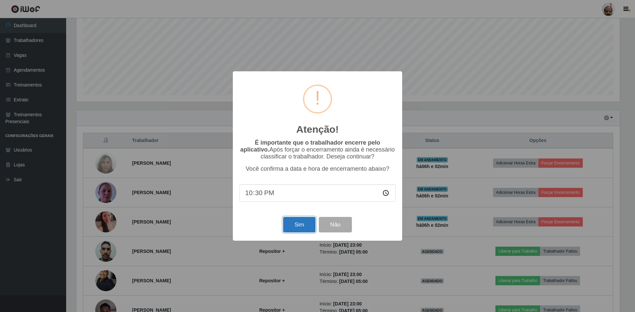
click at [306, 231] on button "Sim" at bounding box center [299, 225] width 32 height 16
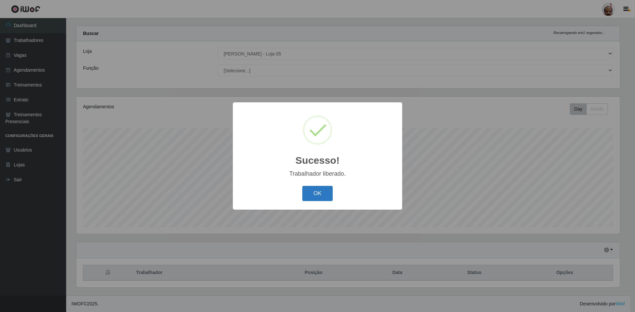
click at [316, 197] on button "OK" at bounding box center [317, 194] width 31 height 16
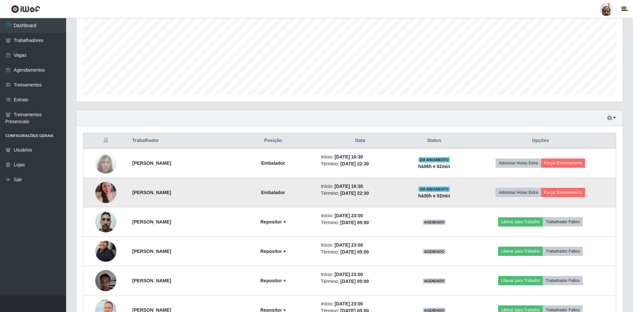
click at [104, 194] on img at bounding box center [105, 193] width 21 height 38
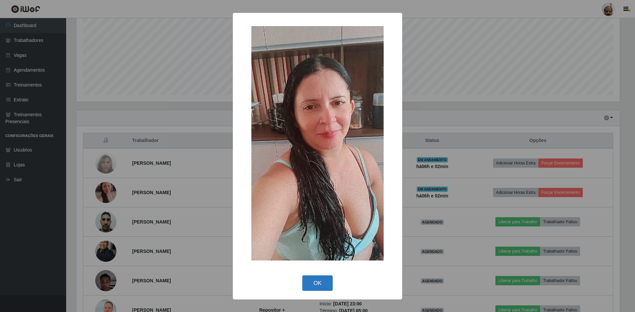
click at [313, 280] on button "OK" at bounding box center [317, 284] width 31 height 16
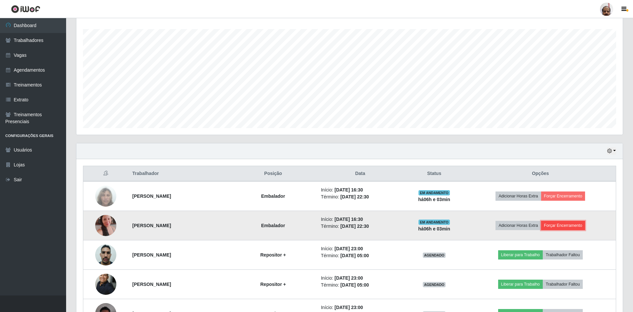
click at [574, 226] on button "Forçar Encerramento" at bounding box center [563, 225] width 44 height 9
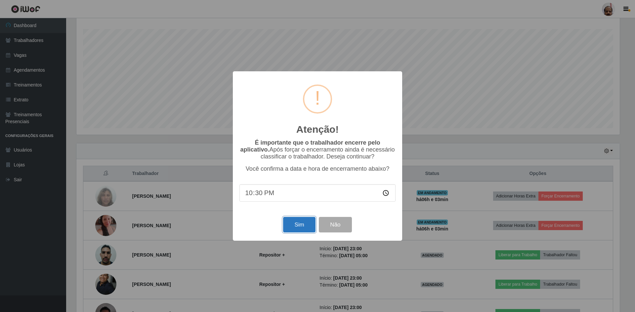
click at [306, 224] on button "Sim" at bounding box center [299, 225] width 32 height 16
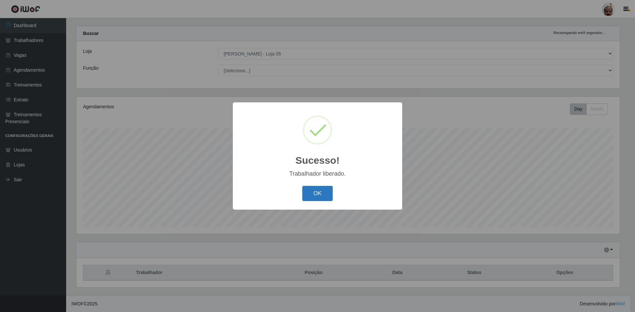
click at [321, 199] on button "OK" at bounding box center [317, 194] width 31 height 16
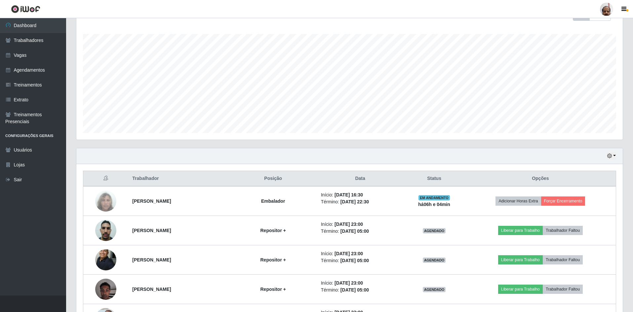
scroll to position [101, 0]
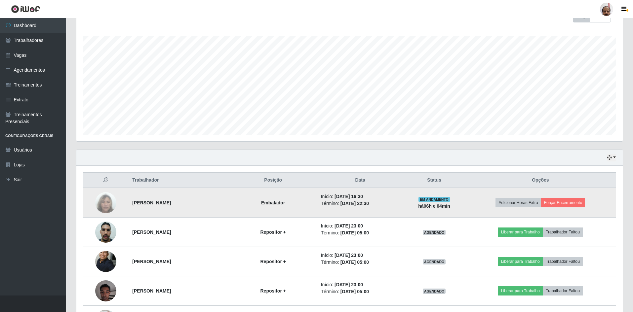
click at [578, 197] on td "Adicionar Horas Extra Forçar Encerramento" at bounding box center [540, 203] width 151 height 30
click at [568, 198] on button "Forçar Encerramento" at bounding box center [563, 202] width 44 height 9
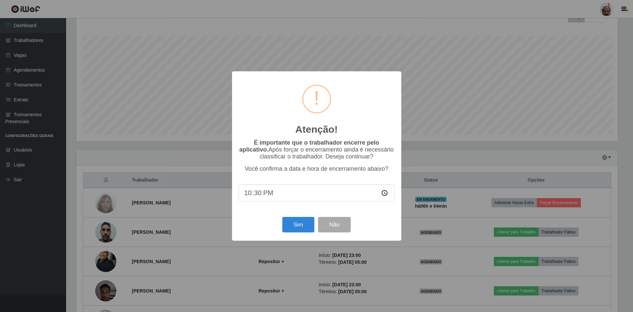
scroll to position [137, 543]
click at [299, 216] on div "Atenção! × É importante que o trabalhador encerre pelo aplicativo. Após forçar …" at bounding box center [317, 156] width 169 height 170
click at [297, 229] on button "Sim" at bounding box center [299, 225] width 32 height 16
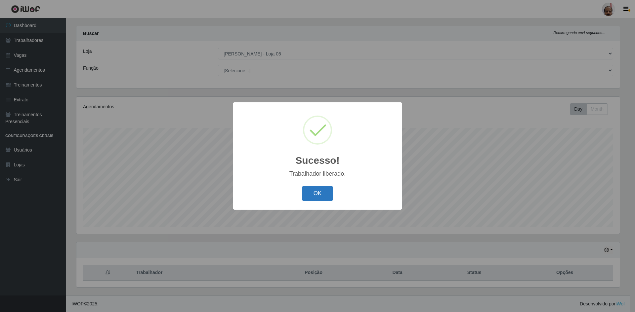
click at [315, 195] on button "OK" at bounding box center [317, 194] width 31 height 16
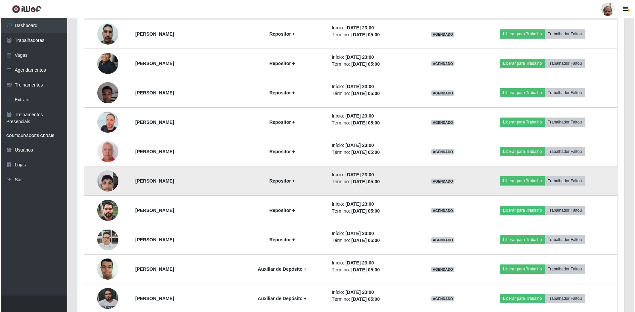
scroll to position [336, 0]
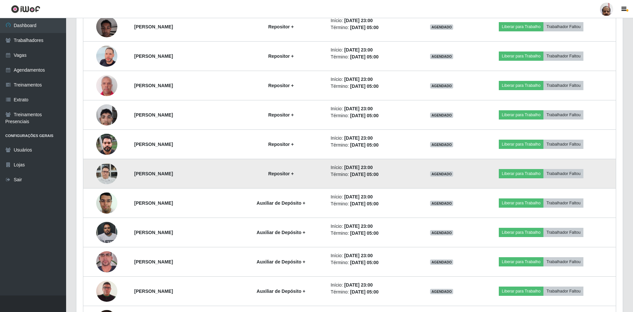
click at [107, 175] on img at bounding box center [106, 174] width 21 height 28
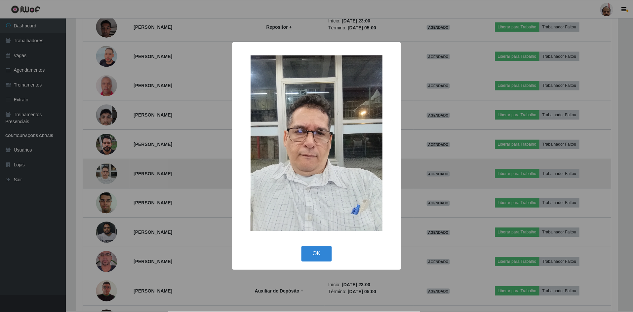
scroll to position [137, 543]
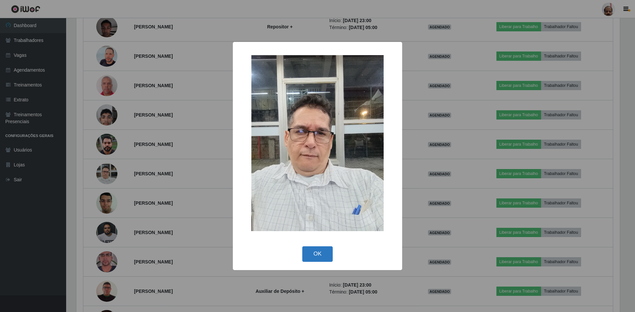
click at [317, 253] on button "OK" at bounding box center [317, 255] width 31 height 16
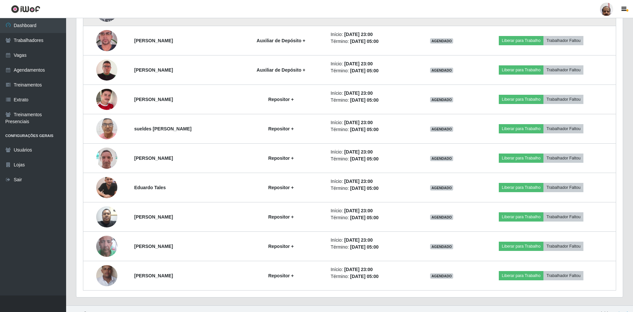
scroll to position [568, 0]
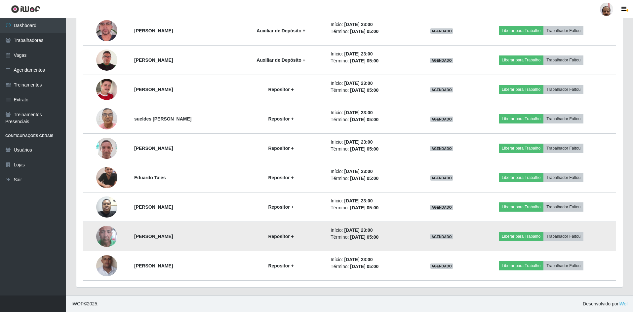
click at [105, 242] on img at bounding box center [106, 237] width 21 height 38
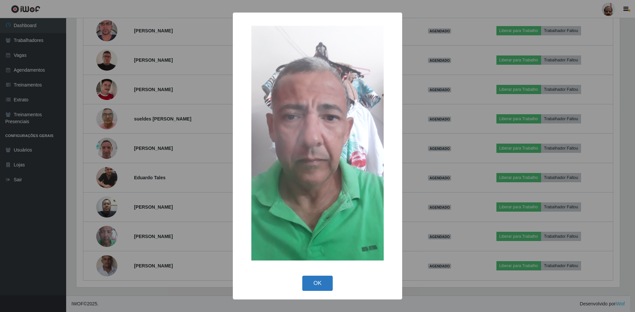
click at [322, 282] on button "OK" at bounding box center [317, 284] width 31 height 16
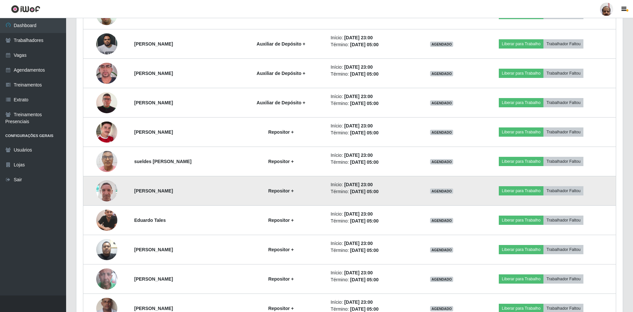
scroll to position [568, 0]
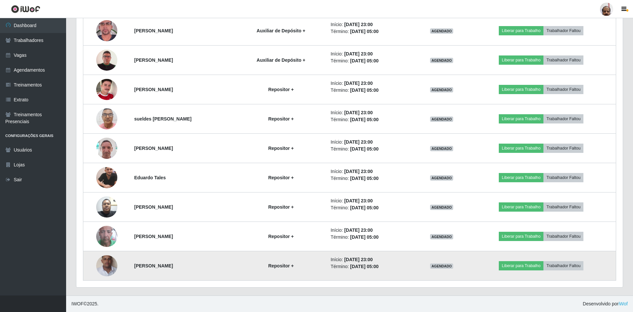
click at [104, 268] on img at bounding box center [106, 266] width 21 height 38
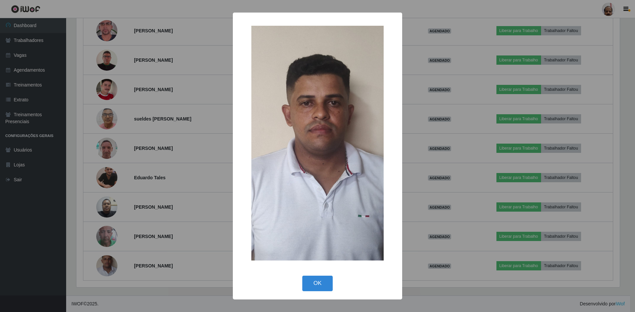
drag, startPoint x: 313, startPoint y: 283, endPoint x: 301, endPoint y: 272, distance: 16.1
click at [313, 283] on button "OK" at bounding box center [317, 284] width 31 height 16
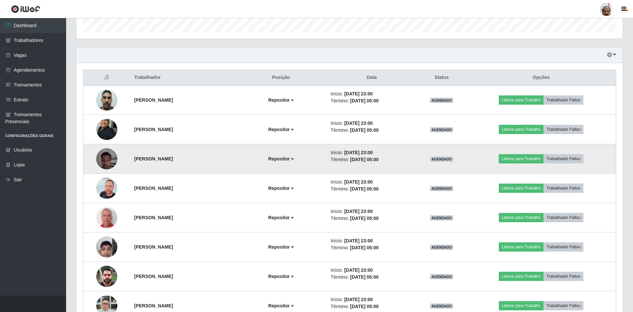
scroll to position [237, 0]
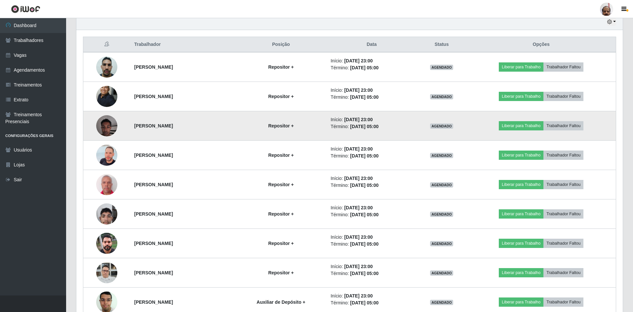
click at [96, 124] on img at bounding box center [106, 126] width 21 height 28
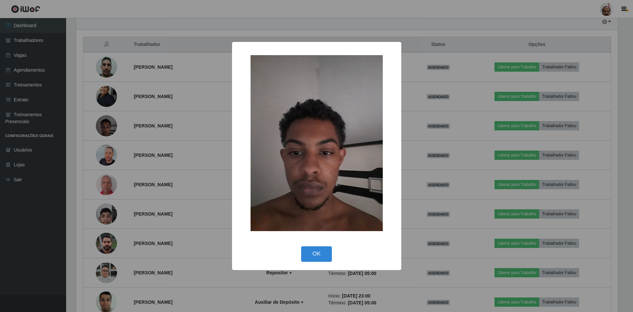
scroll to position [137, 543]
click at [318, 252] on button "OK" at bounding box center [317, 255] width 31 height 16
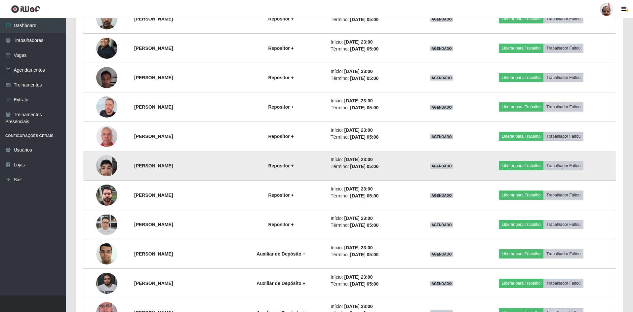
scroll to position [303, 0]
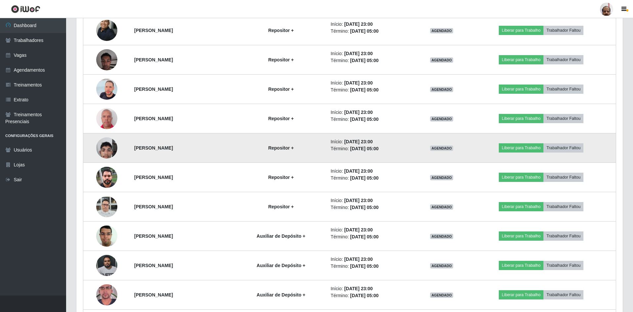
click at [103, 153] on img at bounding box center [106, 148] width 21 height 28
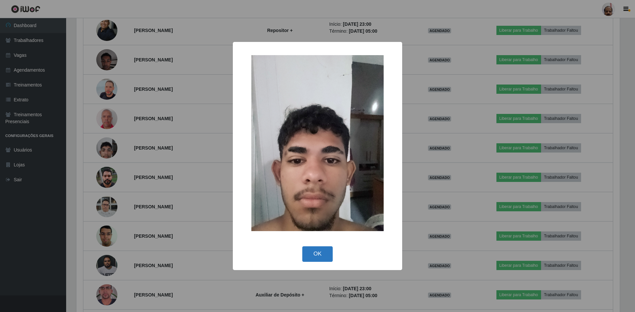
click at [321, 252] on button "OK" at bounding box center [317, 255] width 31 height 16
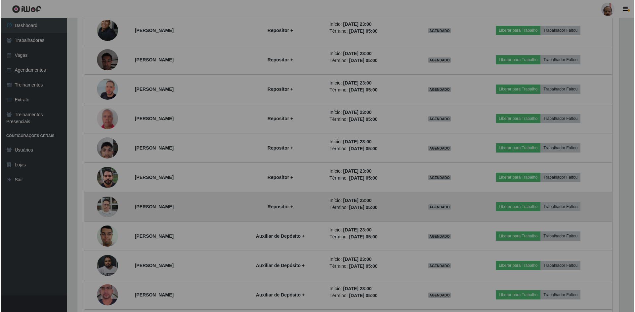
scroll to position [137, 546]
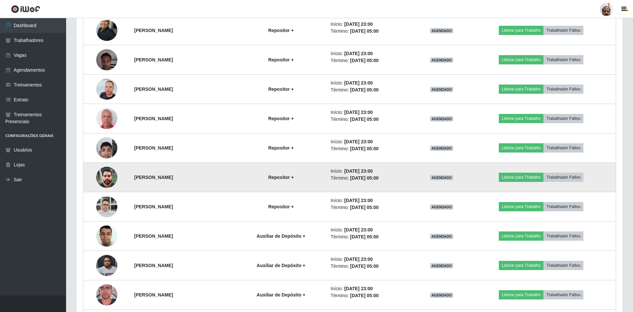
click at [108, 180] on img at bounding box center [106, 177] width 21 height 28
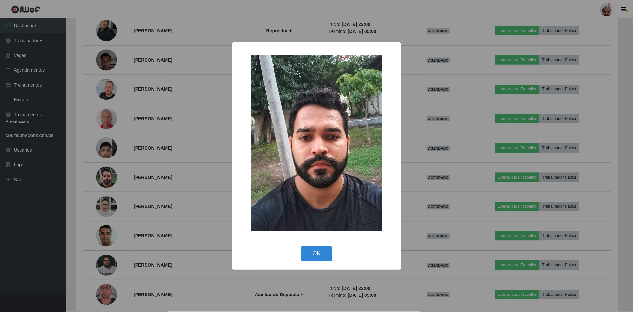
scroll to position [137, 543]
click at [324, 258] on button "OK" at bounding box center [317, 255] width 31 height 16
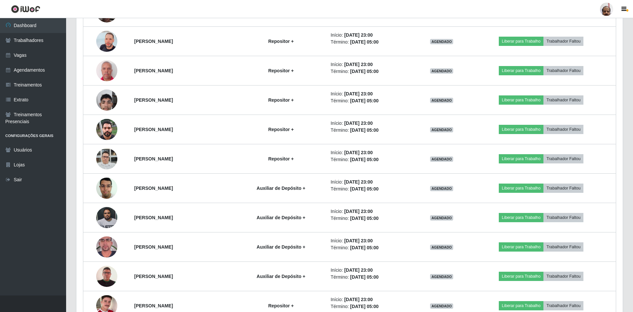
scroll to position [336, 0]
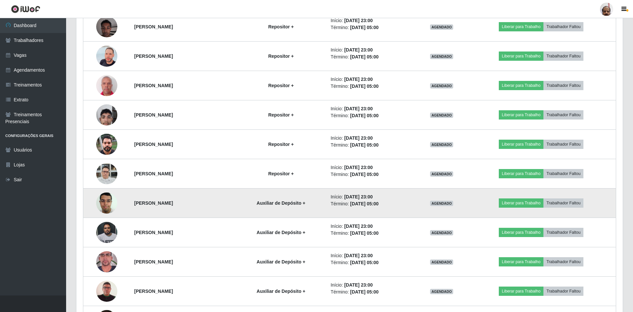
click at [106, 204] on img at bounding box center [106, 203] width 21 height 28
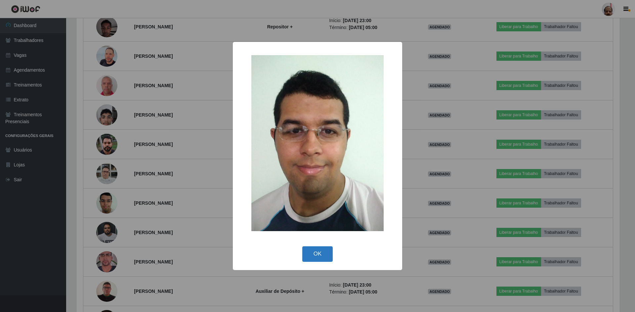
click at [315, 253] on button "OK" at bounding box center [317, 255] width 31 height 16
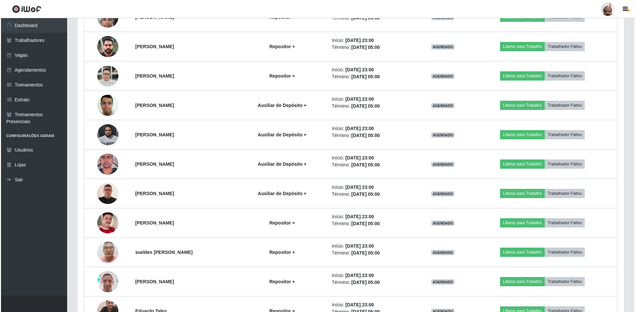
scroll to position [469, 0]
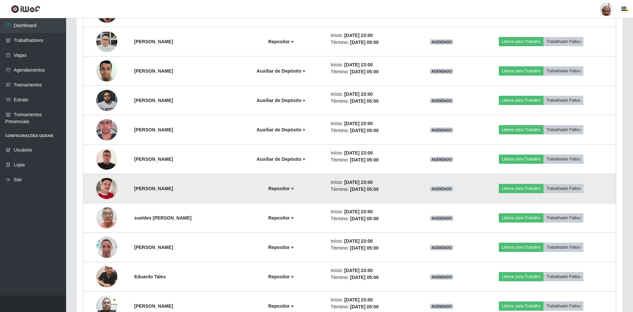
click at [108, 190] on img at bounding box center [106, 189] width 21 height 38
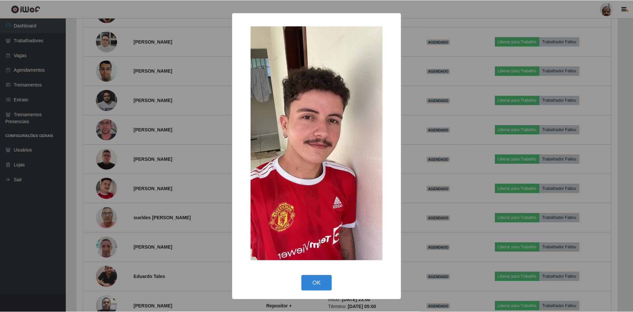
scroll to position [137, 543]
click at [320, 281] on button "OK" at bounding box center [317, 284] width 31 height 16
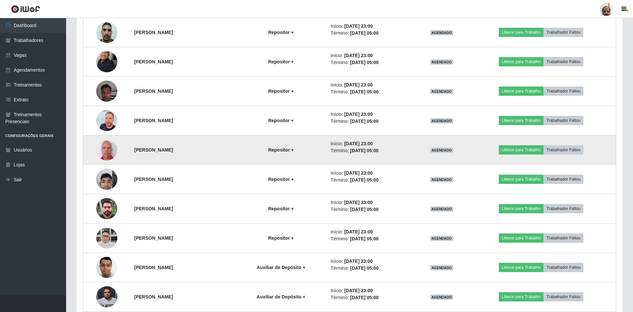
scroll to position [237, 0]
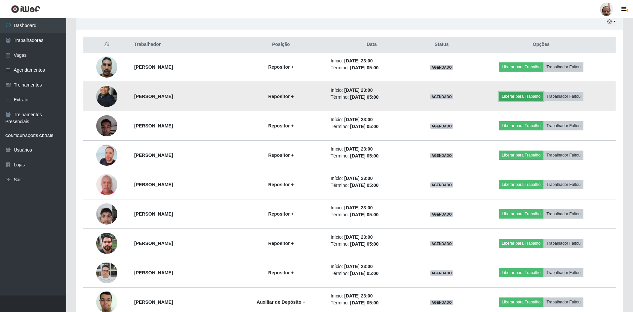
click at [517, 97] on button "Liberar para Trabalho" at bounding box center [521, 96] width 45 height 9
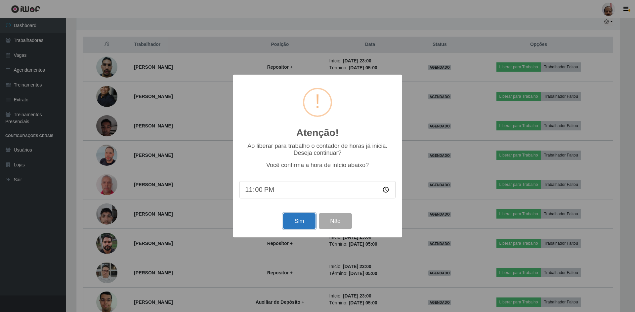
click at [300, 217] on button "Sim" at bounding box center [299, 222] width 32 height 16
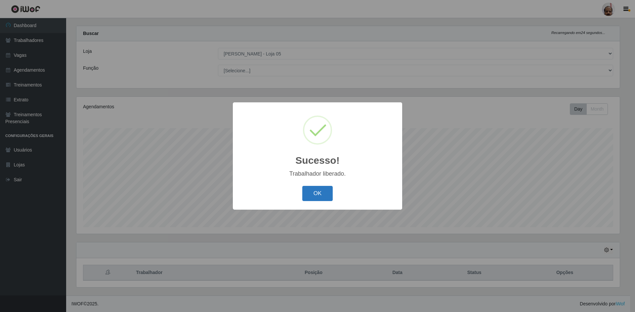
click at [317, 193] on button "OK" at bounding box center [317, 194] width 31 height 16
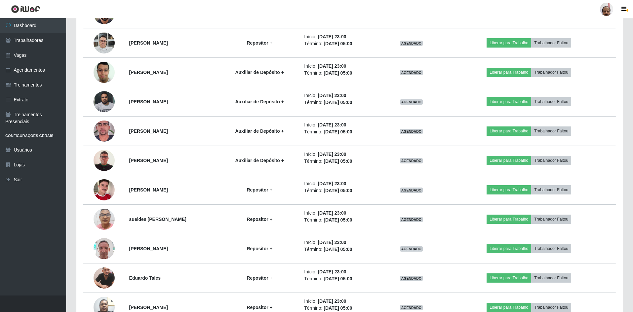
scroll to position [469, 0]
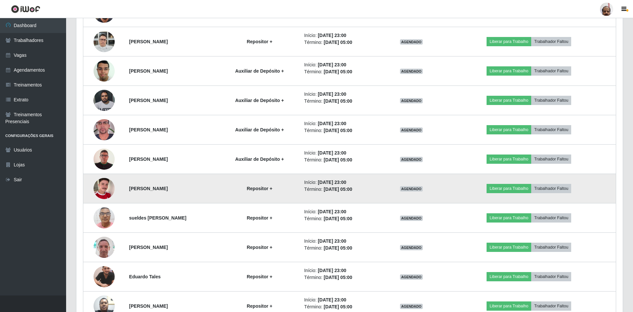
click at [97, 192] on img at bounding box center [104, 189] width 21 height 38
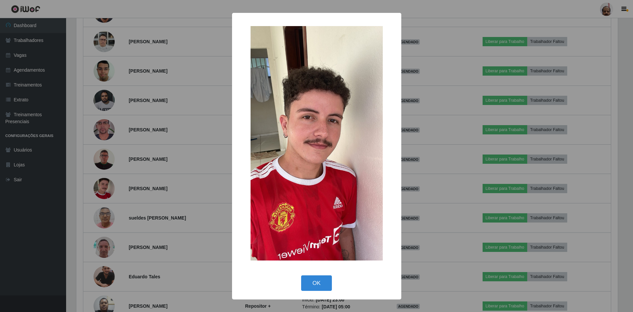
scroll to position [137, 543]
click at [318, 279] on button "OK" at bounding box center [317, 284] width 31 height 16
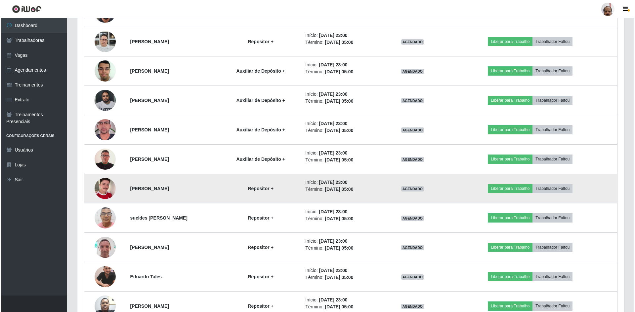
scroll to position [370, 0]
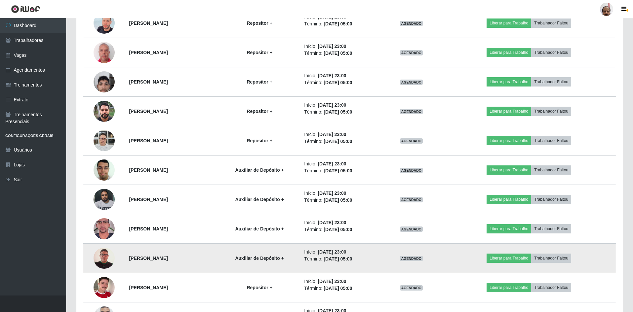
click at [102, 260] on img at bounding box center [104, 258] width 21 height 30
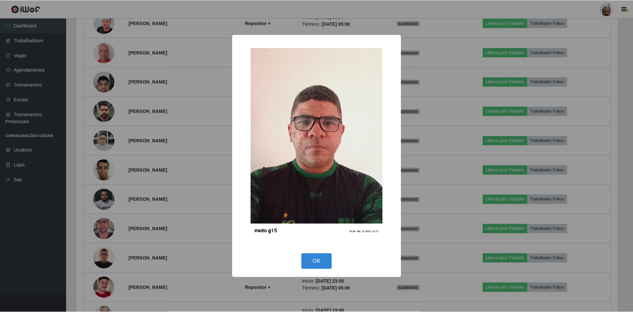
scroll to position [137, 543]
click at [319, 260] on button "OK" at bounding box center [317, 262] width 31 height 16
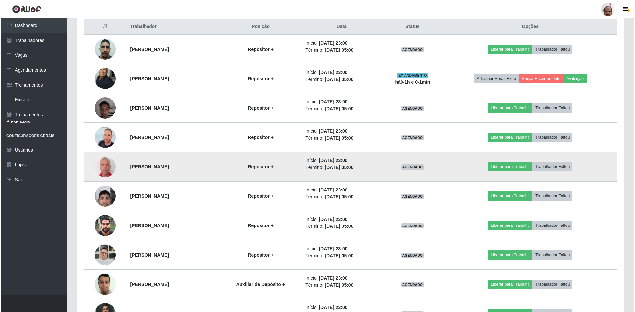
scroll to position [204, 0]
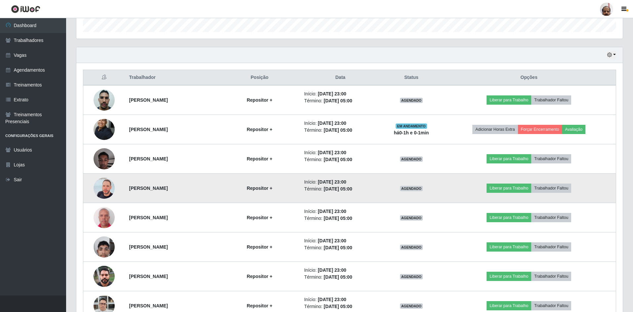
click at [102, 191] on img at bounding box center [104, 189] width 21 height 38
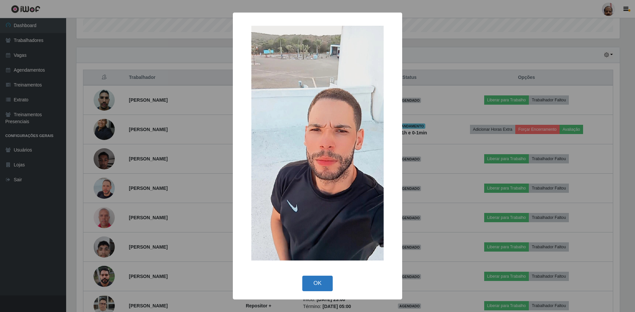
click at [312, 282] on button "OK" at bounding box center [317, 284] width 31 height 16
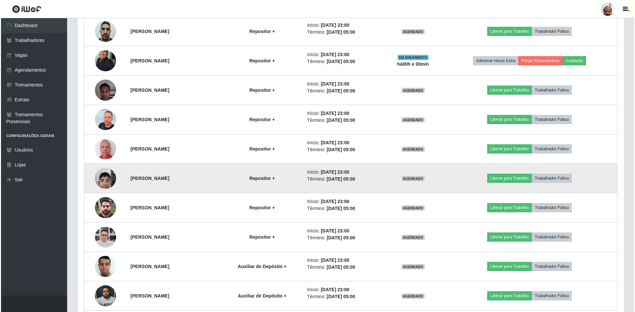
scroll to position [303, 0]
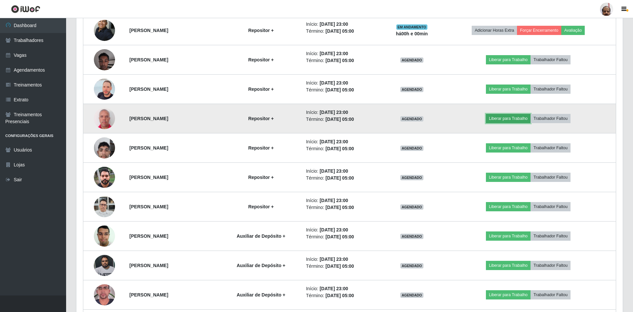
click at [508, 119] on button "Liberar para Trabalho" at bounding box center [508, 118] width 45 height 9
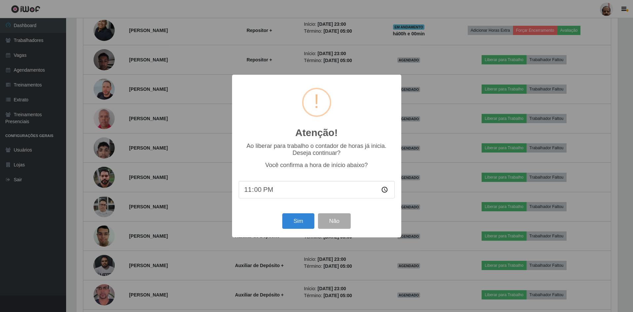
scroll to position [137, 543]
click at [291, 222] on button "Sim" at bounding box center [299, 222] width 32 height 16
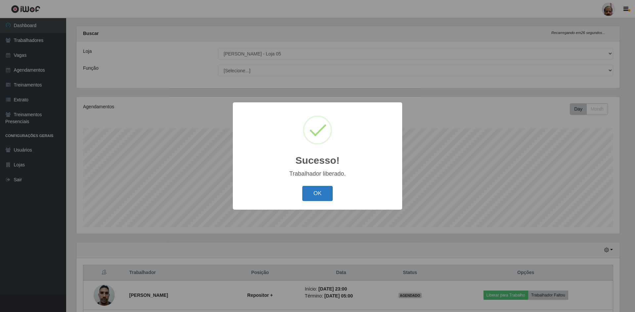
click at [317, 189] on button "OK" at bounding box center [317, 194] width 31 height 16
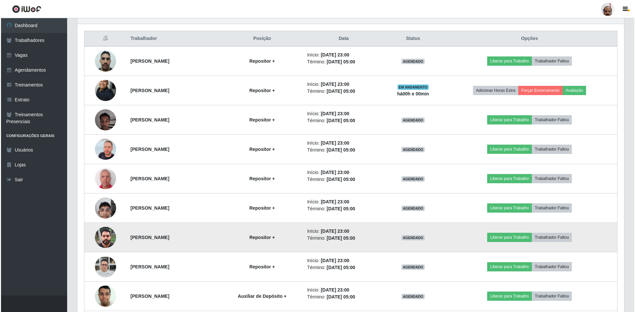
scroll to position [240, 0]
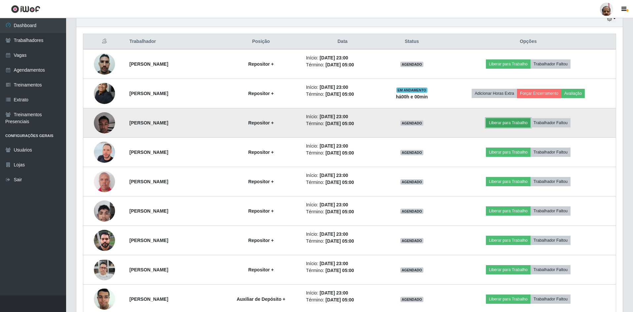
click at [504, 126] on button "Liberar para Trabalho" at bounding box center [508, 122] width 45 height 9
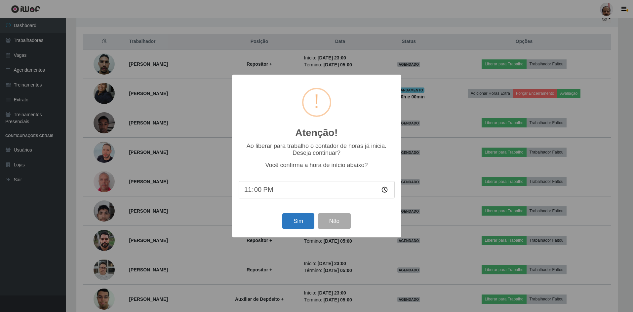
scroll to position [137, 543]
click at [287, 222] on button "Sim" at bounding box center [299, 222] width 32 height 16
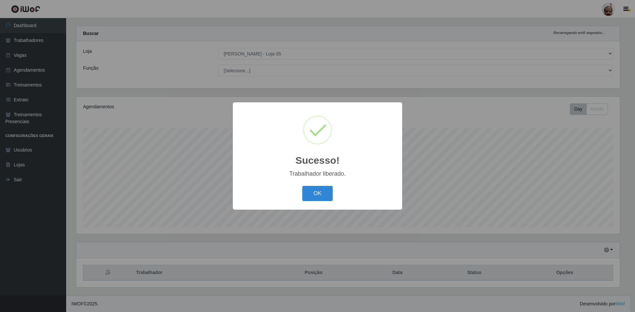
click at [339, 190] on div "OK Cancel" at bounding box center [317, 193] width 156 height 19
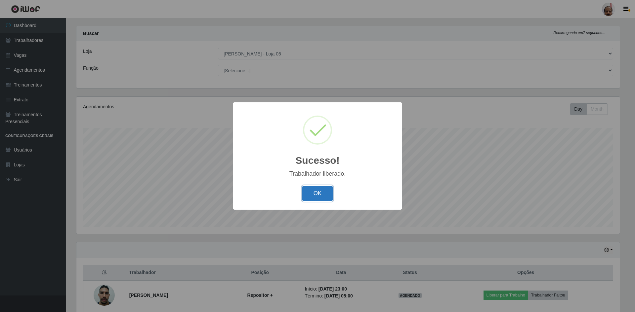
click at [310, 193] on button "OK" at bounding box center [317, 194] width 31 height 16
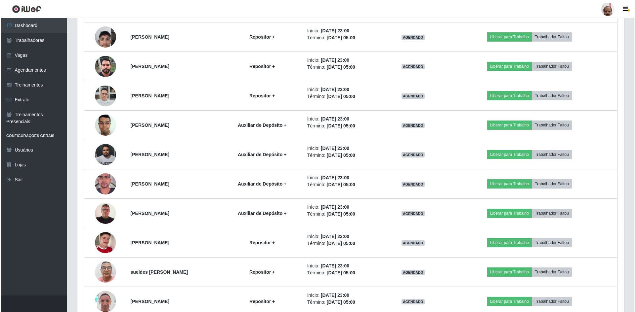
scroll to position [403, 0]
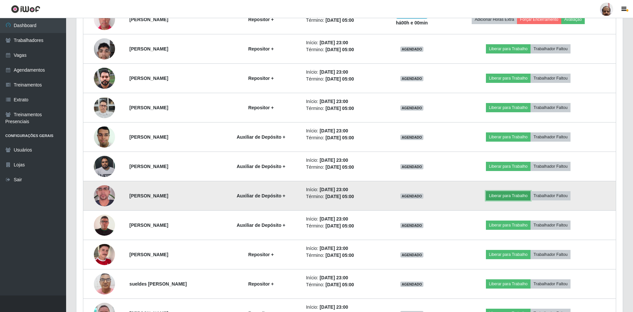
click at [513, 194] on button "Liberar para Trabalho" at bounding box center [508, 195] width 45 height 9
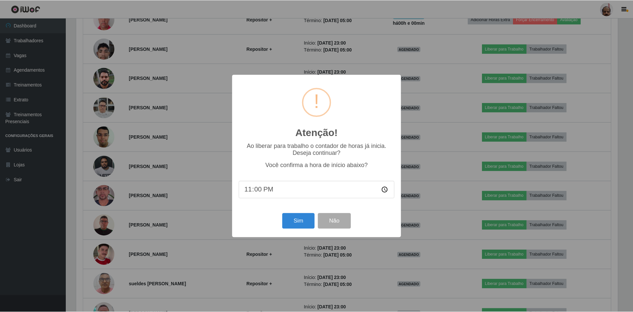
scroll to position [137, 543]
click at [298, 224] on button "Sim" at bounding box center [299, 222] width 32 height 16
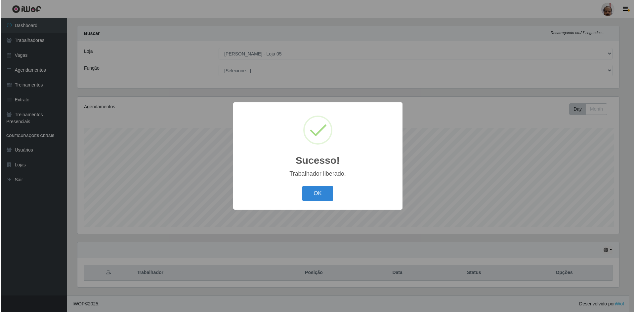
scroll to position [9, 0]
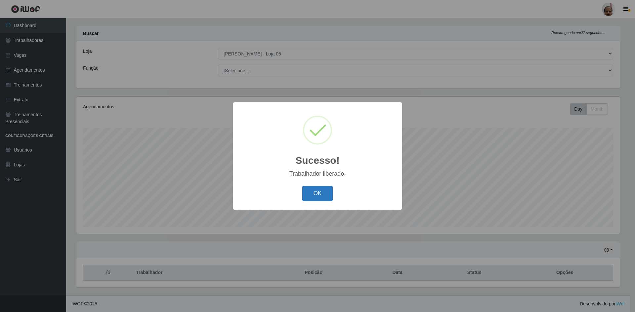
click at [313, 197] on button "OK" at bounding box center [317, 194] width 31 height 16
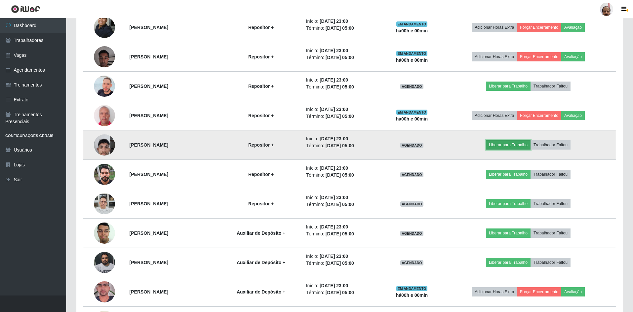
click at [502, 143] on button "Liberar para Trabalho" at bounding box center [508, 144] width 45 height 9
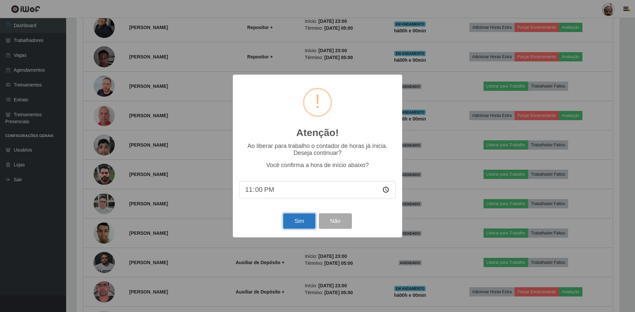
click at [298, 218] on button "Sim" at bounding box center [299, 222] width 32 height 16
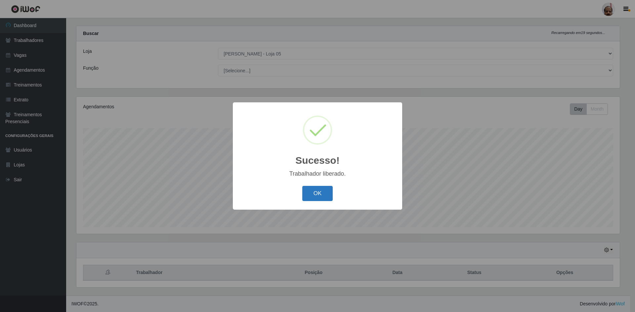
click at [315, 193] on button "OK" at bounding box center [317, 194] width 31 height 16
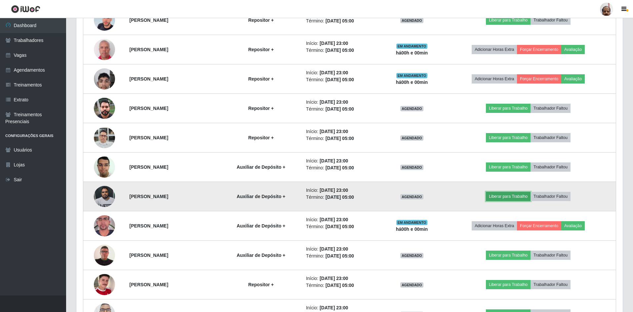
click at [513, 198] on button "Liberar para Trabalho" at bounding box center [508, 196] width 45 height 9
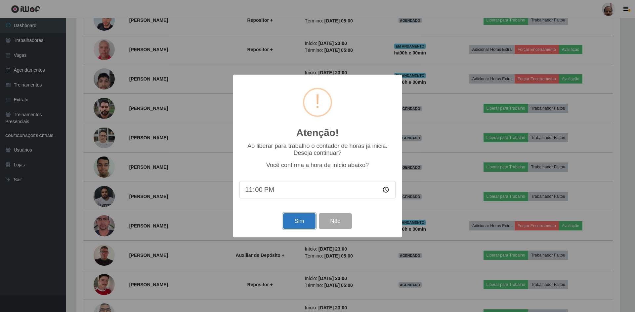
click at [302, 223] on button "Sim" at bounding box center [299, 222] width 32 height 16
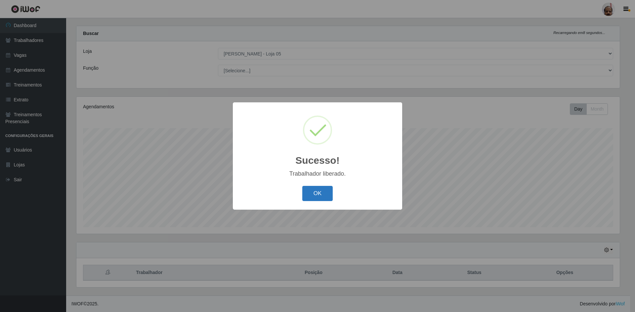
click at [309, 200] on button "OK" at bounding box center [317, 194] width 31 height 16
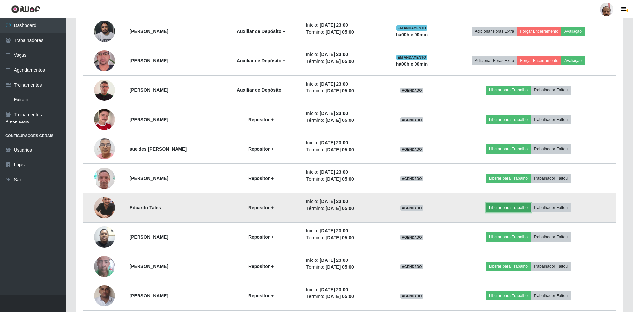
click at [512, 212] on button "Liberar para Trabalho" at bounding box center [508, 207] width 45 height 9
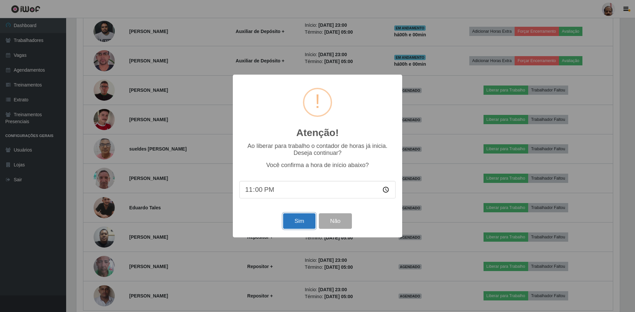
click at [299, 224] on button "Sim" at bounding box center [299, 222] width 32 height 16
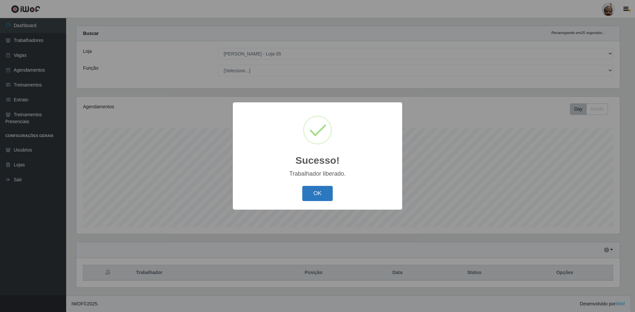
click at [321, 197] on button "OK" at bounding box center [317, 194] width 31 height 16
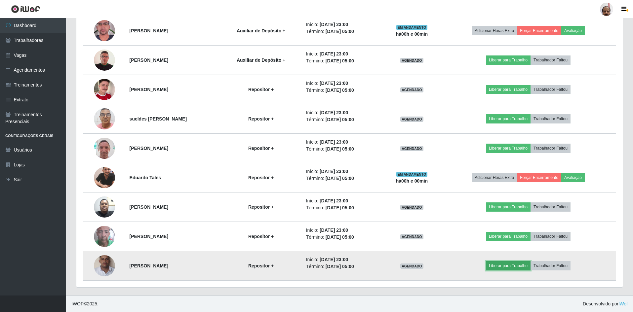
click at [511, 266] on button "Liberar para Trabalho" at bounding box center [508, 265] width 45 height 9
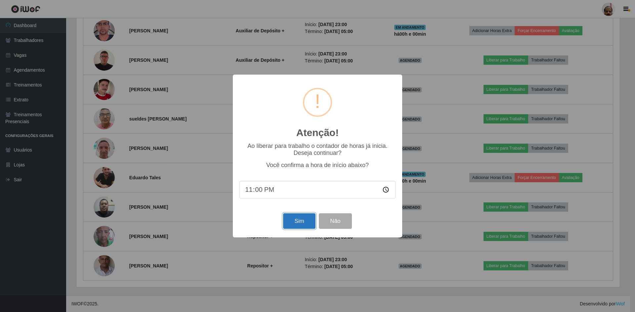
click at [302, 220] on button "Sim" at bounding box center [299, 222] width 32 height 16
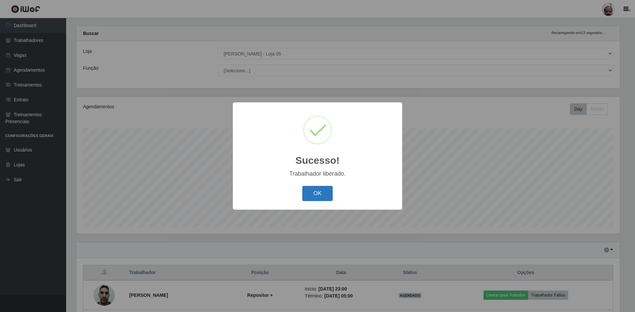
click at [314, 193] on button "OK" at bounding box center [317, 194] width 31 height 16
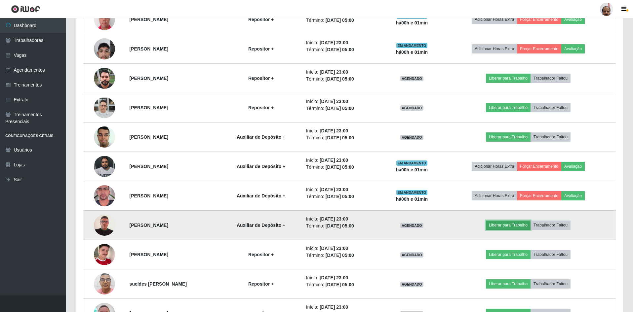
click at [510, 227] on button "Liberar para Trabalho" at bounding box center [508, 225] width 45 height 9
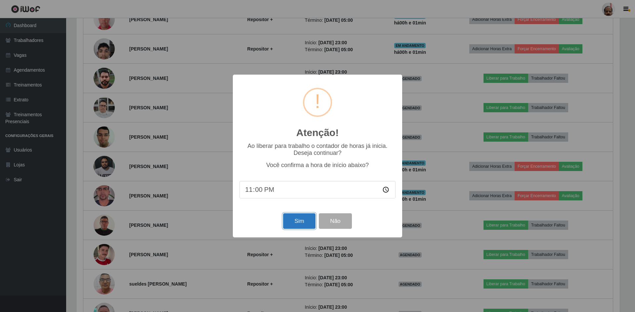
click at [294, 224] on button "Sim" at bounding box center [299, 222] width 32 height 16
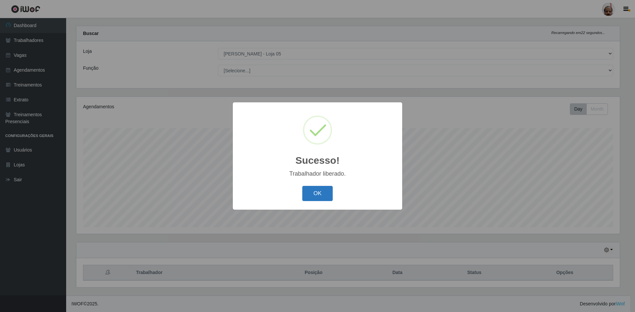
click at [313, 191] on button "OK" at bounding box center [317, 194] width 31 height 16
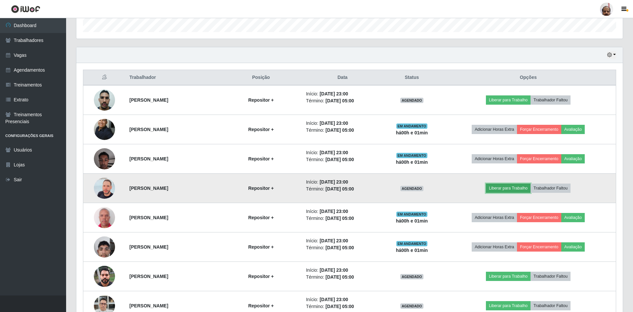
click at [507, 189] on button "Liberar para Trabalho" at bounding box center [508, 188] width 45 height 9
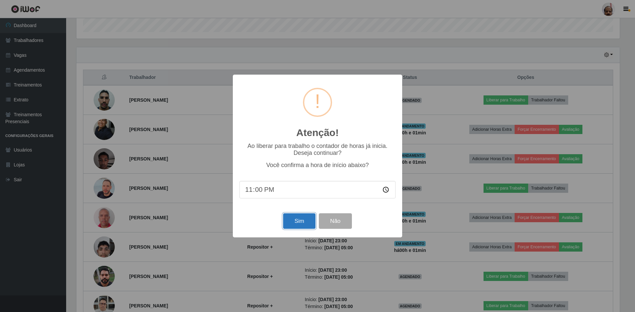
click at [290, 221] on button "Sim" at bounding box center [299, 222] width 32 height 16
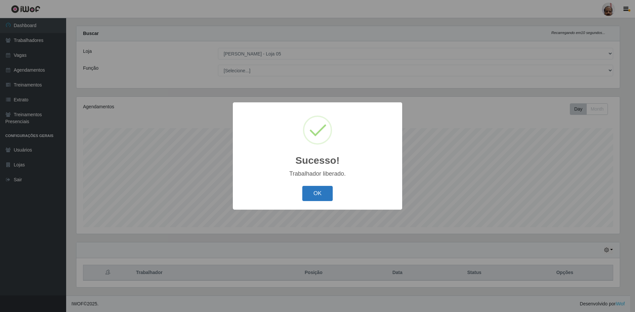
click at [326, 190] on button "OK" at bounding box center [317, 194] width 31 height 16
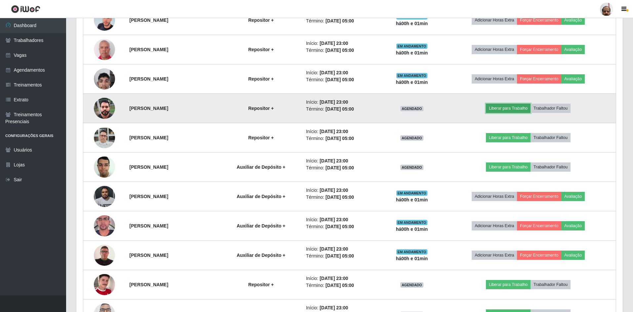
click at [505, 107] on button "Liberar para Trabalho" at bounding box center [508, 108] width 45 height 9
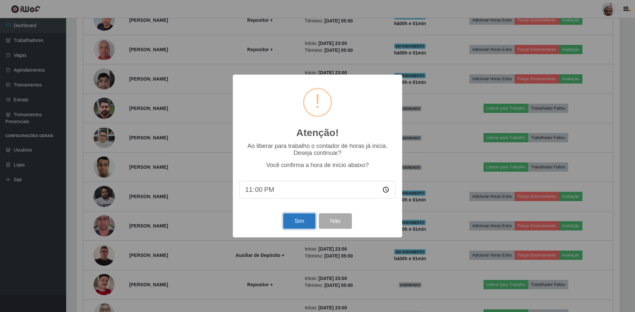
click at [294, 223] on button "Sim" at bounding box center [299, 222] width 32 height 16
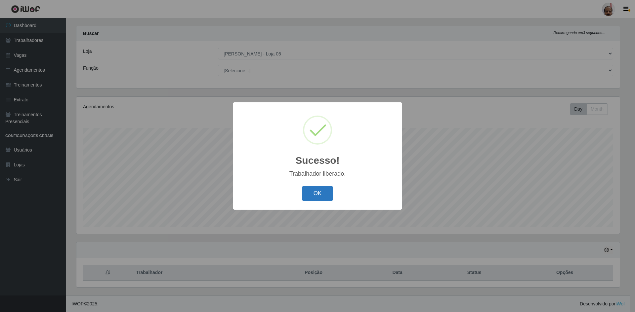
click at [323, 194] on button "OK" at bounding box center [317, 194] width 31 height 16
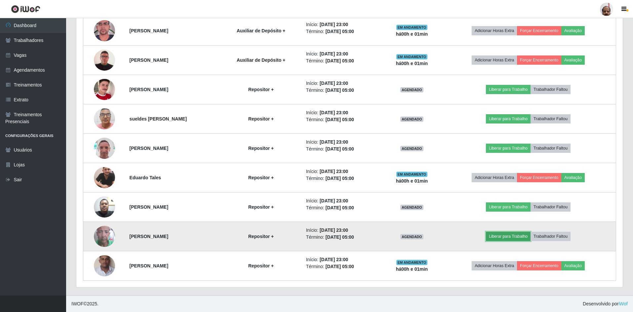
click at [509, 239] on button "Liberar para Trabalho" at bounding box center [508, 236] width 45 height 9
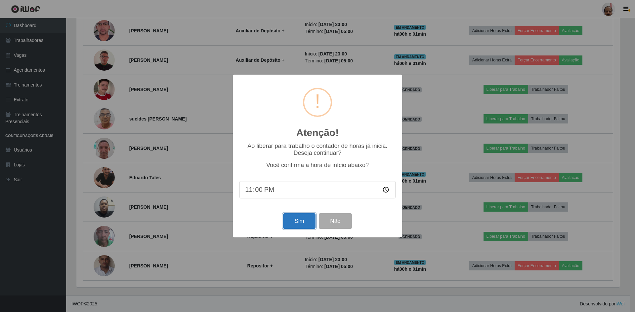
click at [296, 219] on button "Sim" at bounding box center [299, 222] width 32 height 16
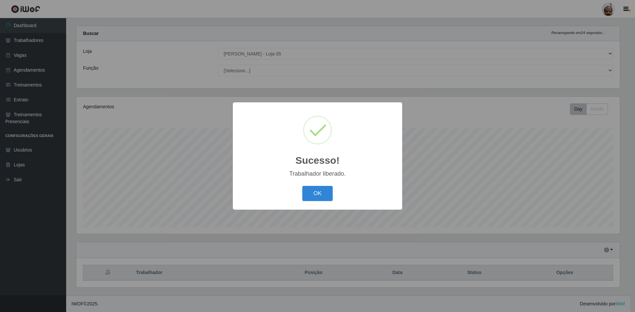
click at [307, 206] on div "Sucesso! × Trabalhador liberado. OK Cancel" at bounding box center [317, 155] width 169 height 107
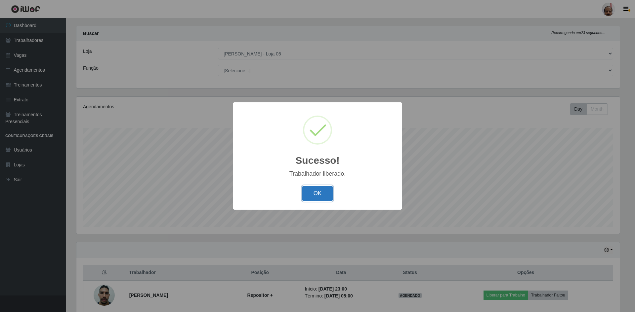
click at [312, 195] on button "OK" at bounding box center [317, 194] width 31 height 16
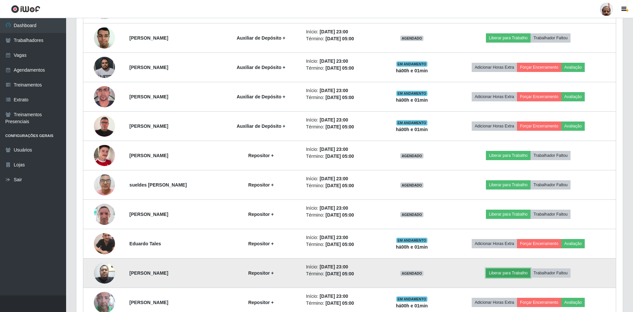
click at [508, 273] on button "Liberar para Trabalho" at bounding box center [508, 273] width 45 height 9
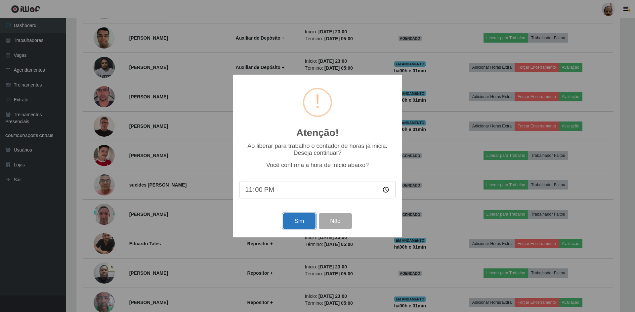
click at [300, 222] on button "Sim" at bounding box center [299, 222] width 32 height 16
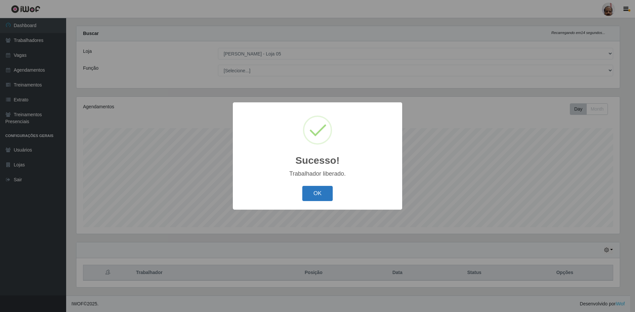
click at [311, 190] on button "OK" at bounding box center [317, 194] width 31 height 16
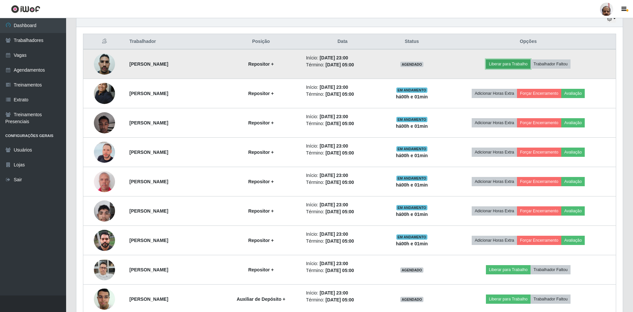
click at [517, 65] on button "Liberar para Trabalho" at bounding box center [508, 63] width 45 height 9
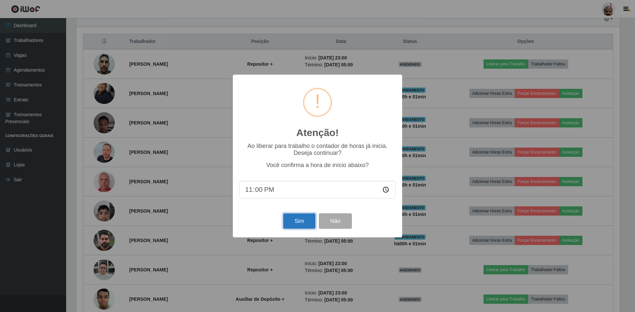
click at [294, 225] on button "Sim" at bounding box center [299, 222] width 32 height 16
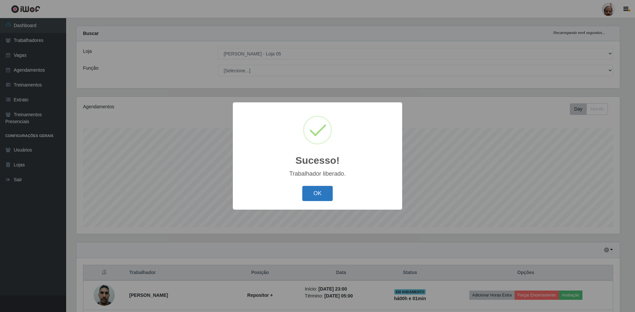
click at [323, 194] on button "OK" at bounding box center [317, 194] width 31 height 16
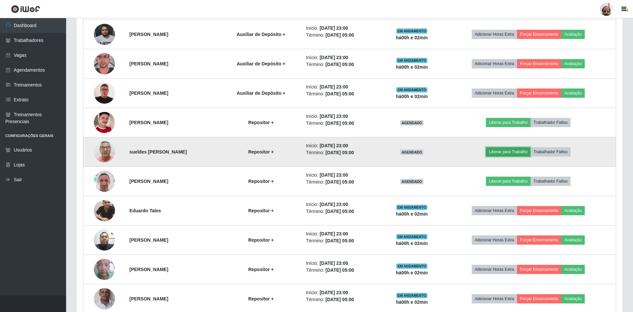
click at [514, 151] on button "Liberar para Trabalho" at bounding box center [508, 151] width 45 height 9
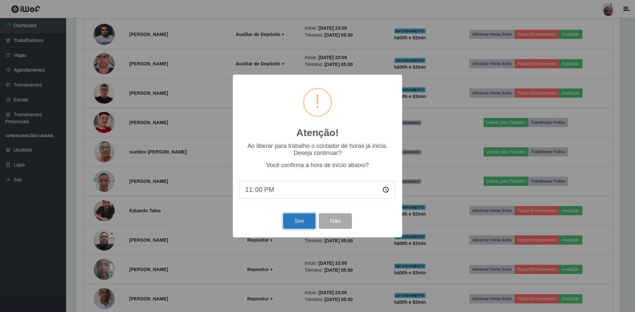
click at [294, 218] on button "Sim" at bounding box center [299, 222] width 32 height 16
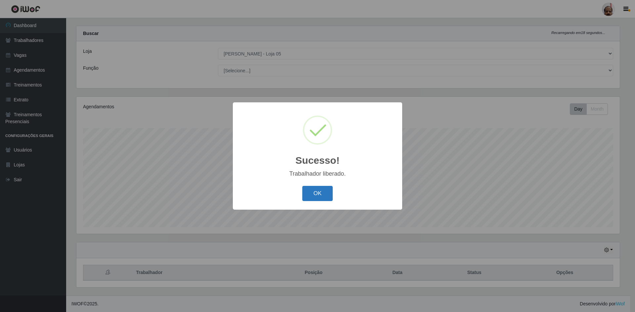
click at [314, 188] on button "OK" at bounding box center [317, 194] width 31 height 16
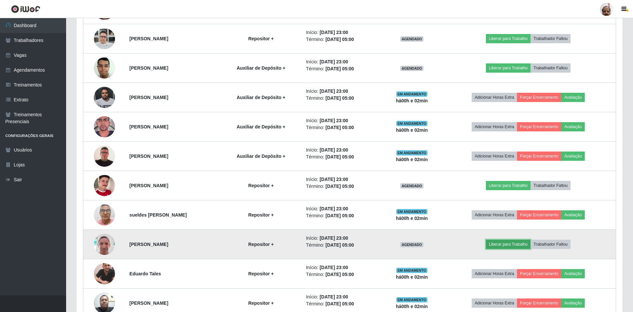
click at [507, 244] on button "Liberar para Trabalho" at bounding box center [508, 244] width 45 height 9
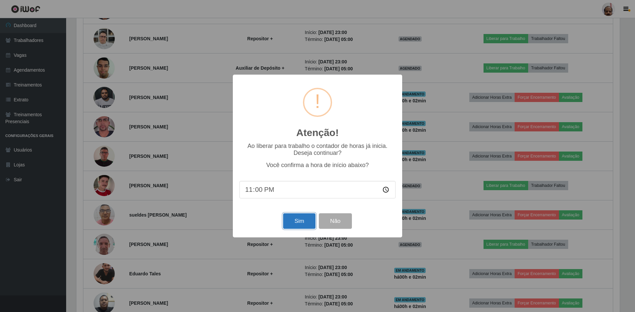
click at [291, 223] on button "Sim" at bounding box center [299, 222] width 32 height 16
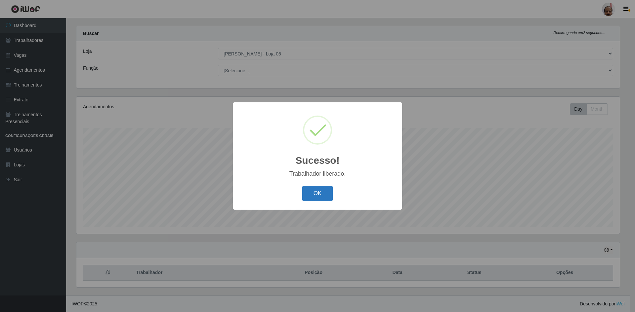
click at [312, 194] on button "OK" at bounding box center [317, 194] width 31 height 16
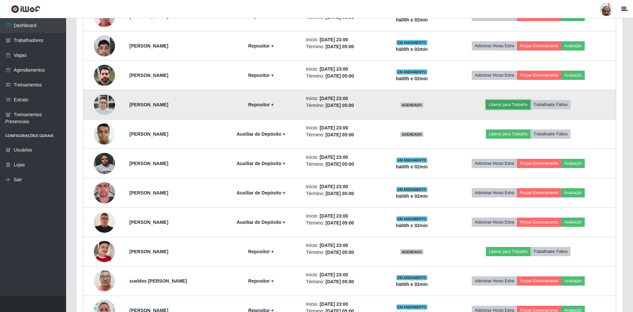
click at [509, 106] on button "Liberar para Trabalho" at bounding box center [508, 104] width 45 height 9
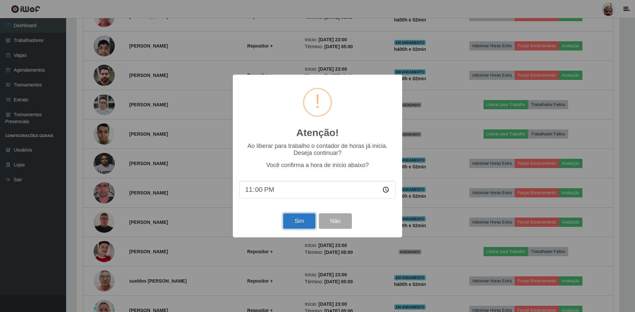
click at [303, 219] on button "Sim" at bounding box center [299, 222] width 32 height 16
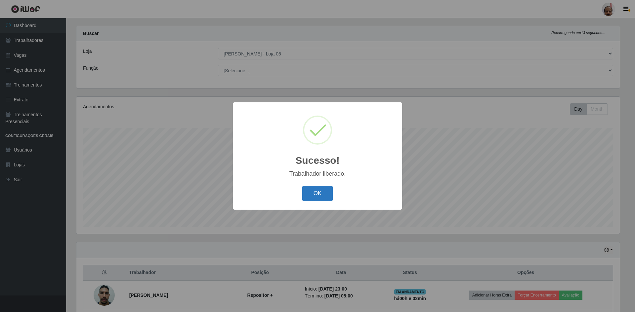
click at [322, 187] on button "OK" at bounding box center [317, 194] width 31 height 16
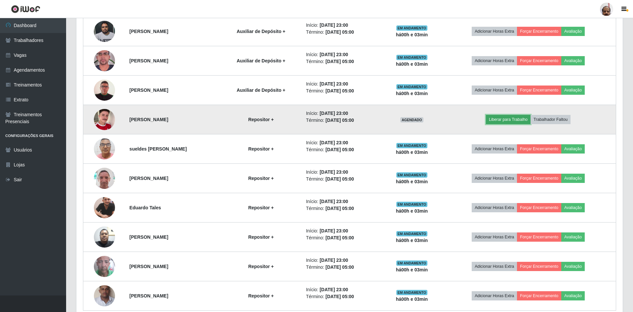
click at [523, 121] on button "Liberar para Trabalho" at bounding box center [508, 119] width 45 height 9
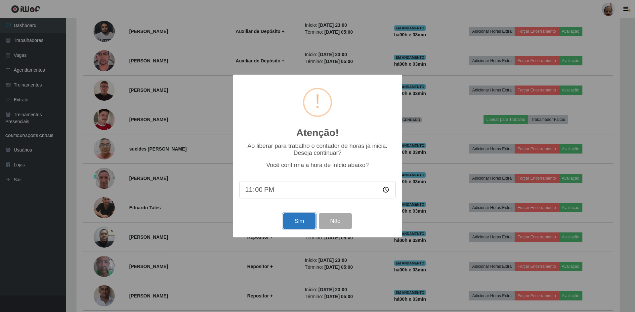
click at [306, 223] on button "Sim" at bounding box center [299, 222] width 32 height 16
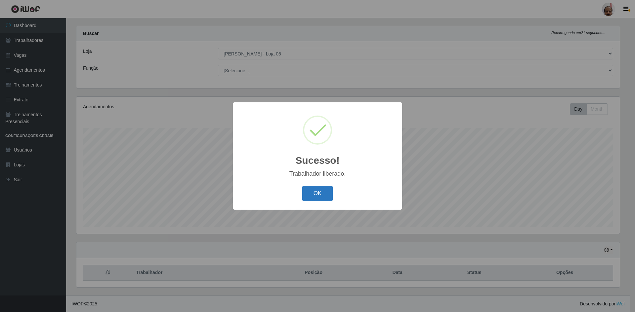
click at [321, 196] on button "OK" at bounding box center [317, 194] width 31 height 16
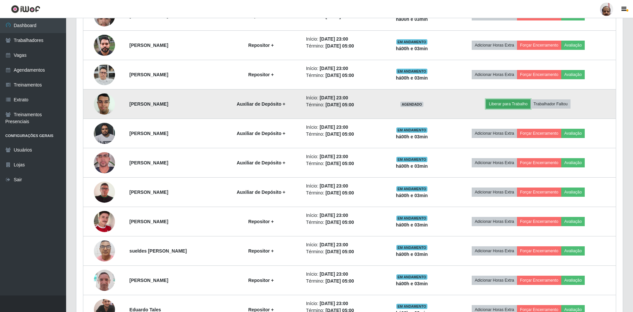
click at [515, 105] on button "Liberar para Trabalho" at bounding box center [508, 103] width 45 height 9
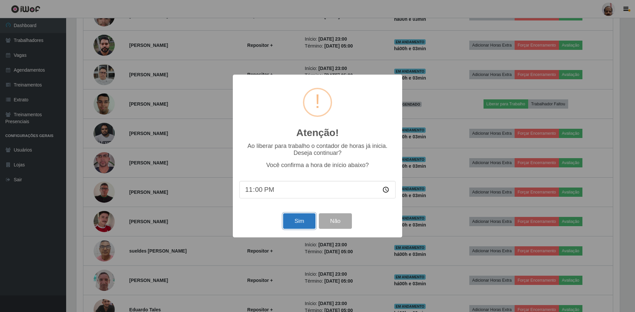
click at [307, 217] on button "Sim" at bounding box center [299, 222] width 32 height 16
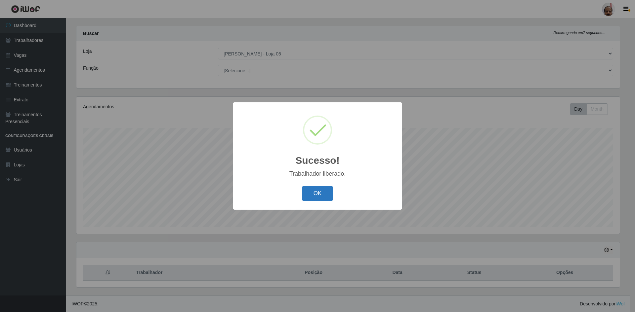
click at [323, 190] on button "OK" at bounding box center [317, 194] width 31 height 16
